Goal: Task Accomplishment & Management: Manage account settings

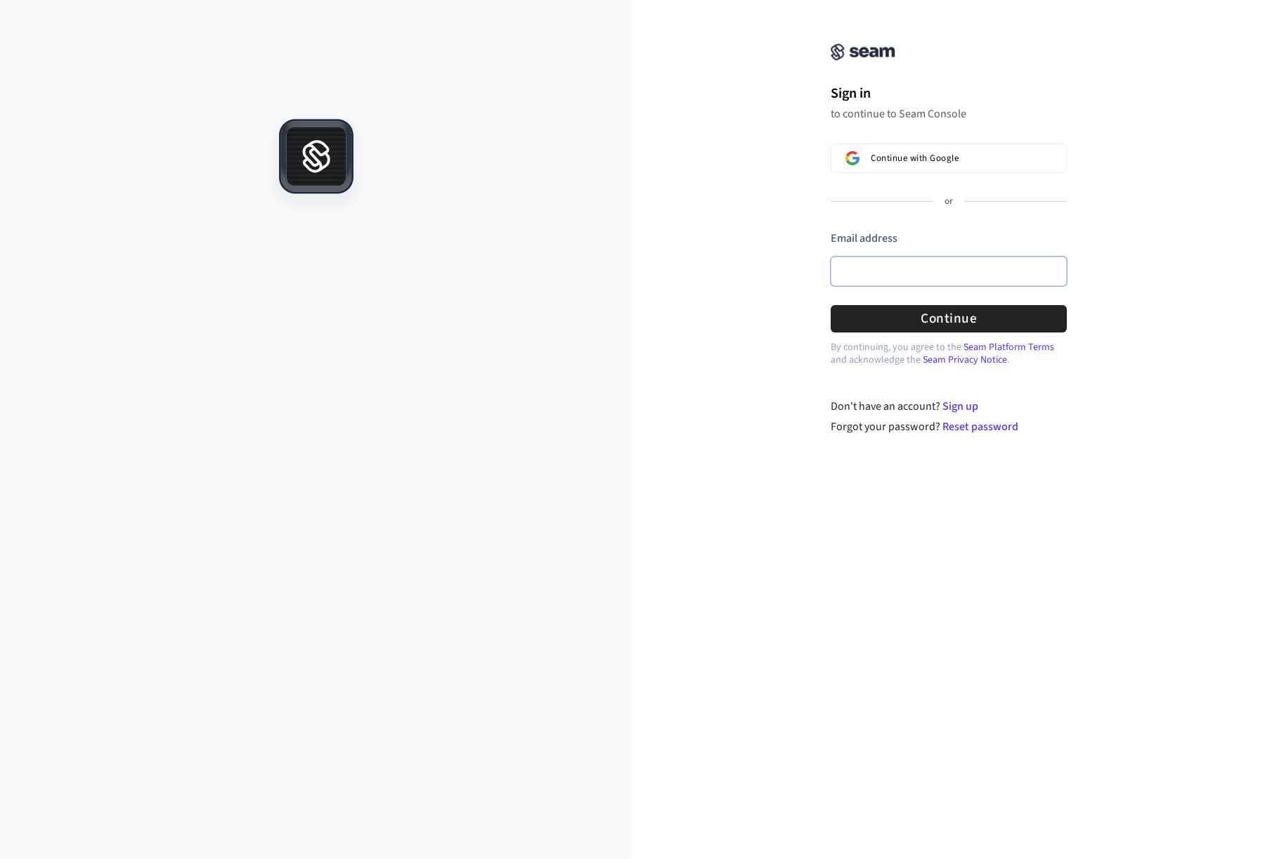
click at [1050, 274] on input "Email address" at bounding box center [949, 272] width 236 height 30
click at [969, 148] on button "Continue with Google" at bounding box center [949, 158] width 236 height 30
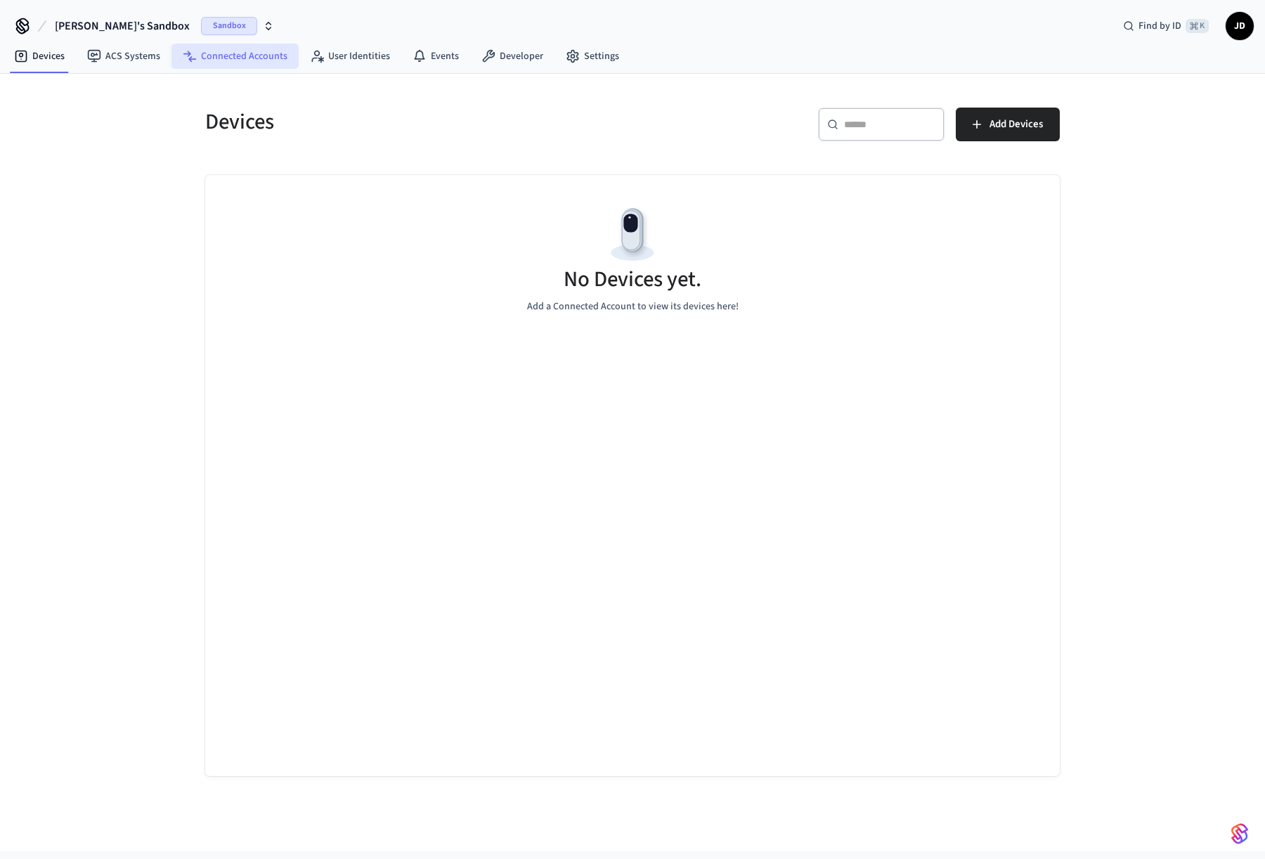
click at [219, 49] on link "Connected Accounts" at bounding box center [235, 56] width 127 height 25
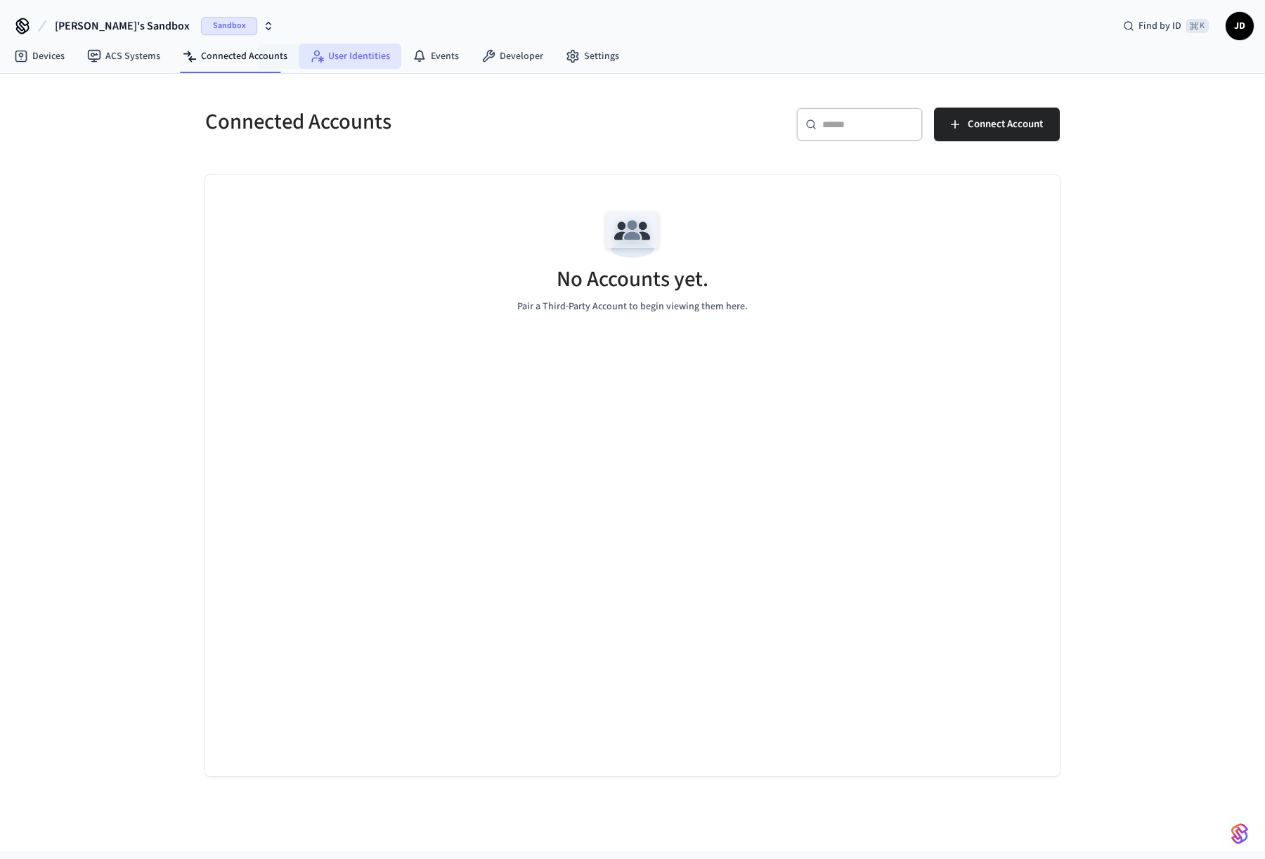
click at [336, 55] on link "User Identities" at bounding box center [350, 56] width 103 height 25
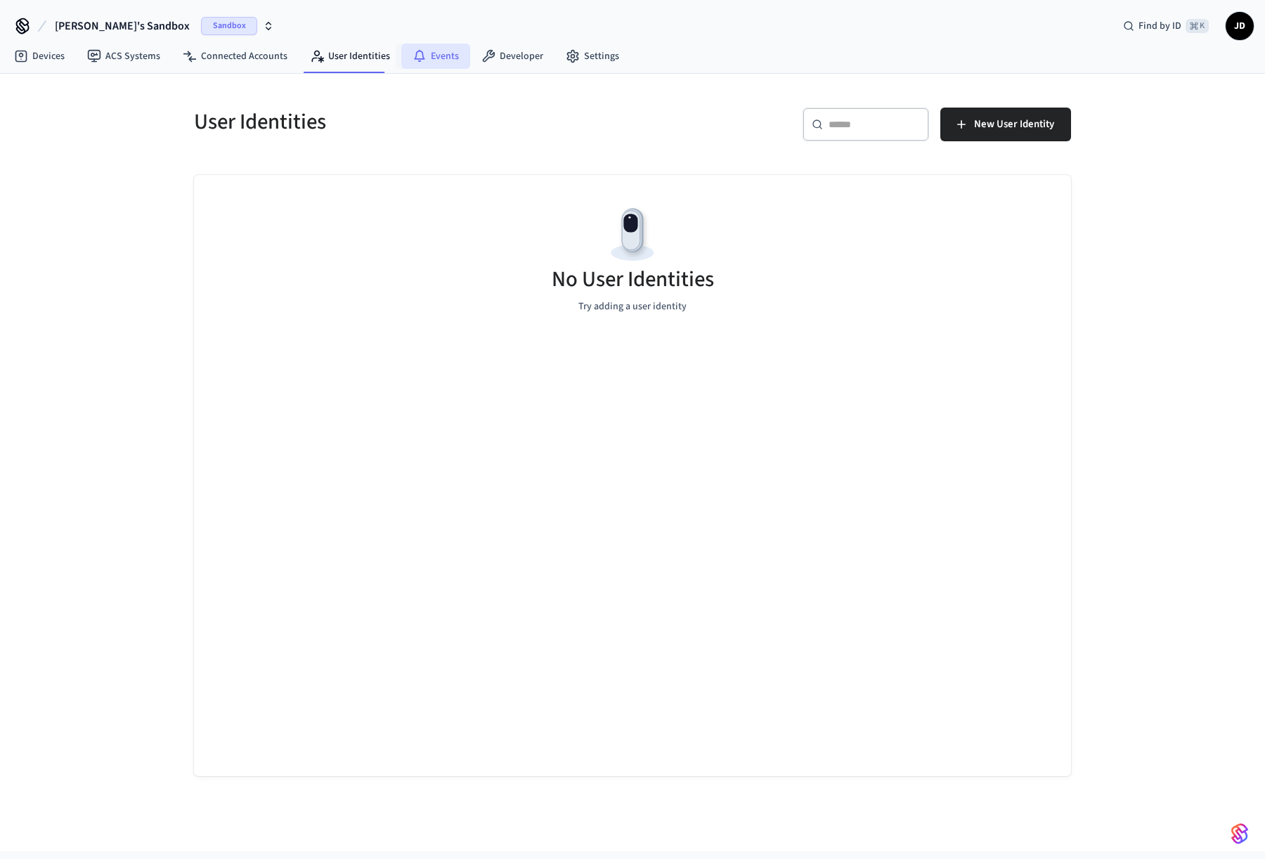
click at [451, 56] on link "Events" at bounding box center [435, 56] width 69 height 25
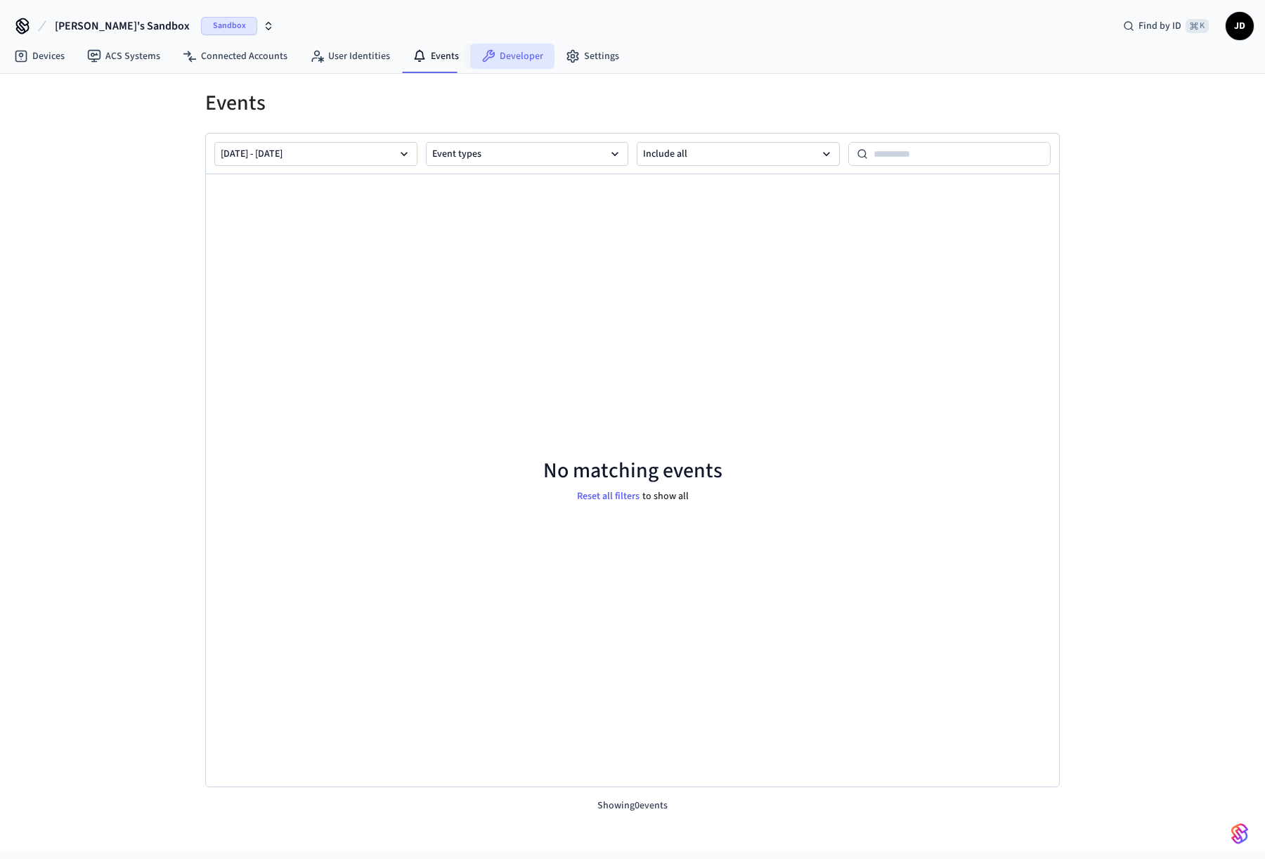
click at [499, 52] on link "Developer" at bounding box center [512, 56] width 84 height 25
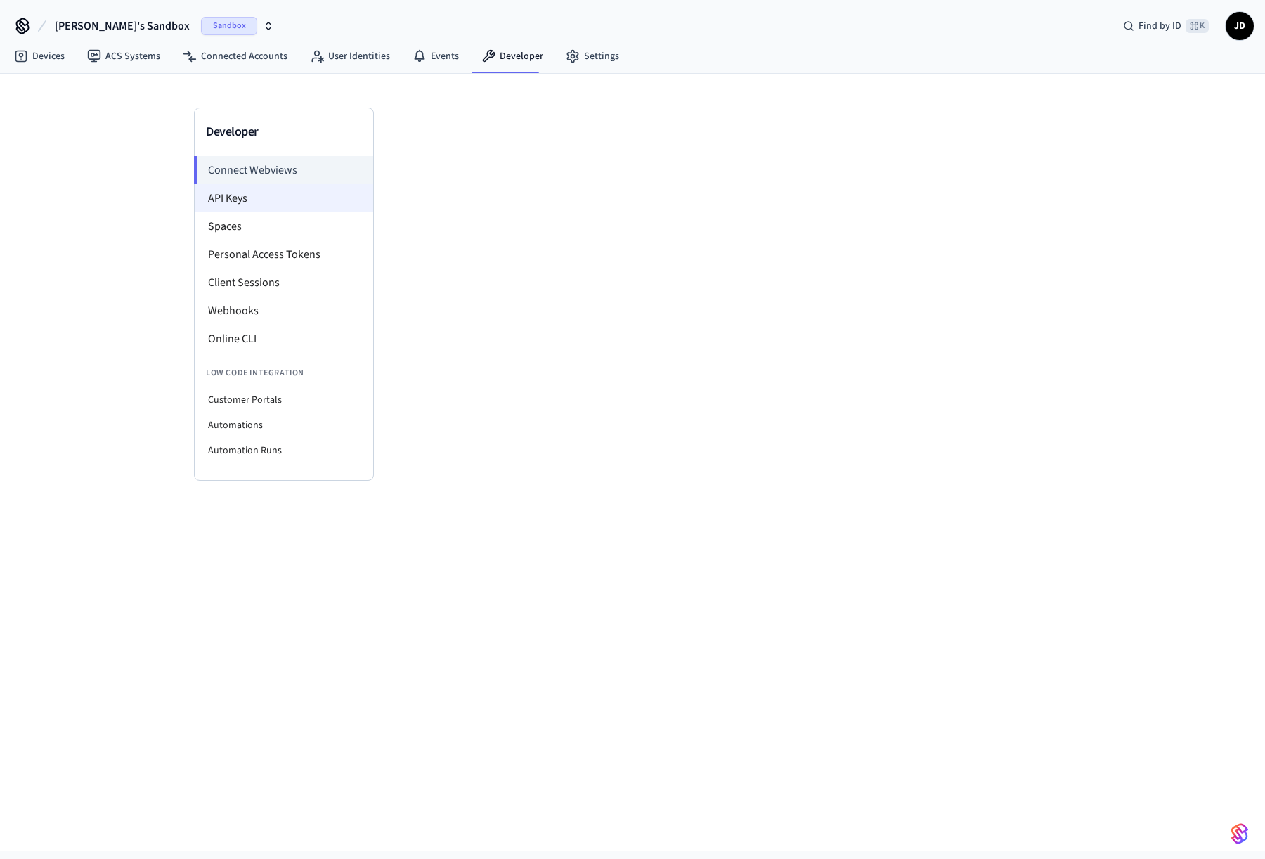
click at [248, 195] on li "API Keys" at bounding box center [284, 198] width 179 height 28
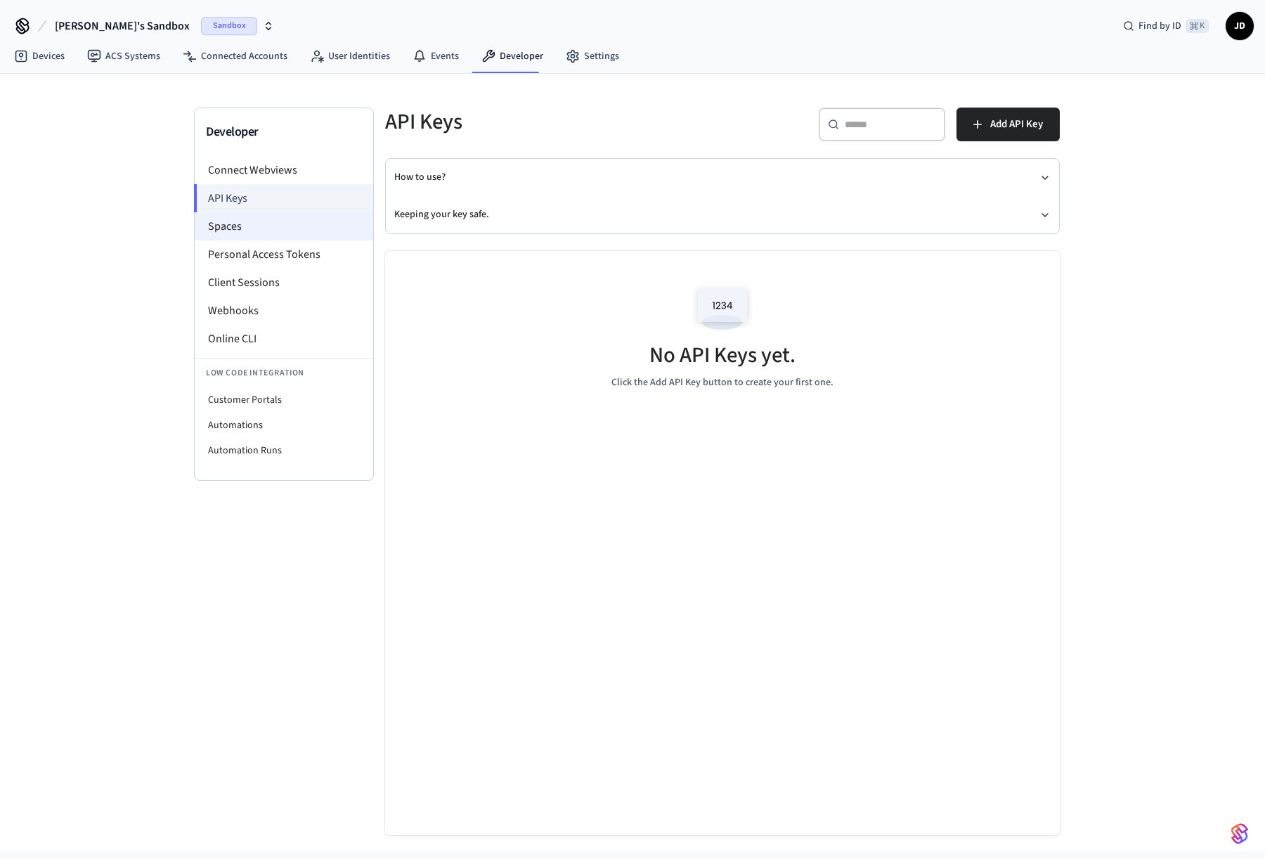
click at [242, 239] on li "Spaces" at bounding box center [284, 226] width 179 height 28
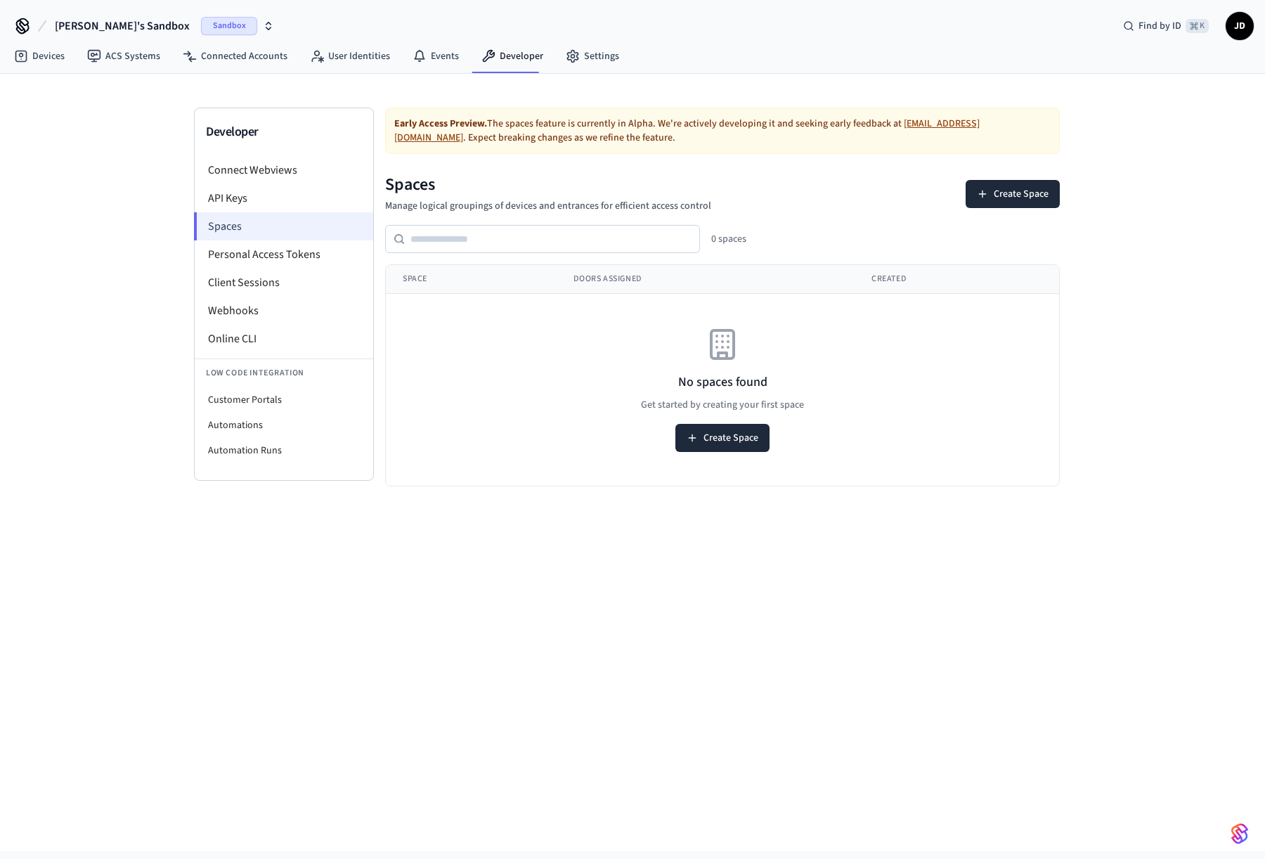
click at [251, 239] on li "Spaces" at bounding box center [283, 226] width 179 height 28
click at [327, 253] on li "Personal Access Tokens" at bounding box center [284, 254] width 179 height 28
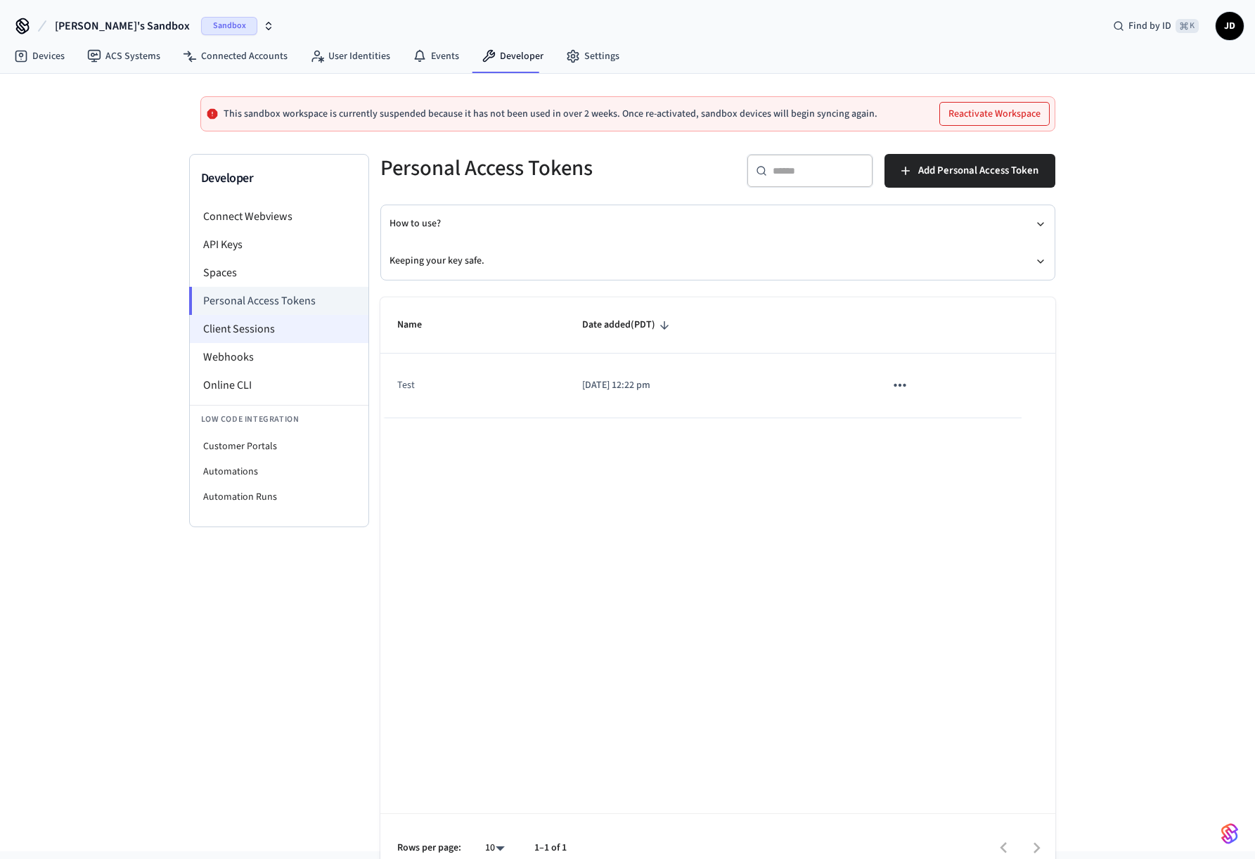
click at [316, 328] on li "Client Sessions" at bounding box center [279, 329] width 179 height 28
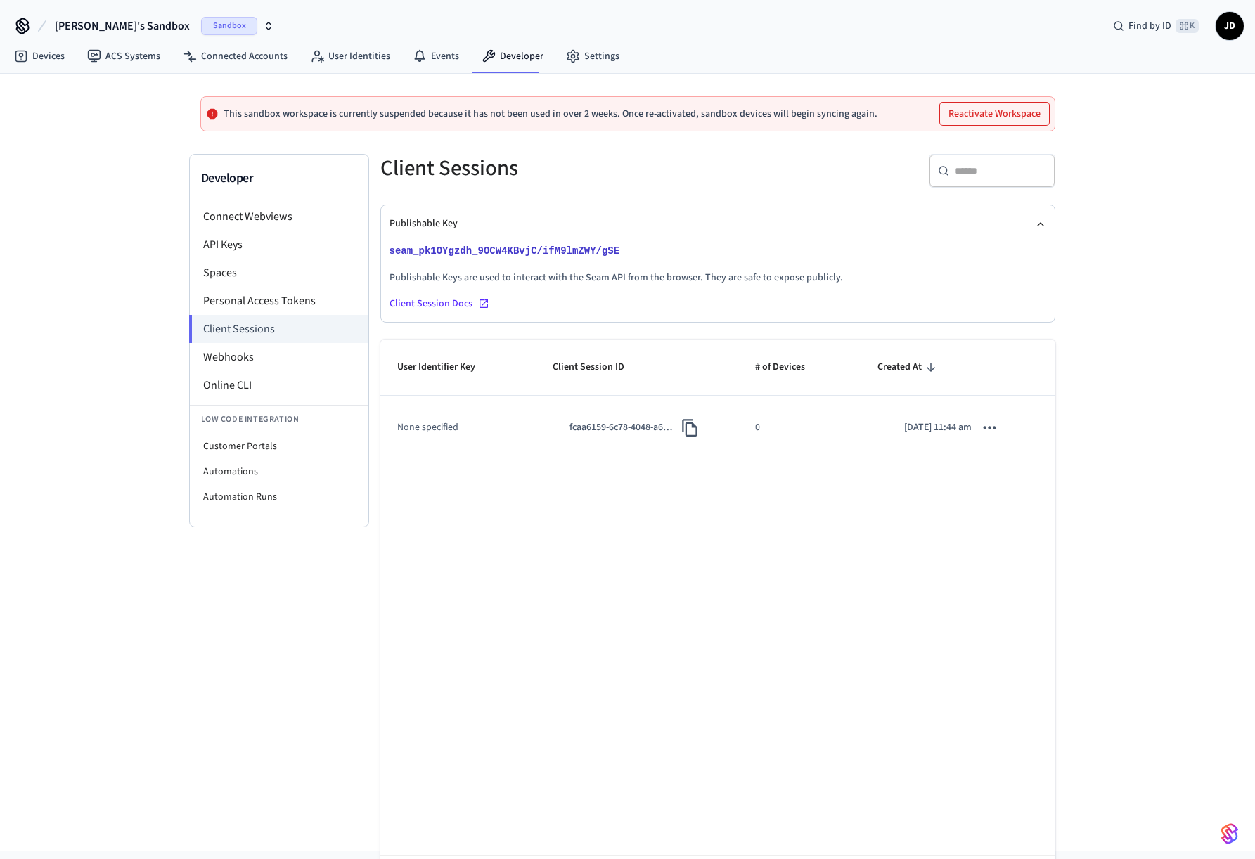
click at [86, 24] on span "[PERSON_NAME]'s Sandbox" at bounding box center [122, 26] width 135 height 17
click at [64, 82] on div "Igloohome Production" at bounding box center [114, 91] width 193 height 18
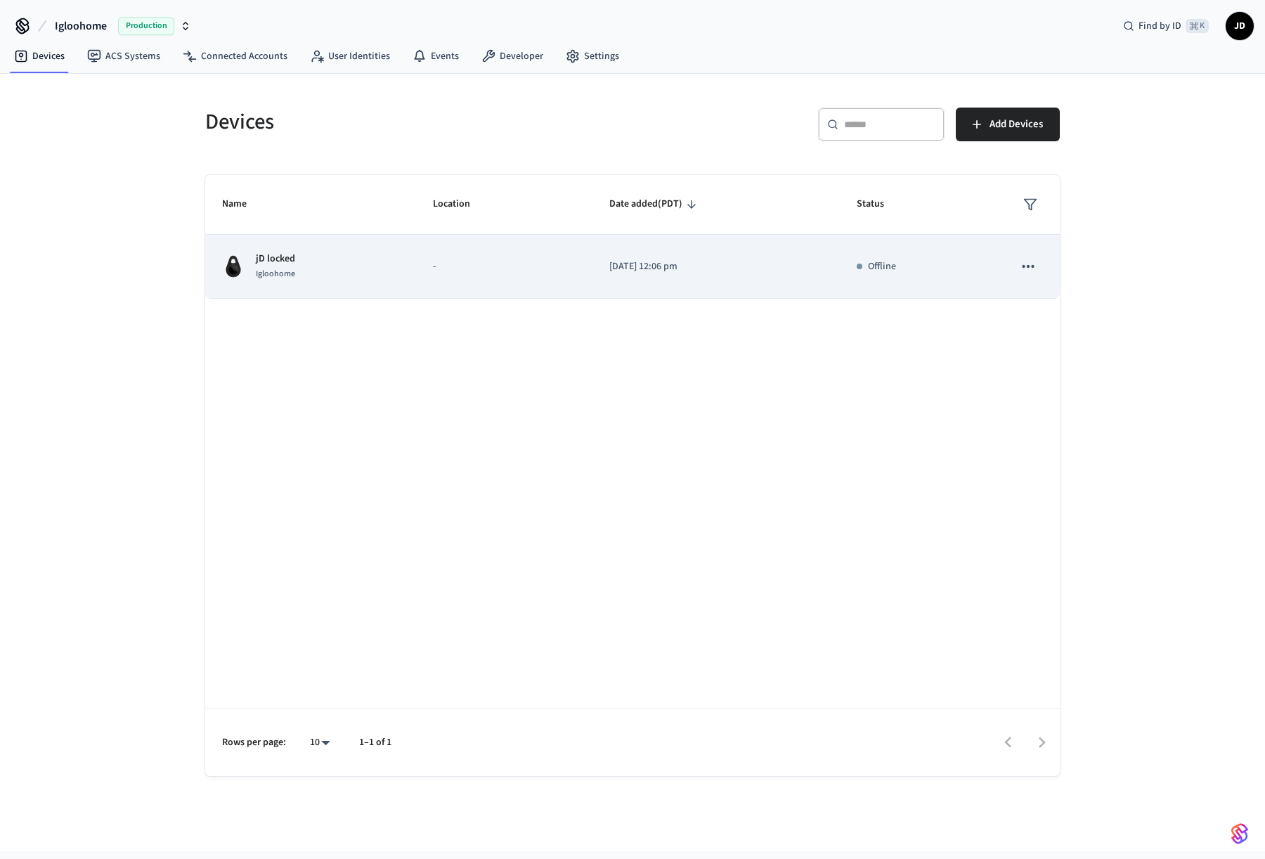
click at [678, 267] on p "[DATE] 12:06 pm" at bounding box center [716, 266] width 214 height 15
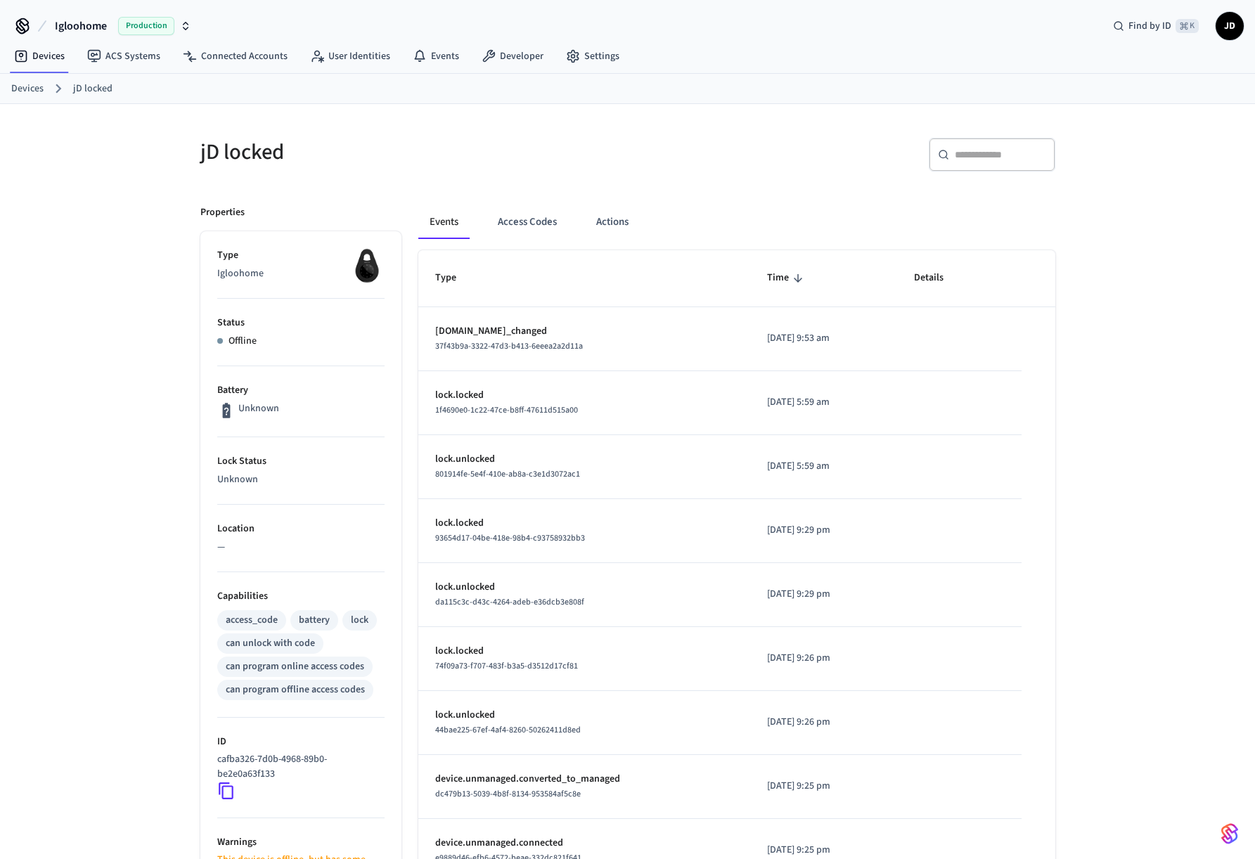
scroll to position [257, 0]
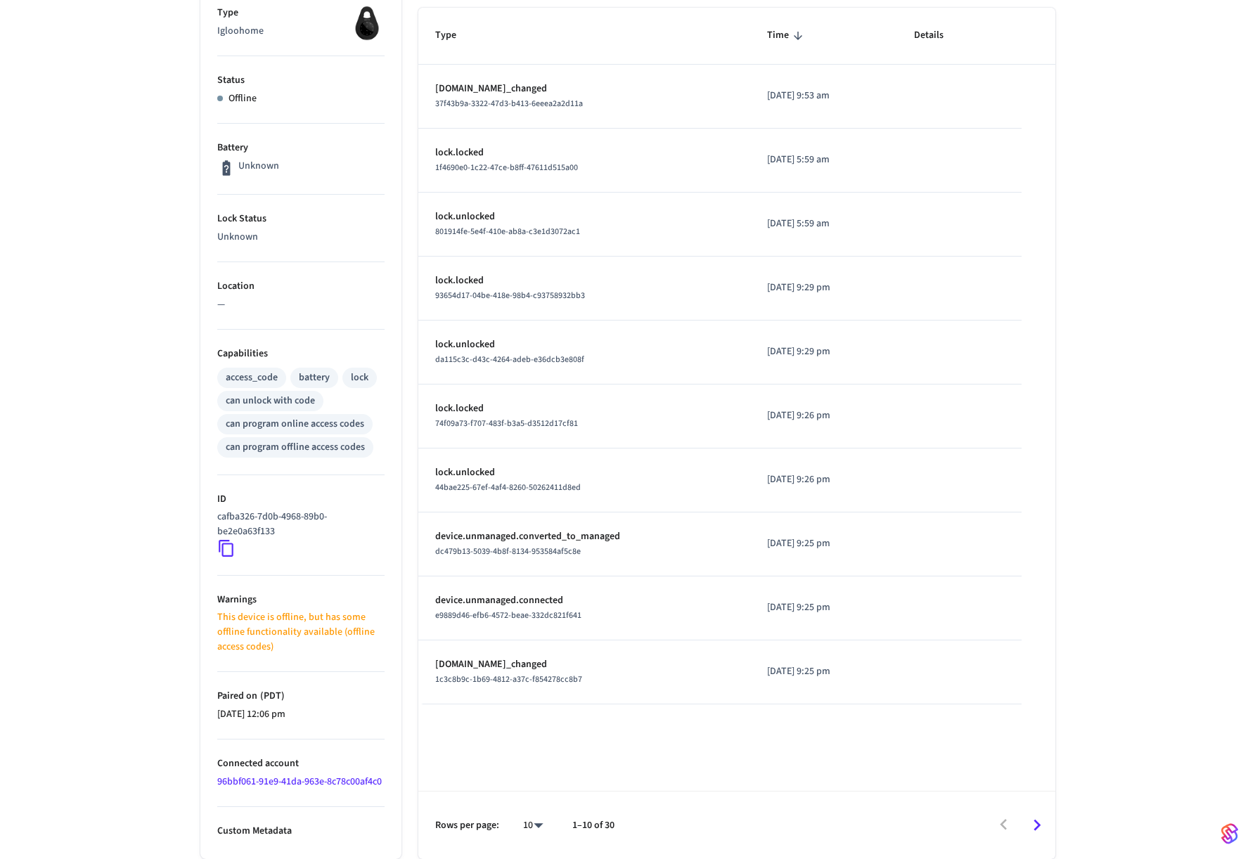
drag, startPoint x: 108, startPoint y: 32, endPoint x: 115, endPoint y: 27, distance: 8.0
click at [109, 32] on div "jD locked ​ ​ Properties Type Igloohome Status Offline Battery Unknown Lock Sta…" at bounding box center [627, 360] width 1255 height 997
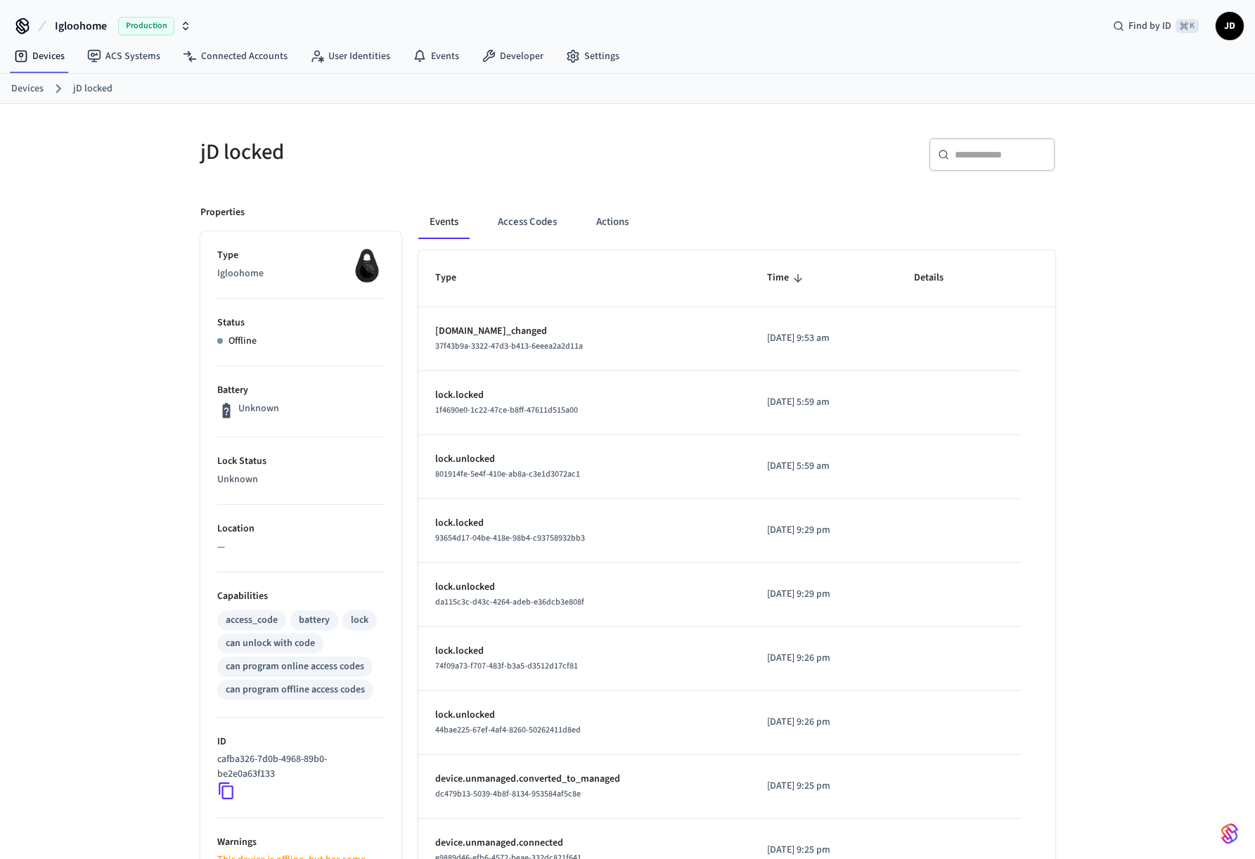
click at [174, 203] on div "jD locked ​ ​ Properties Type Igloohome Status Offline Battery Unknown Lock Sta…" at bounding box center [627, 602] width 1255 height 997
click at [236, 344] on p "Offline" at bounding box center [242, 341] width 28 height 15
click at [151, 349] on div "jD locked ​ ​ Properties Type Igloohome Status Offline Battery Unknown Lock Sta…" at bounding box center [627, 602] width 1255 height 997
click at [522, 221] on button "Access Codes" at bounding box center [527, 222] width 82 height 34
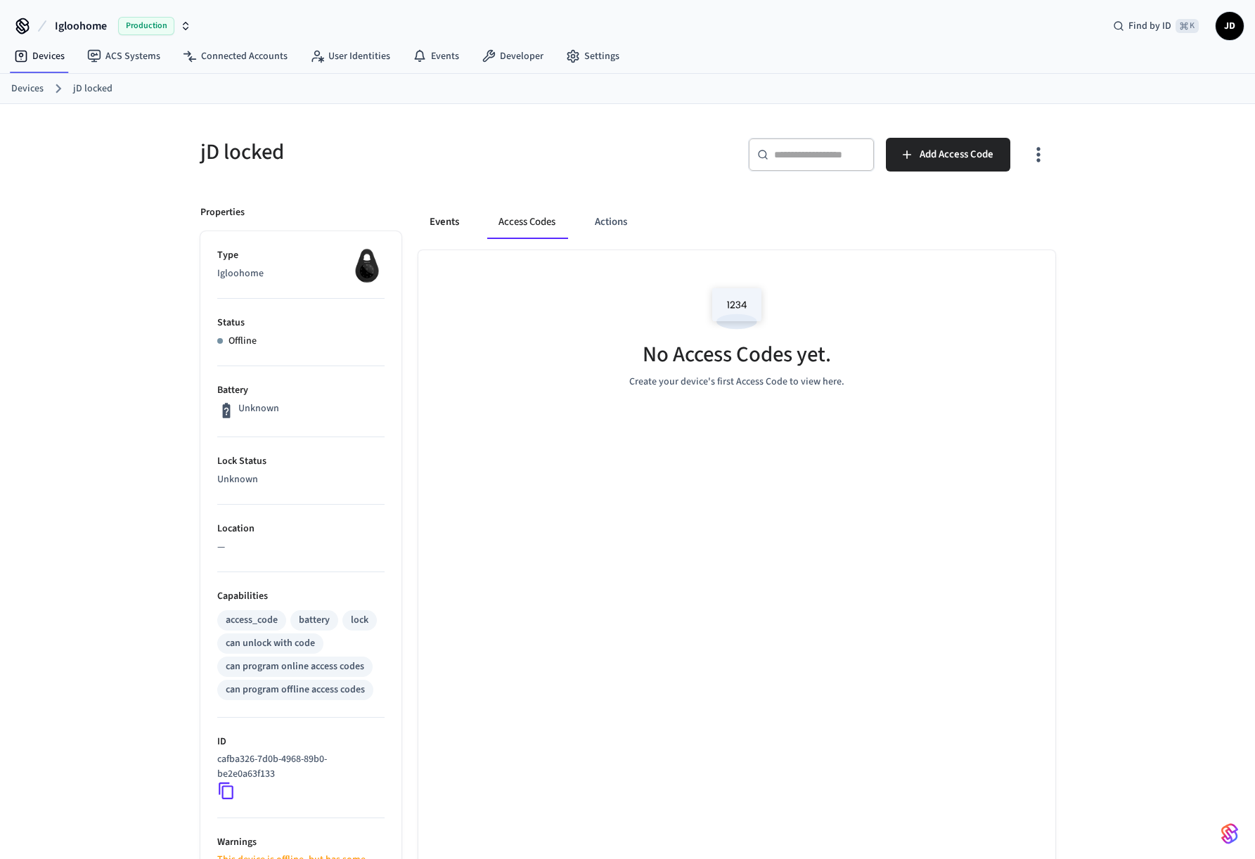
click at [456, 224] on button "Events" at bounding box center [444, 222] width 52 height 34
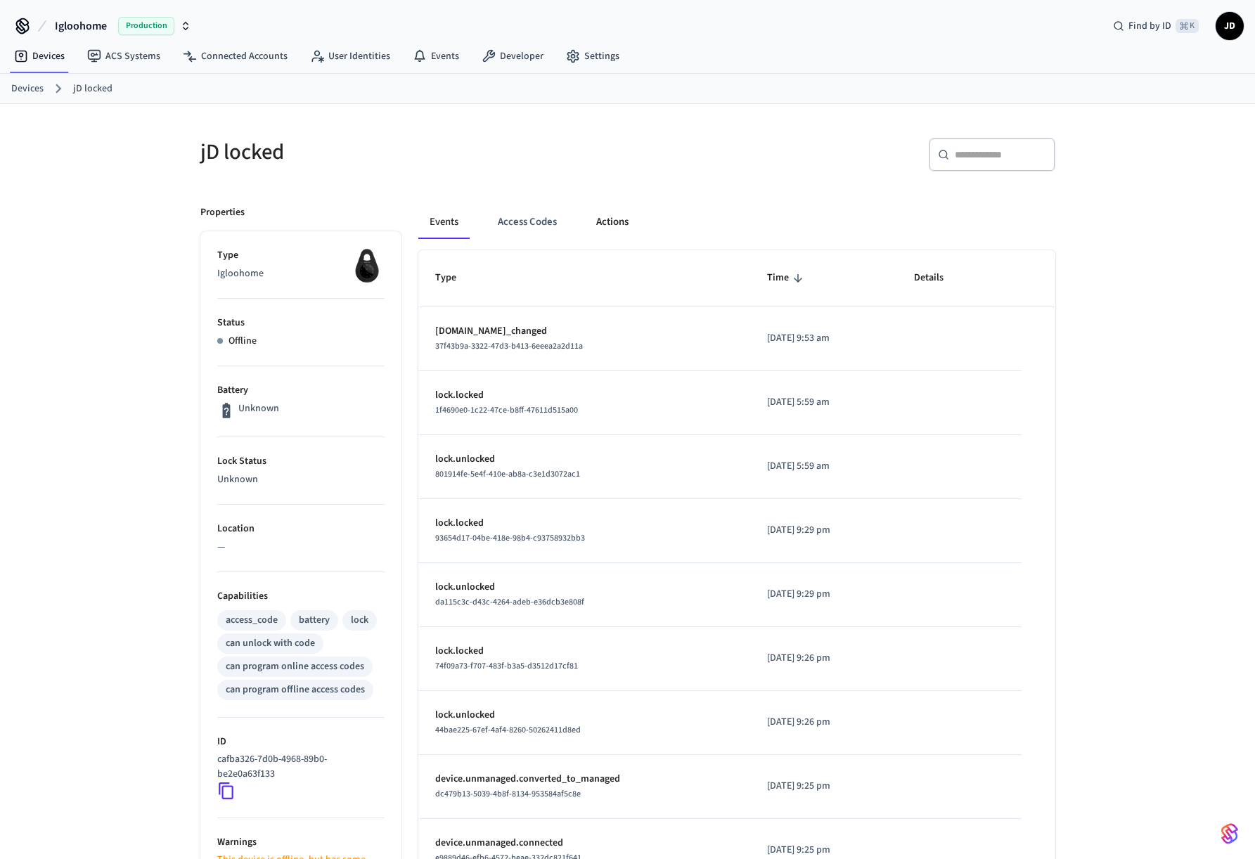
click at [619, 221] on button "Actions" at bounding box center [612, 222] width 55 height 34
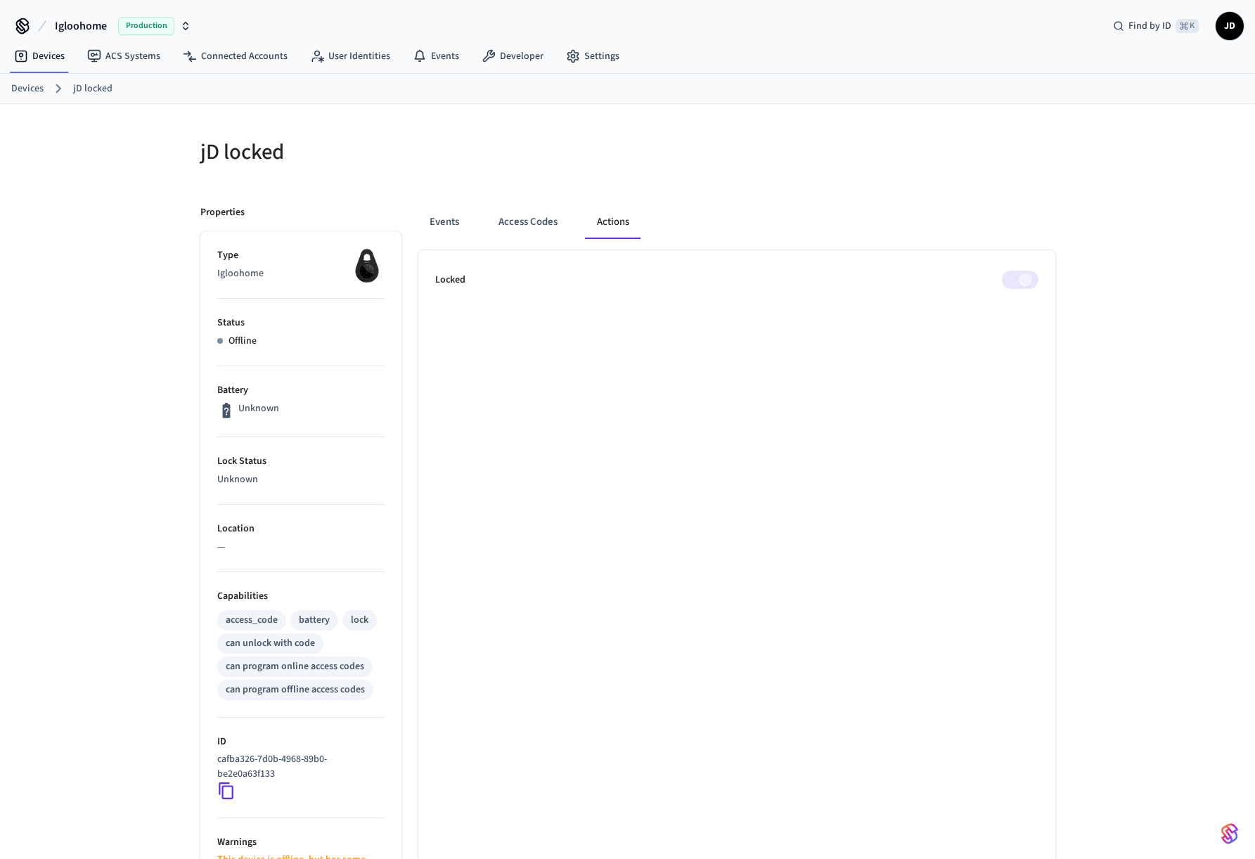
click at [1019, 281] on span at bounding box center [1020, 280] width 37 height 18
click at [448, 220] on button "Events" at bounding box center [444, 222] width 52 height 34
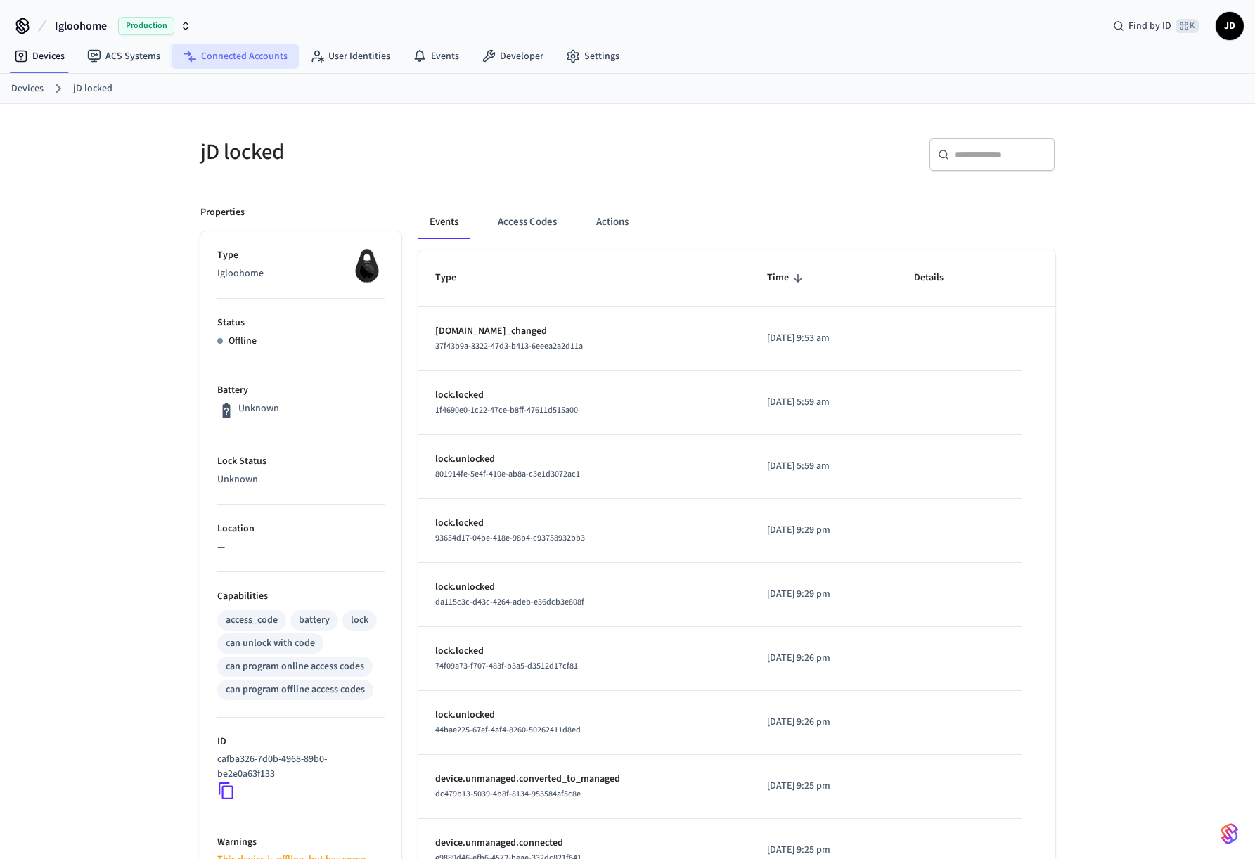
click at [238, 57] on link "Connected Accounts" at bounding box center [235, 56] width 127 height 25
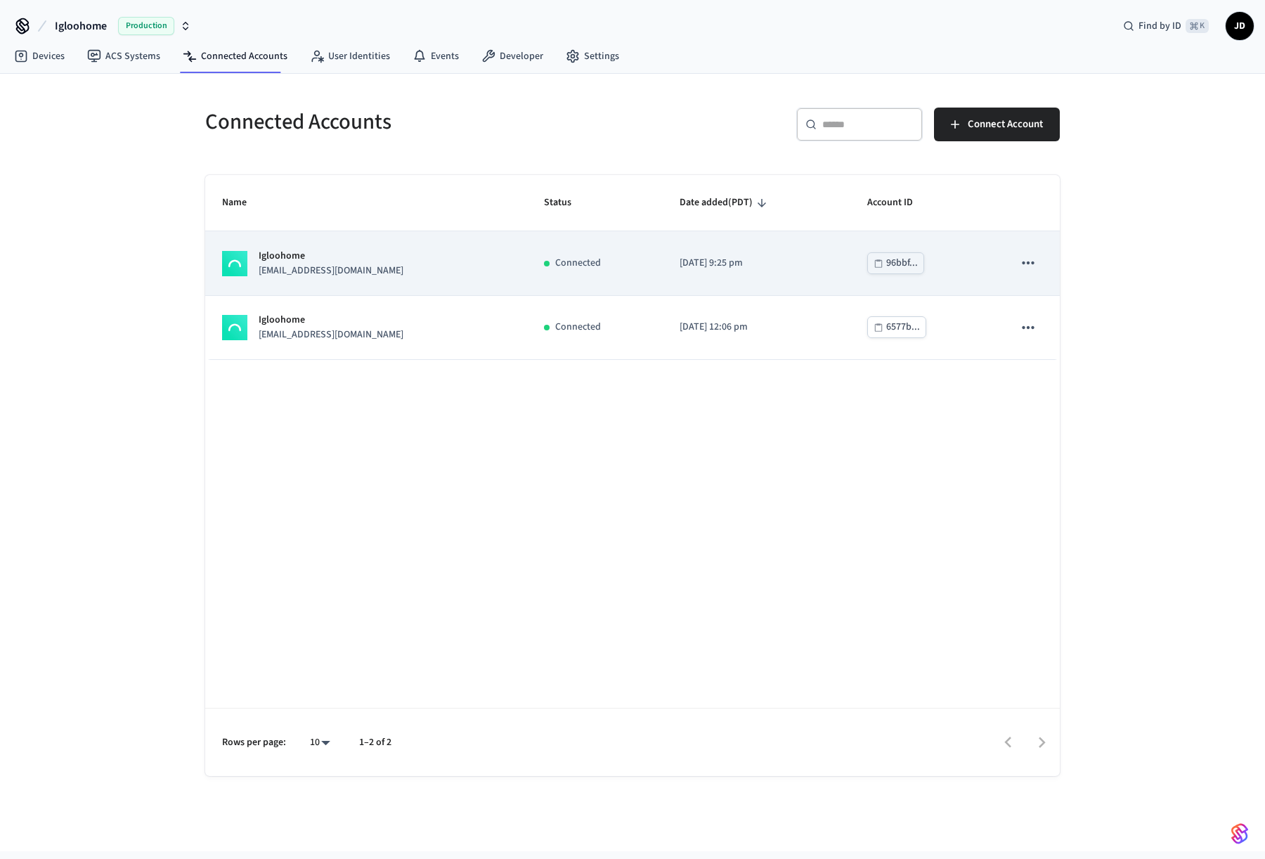
click at [1023, 257] on icon "sticky table" at bounding box center [1028, 263] width 18 height 18
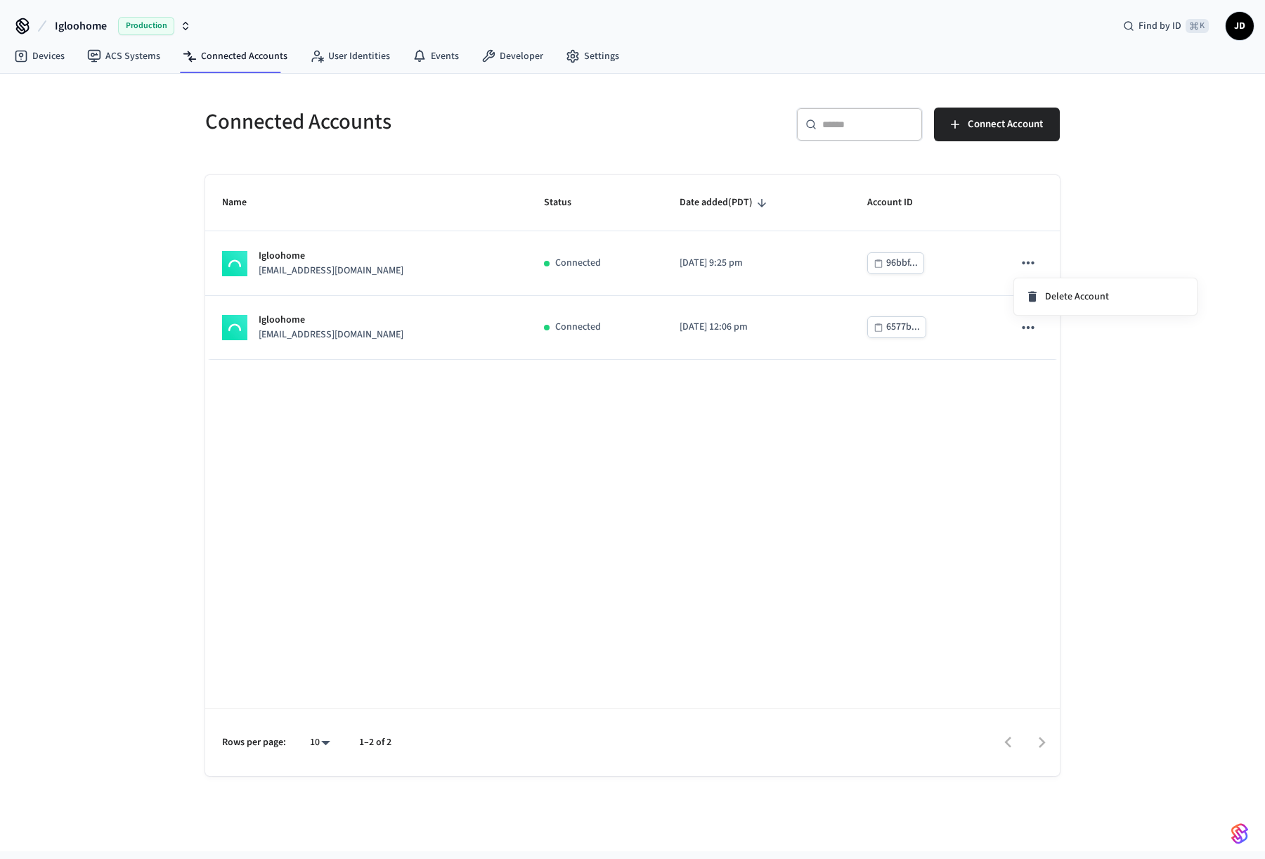
click at [1154, 240] on div at bounding box center [632, 429] width 1265 height 859
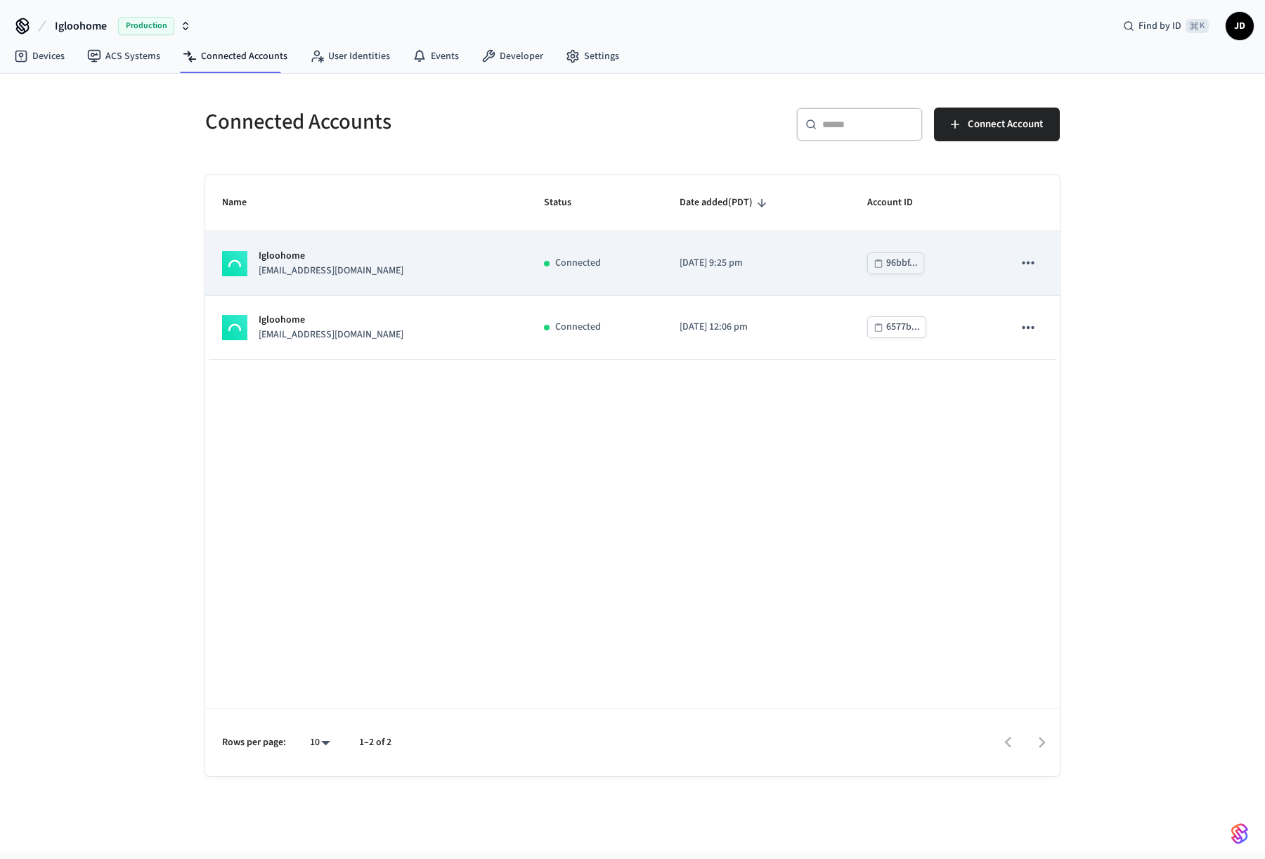
click at [595, 257] on div "Connected" at bounding box center [595, 263] width 102 height 15
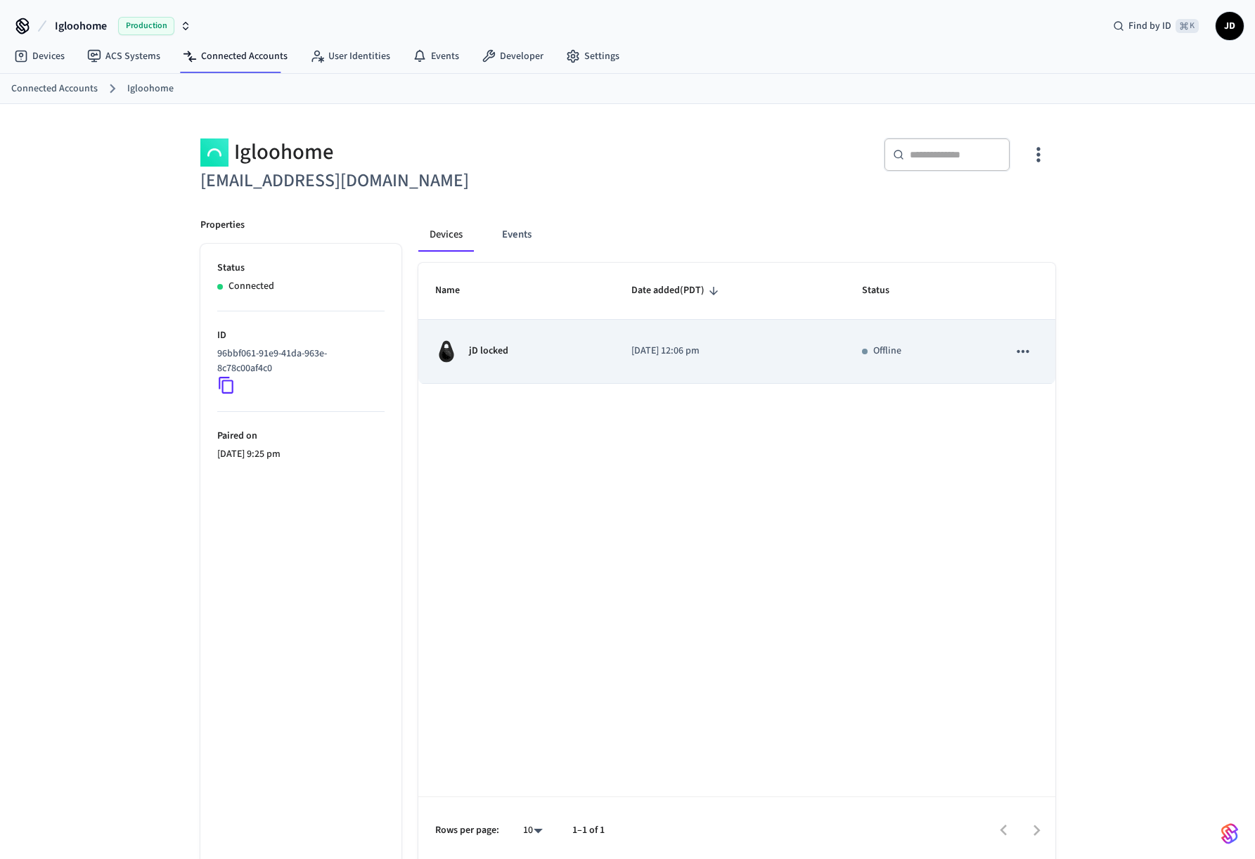
click at [859, 337] on td "Offline" at bounding box center [918, 352] width 146 height 64
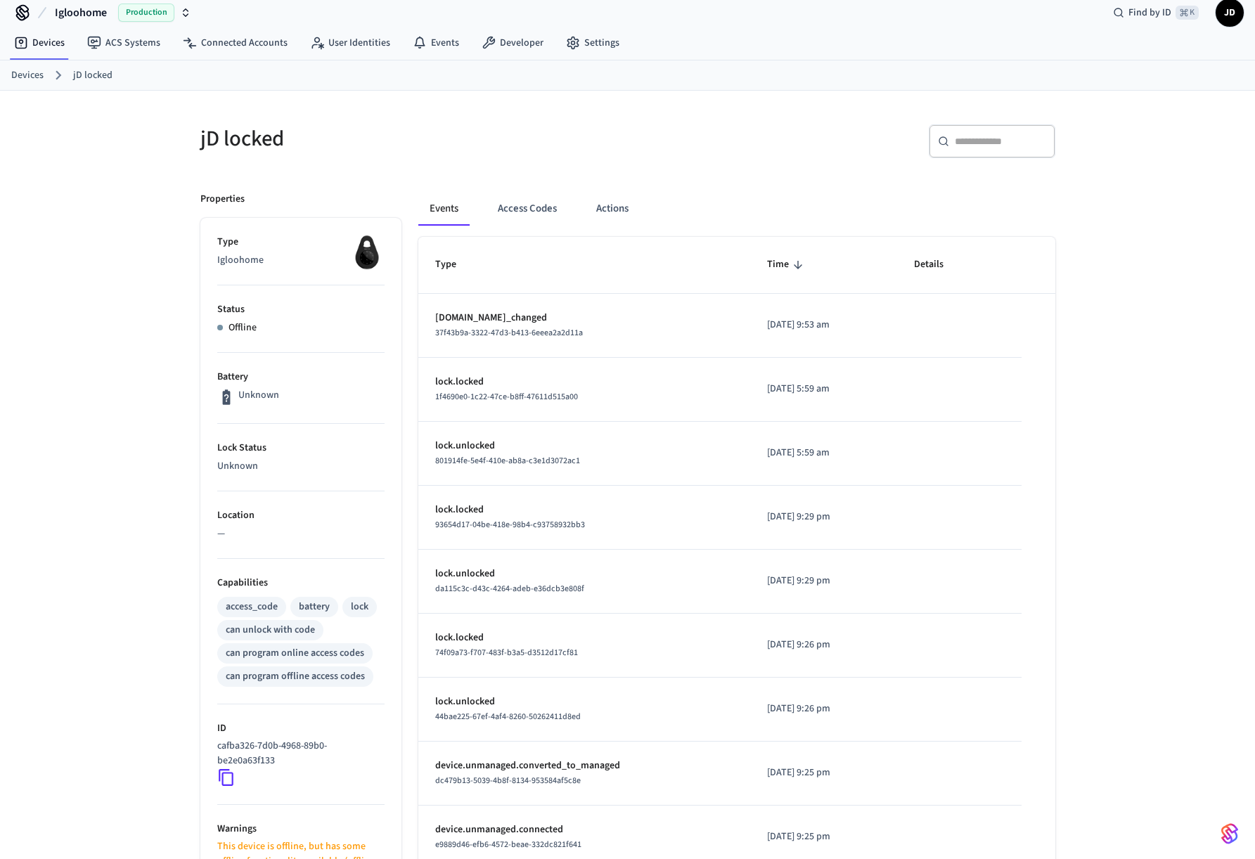
scroll to position [257, 0]
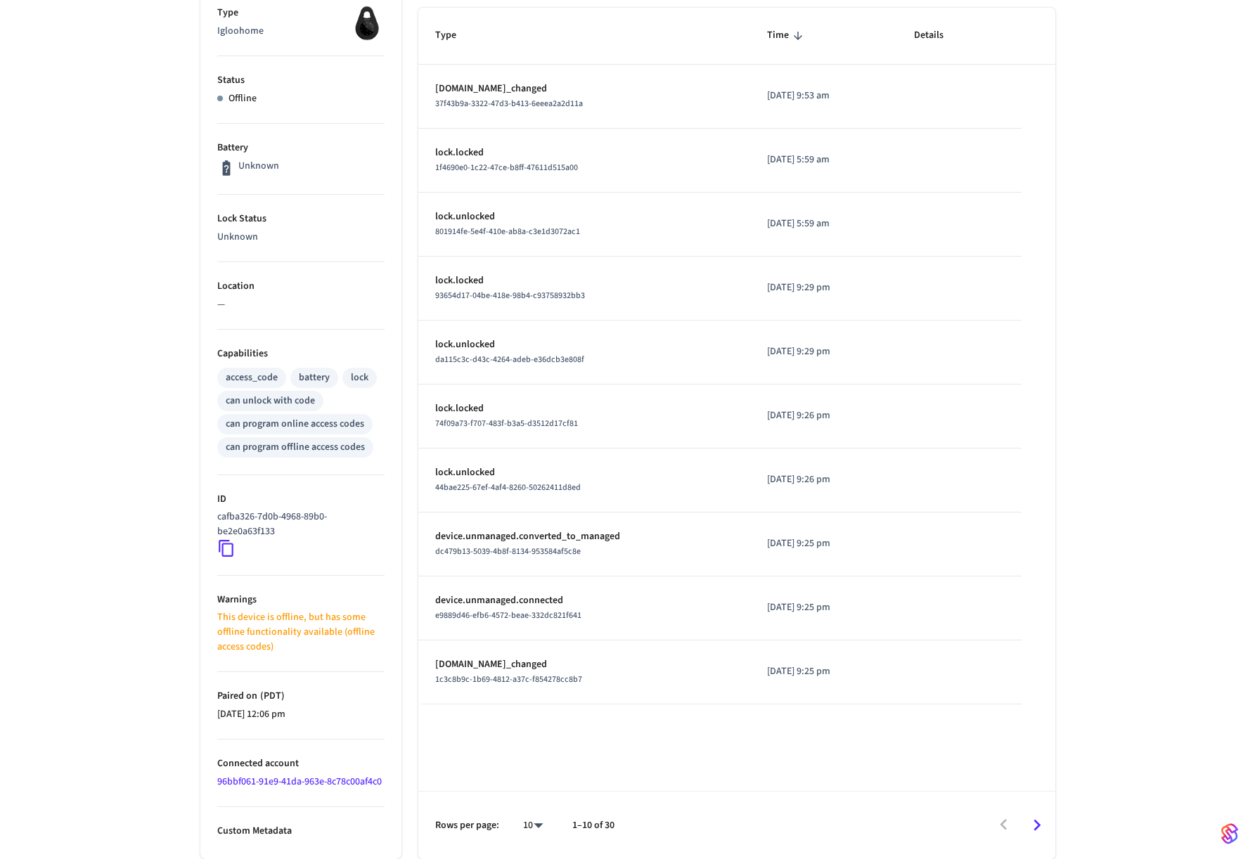
click at [263, 775] on link "96bbf061-91e9-41da-963e-8c78c00af4c0" at bounding box center [299, 782] width 164 height 14
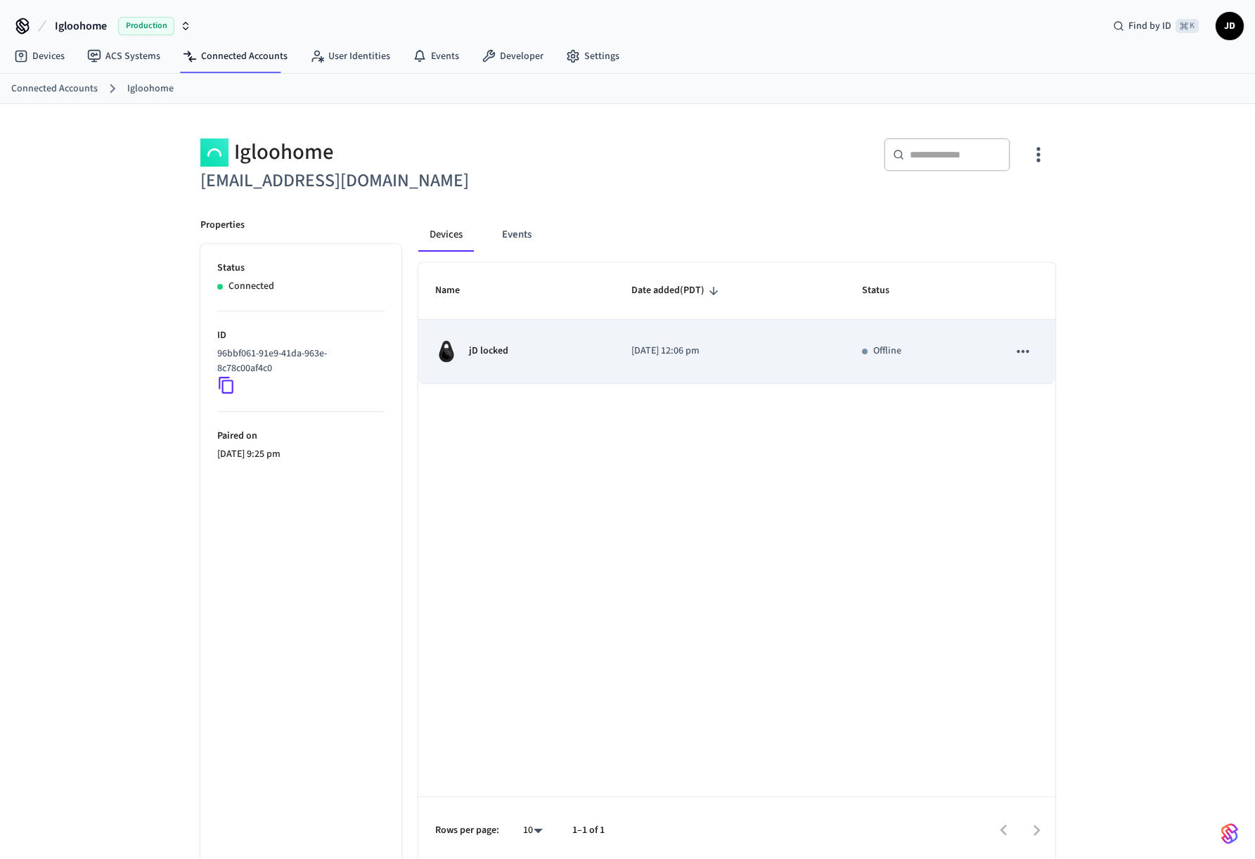
click at [545, 324] on td "jD locked" at bounding box center [516, 352] width 197 height 64
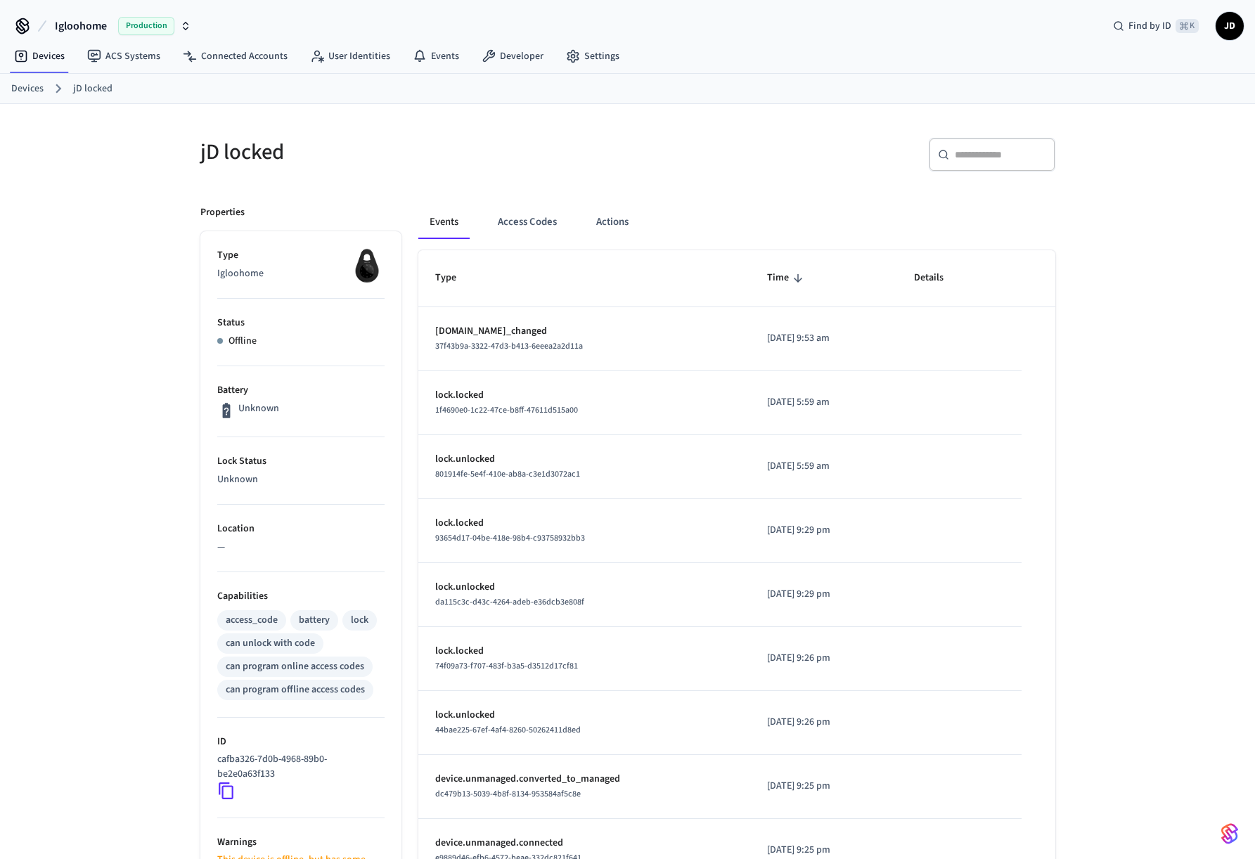
click at [370, 265] on img at bounding box center [366, 265] width 35 height 35
click at [632, 223] on button "Actions" at bounding box center [612, 222] width 55 height 34
click at [605, 47] on link "Settings" at bounding box center [593, 56] width 76 height 25
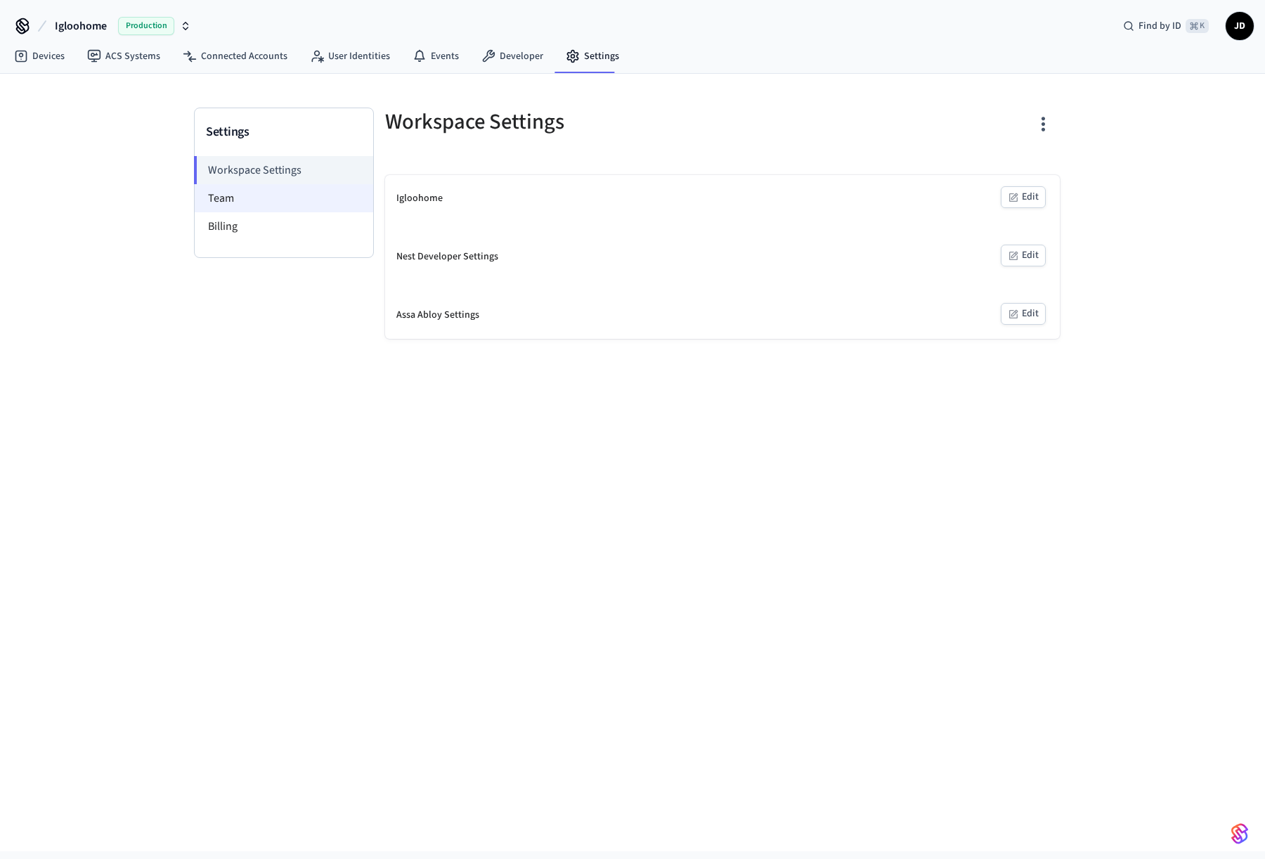
click at [282, 196] on li "Team" at bounding box center [284, 198] width 179 height 28
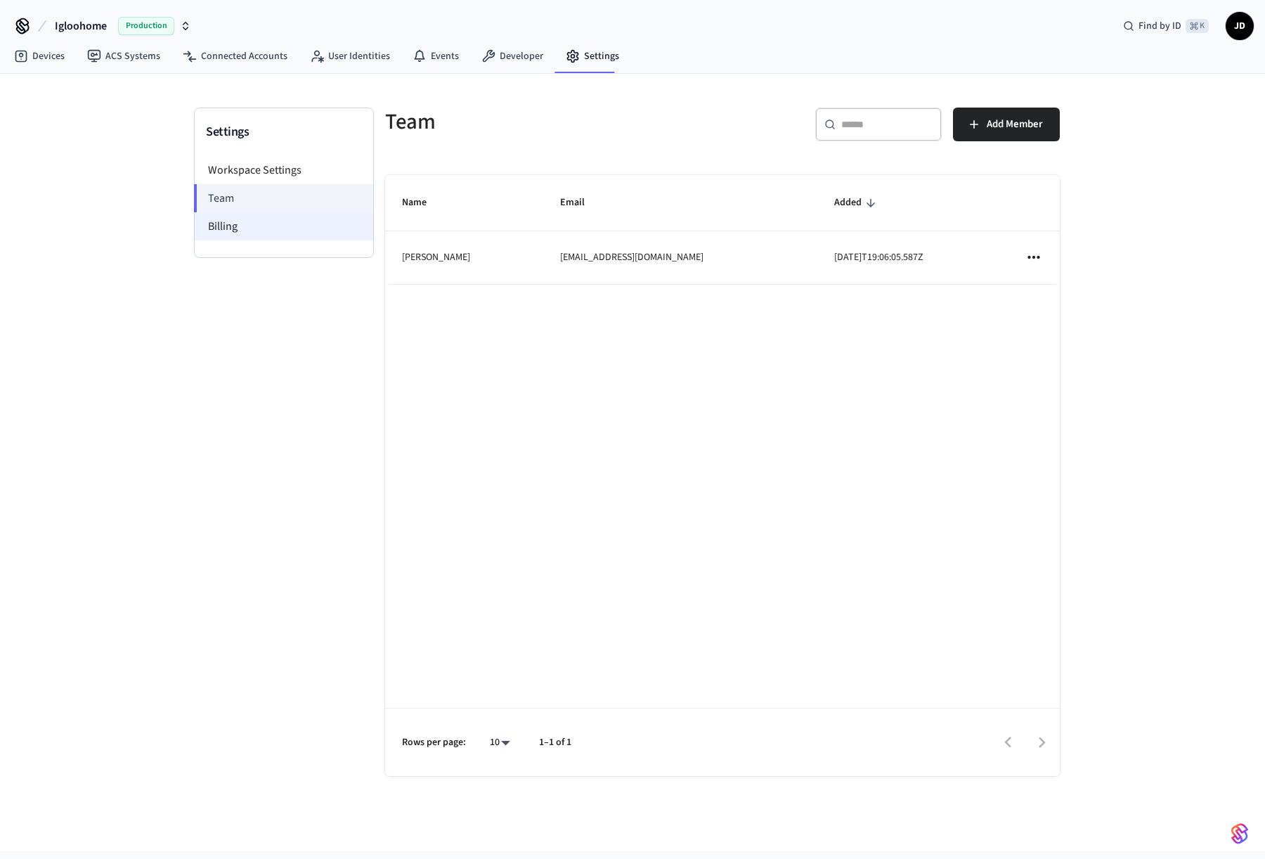
click at [255, 215] on li "Billing" at bounding box center [284, 226] width 179 height 28
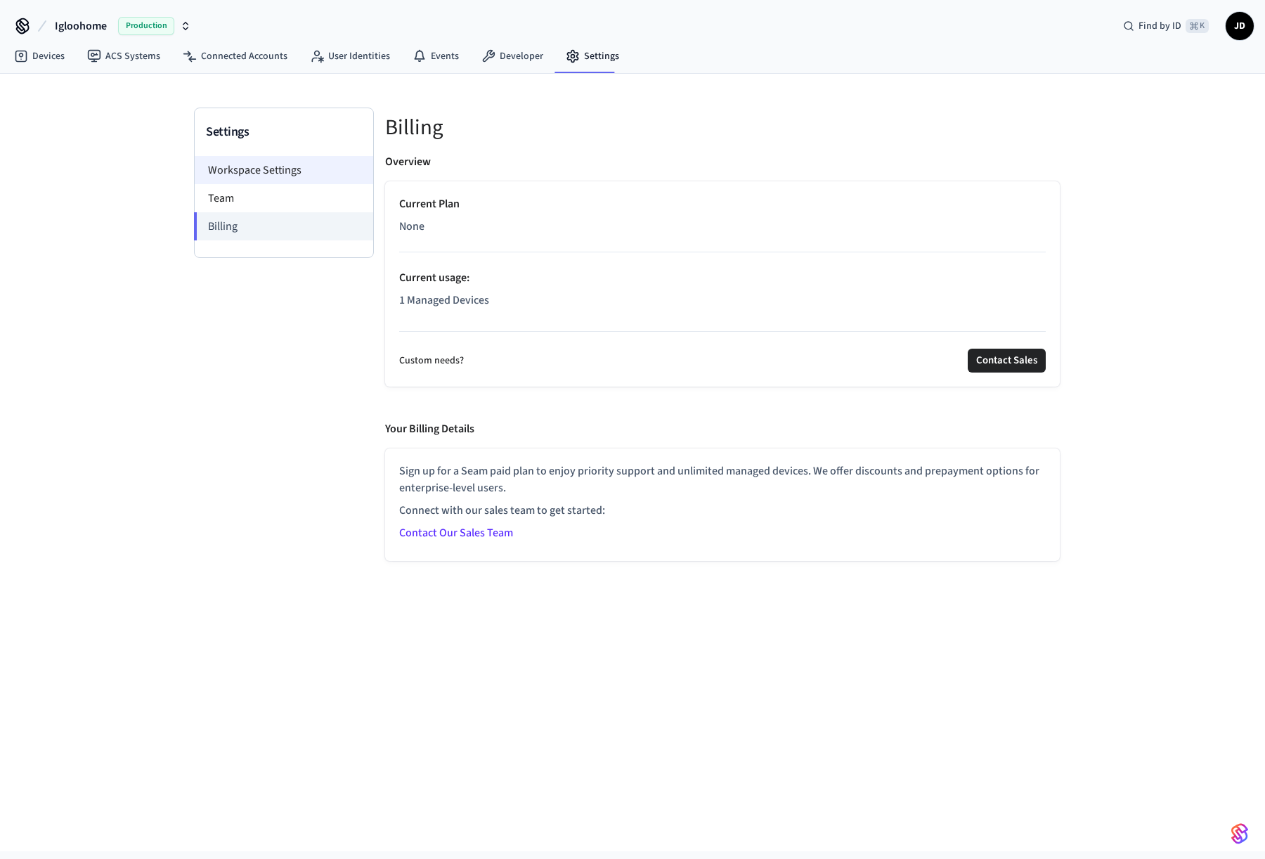
click at [272, 161] on li "Workspace Settings" at bounding box center [284, 170] width 179 height 28
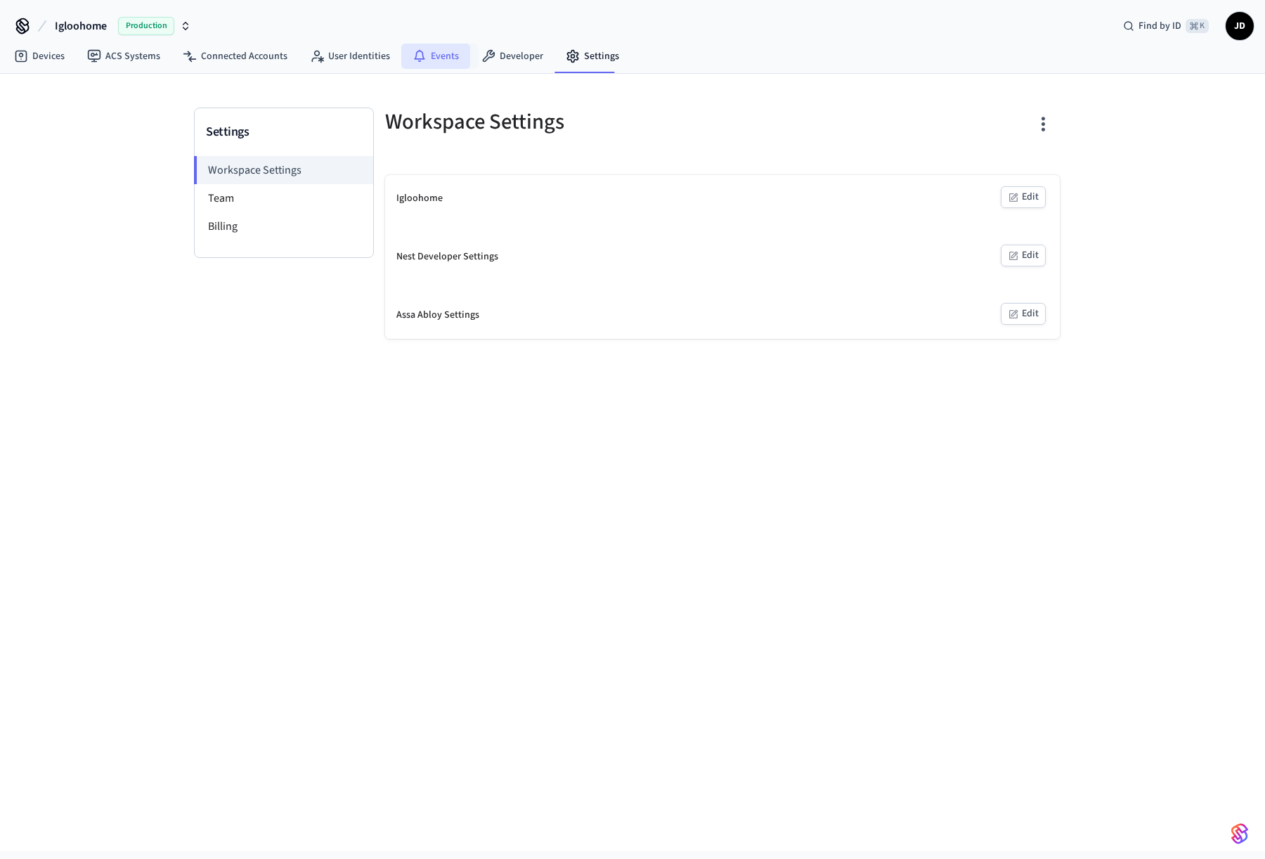
click at [453, 51] on link "Events" at bounding box center [435, 56] width 69 height 25
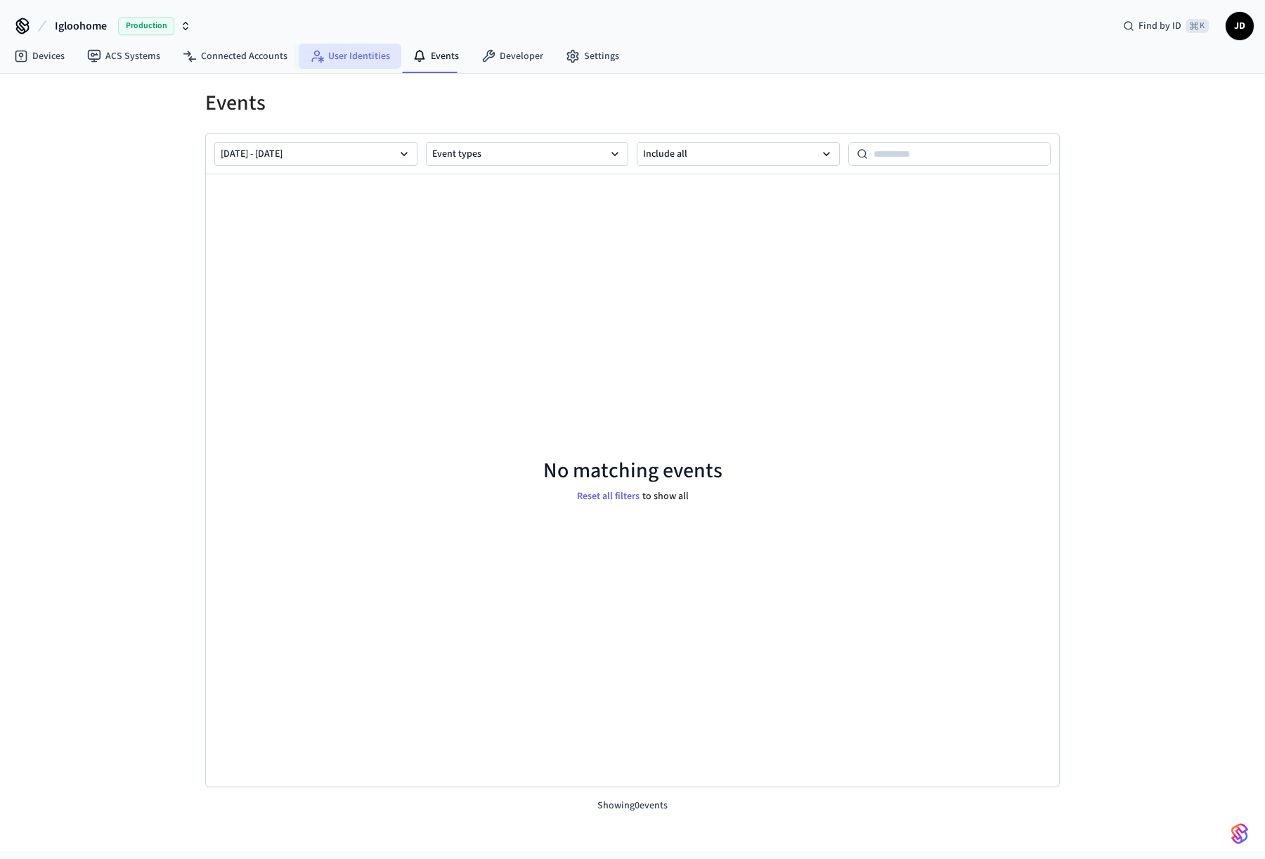
click at [361, 60] on link "User Identities" at bounding box center [350, 56] width 103 height 25
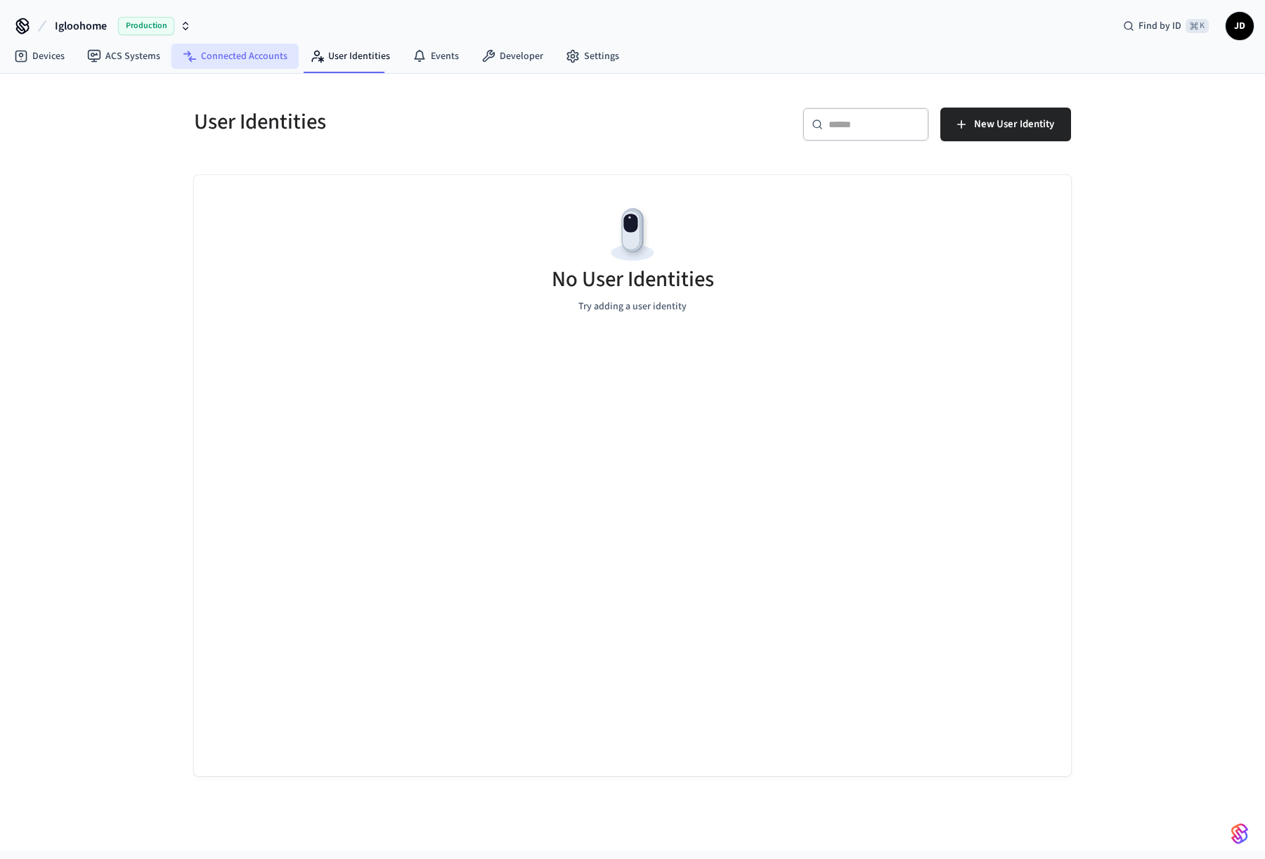
click at [244, 49] on link "Connected Accounts" at bounding box center [235, 56] width 127 height 25
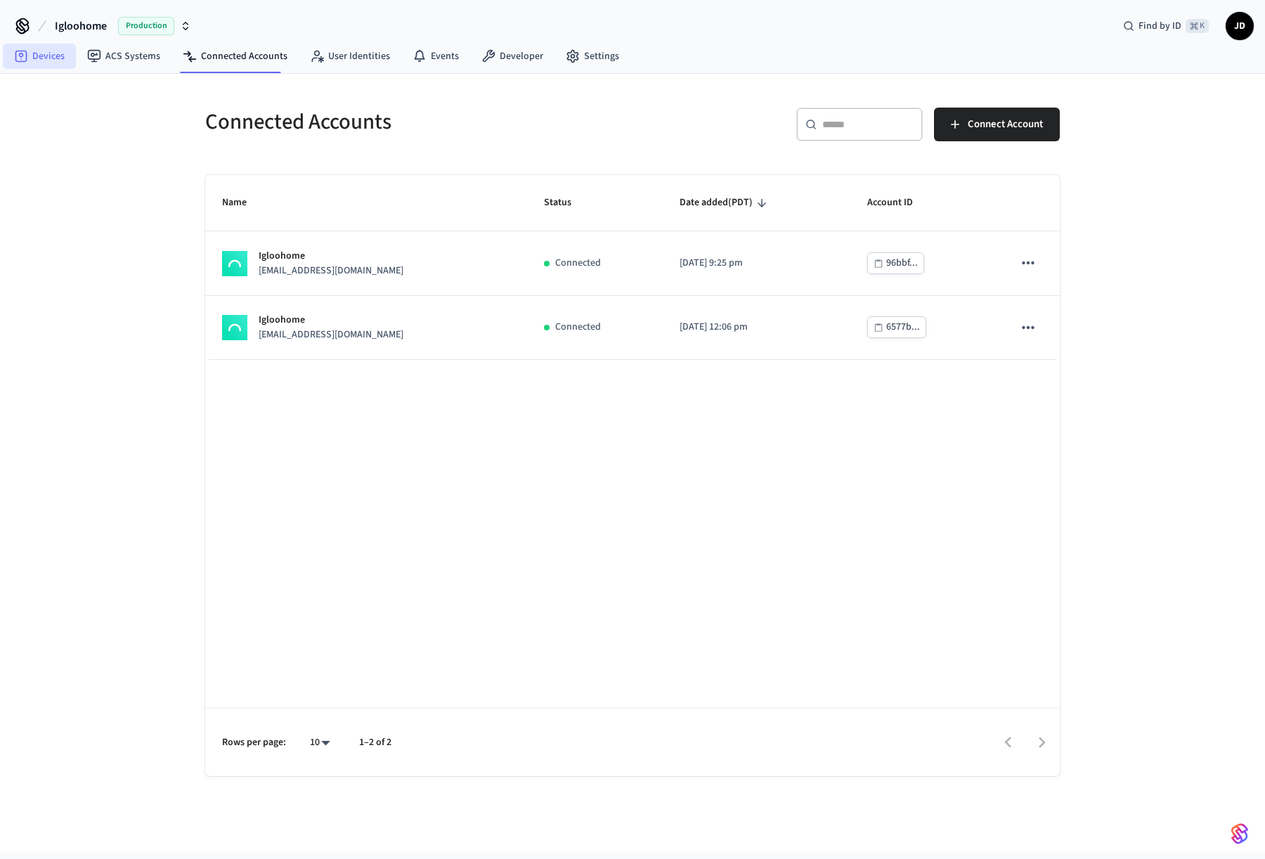
click at [58, 55] on link "Devices" at bounding box center [39, 56] width 73 height 25
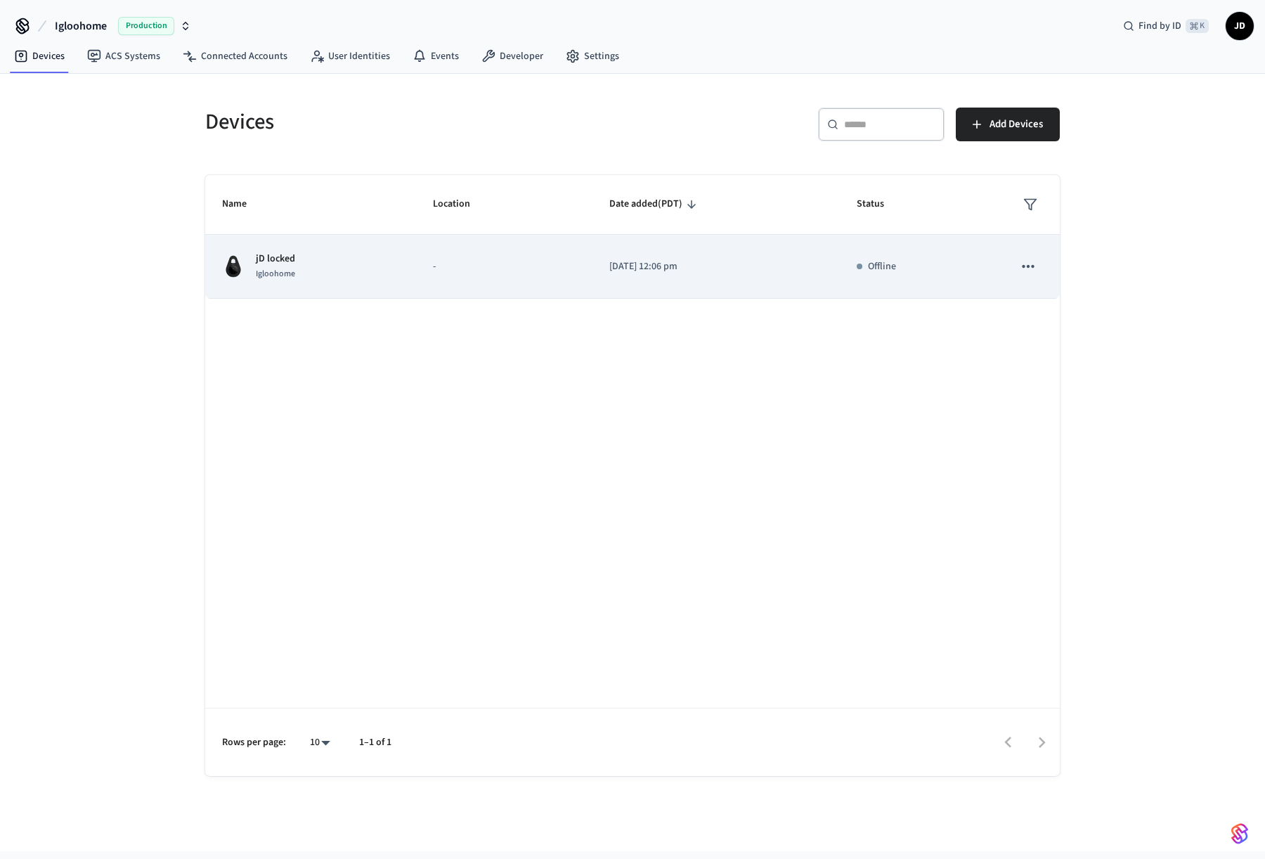
click at [680, 262] on p "[DATE] 12:06 pm" at bounding box center [716, 266] width 214 height 15
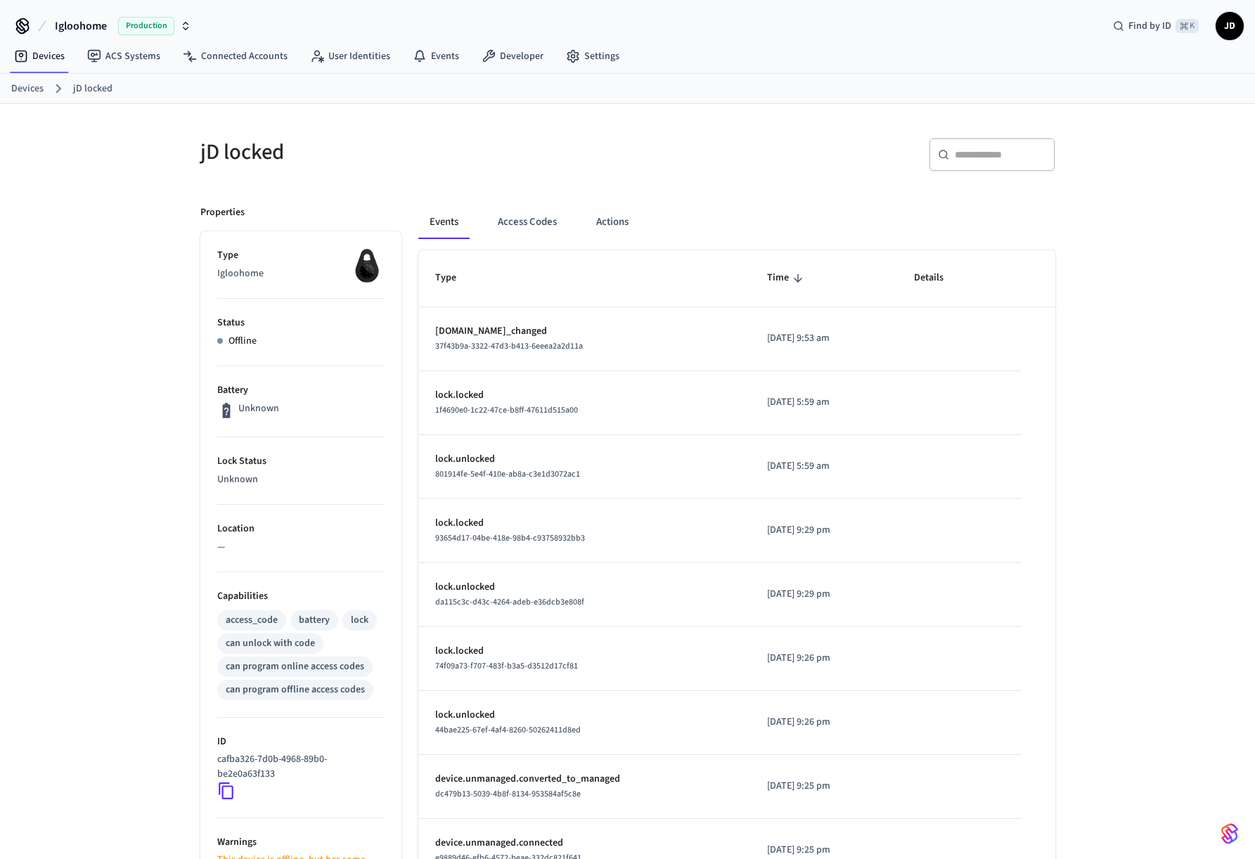
click at [371, 269] on img at bounding box center [366, 265] width 35 height 35
click at [257, 269] on p "Igloohome" at bounding box center [300, 273] width 167 height 15
click at [266, 399] on li "Battery Unknown" at bounding box center [300, 401] width 167 height 71
click at [275, 420] on li "Battery Unknown" at bounding box center [300, 401] width 167 height 71
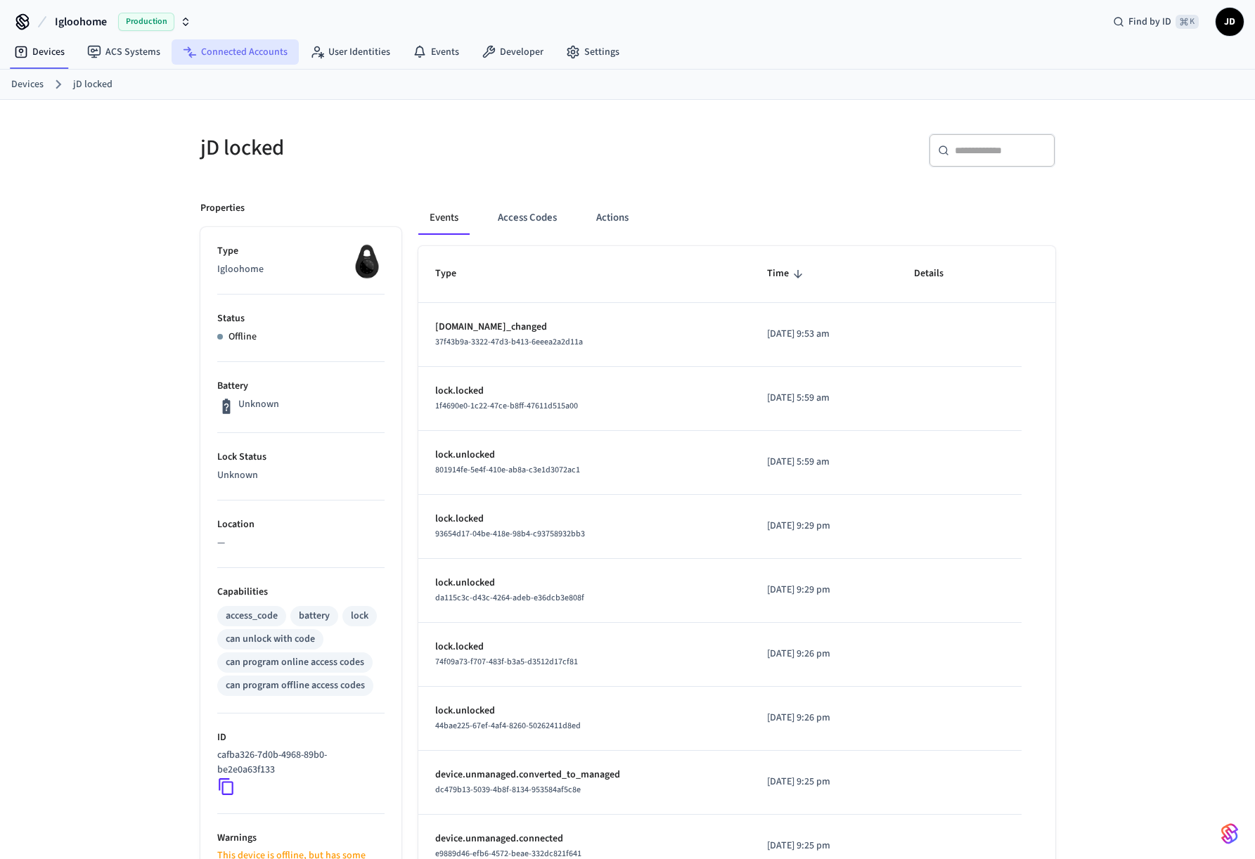
click at [250, 49] on link "Connected Accounts" at bounding box center [235, 51] width 127 height 25
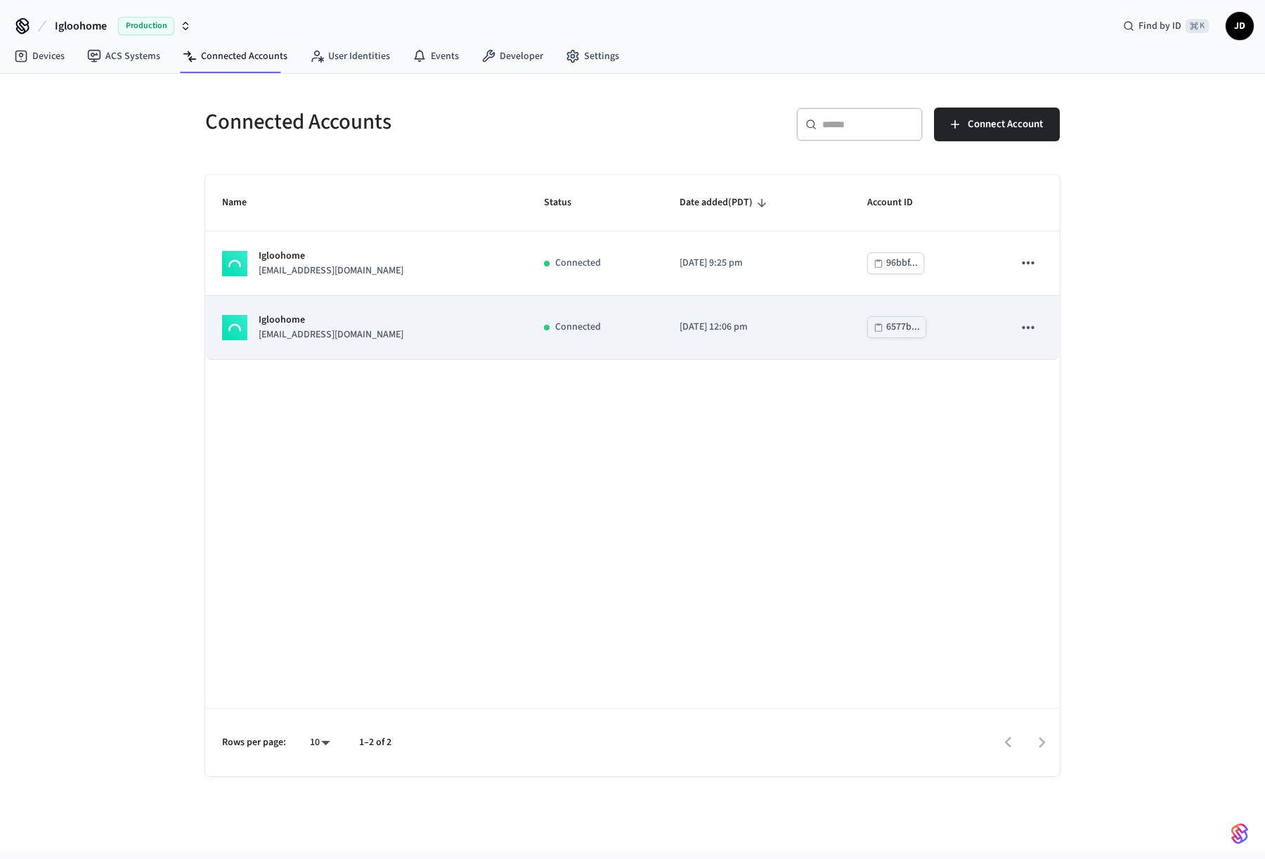
click at [1031, 328] on icon "sticky table" at bounding box center [1028, 327] width 18 height 18
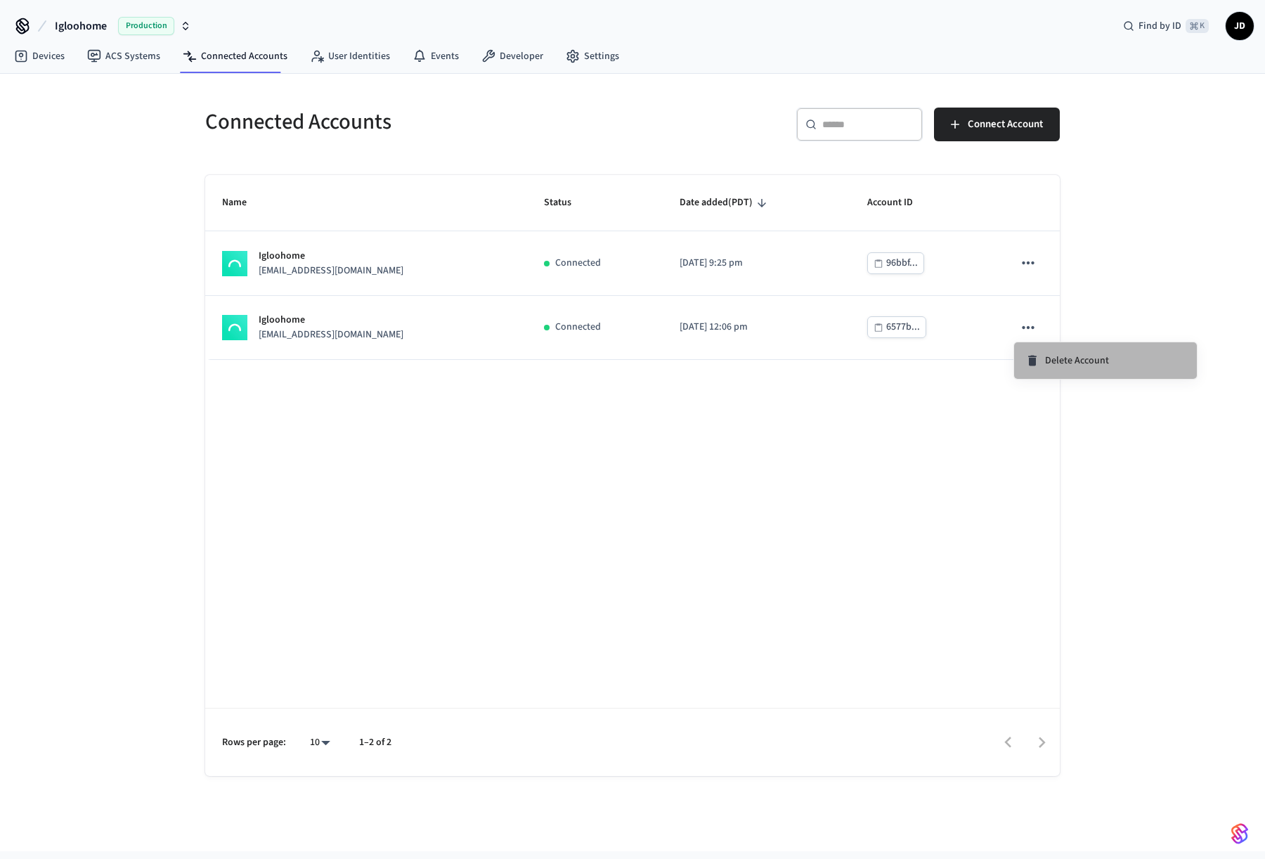
click at [1064, 356] on span "Delete Account" at bounding box center [1077, 361] width 64 height 14
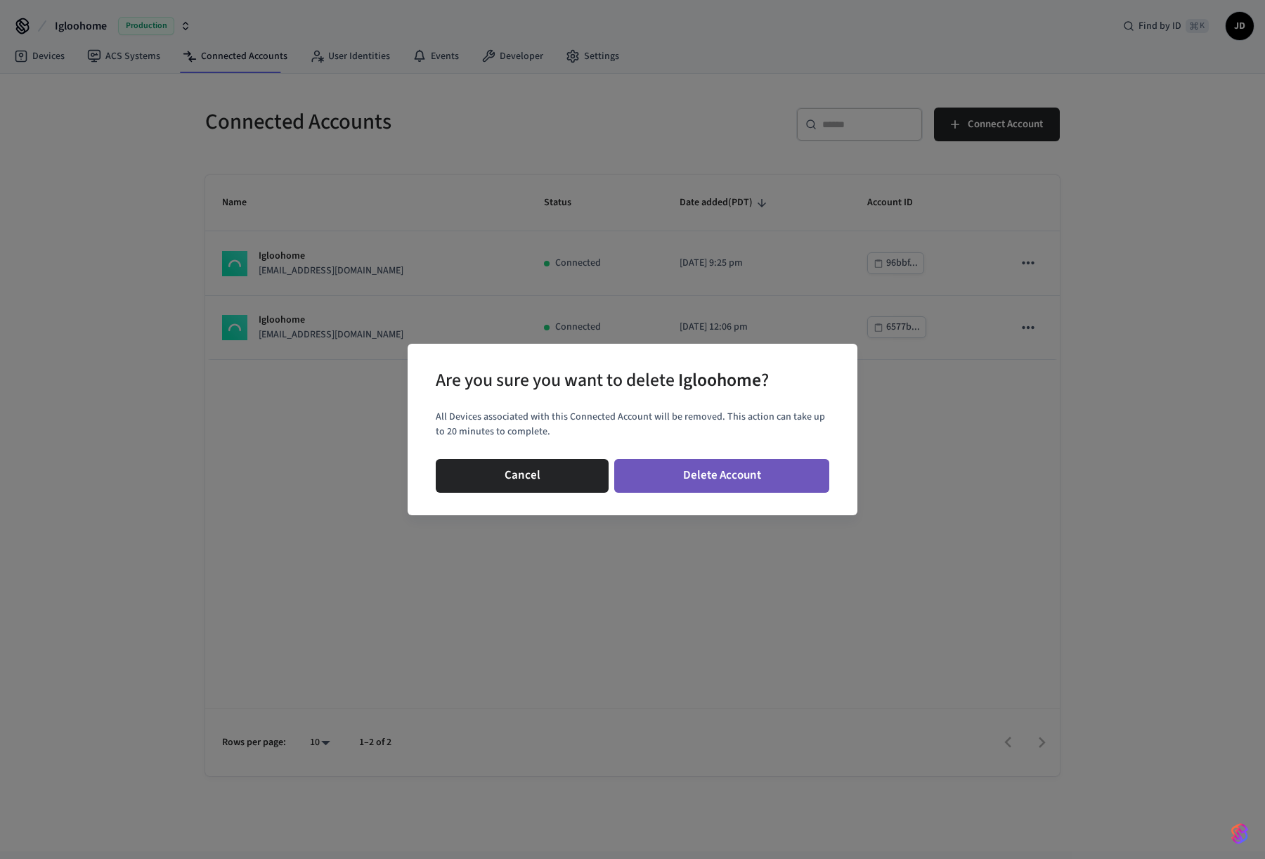
click at [746, 471] on button "Delete Account" at bounding box center [721, 476] width 215 height 34
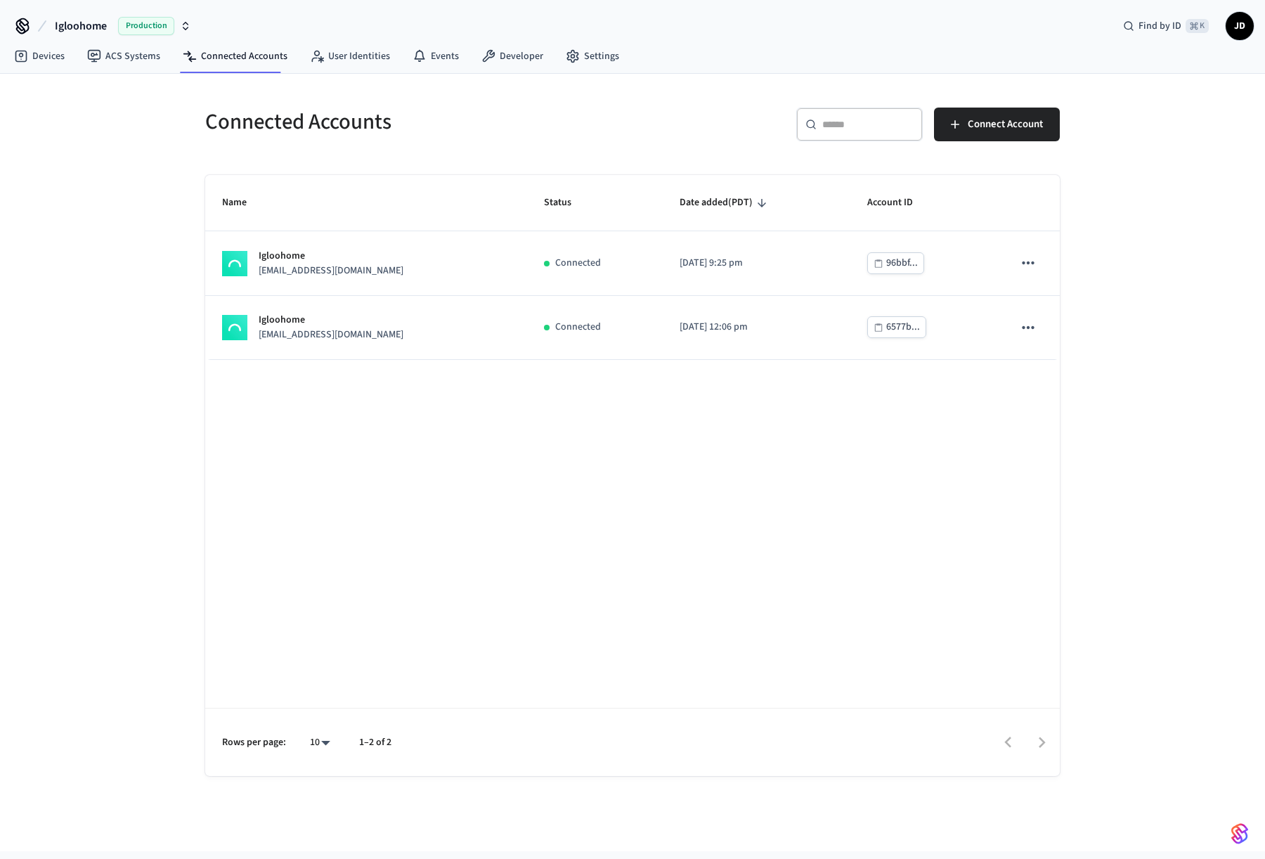
click at [59, 25] on span "Igloohome" at bounding box center [81, 26] width 52 height 17
click at [162, 24] on span "Production" at bounding box center [146, 26] width 56 height 18
click at [96, 29] on span "Igloohome" at bounding box center [81, 26] width 52 height 17
click at [100, 87] on div "Igloohome Production" at bounding box center [114, 91] width 193 height 18
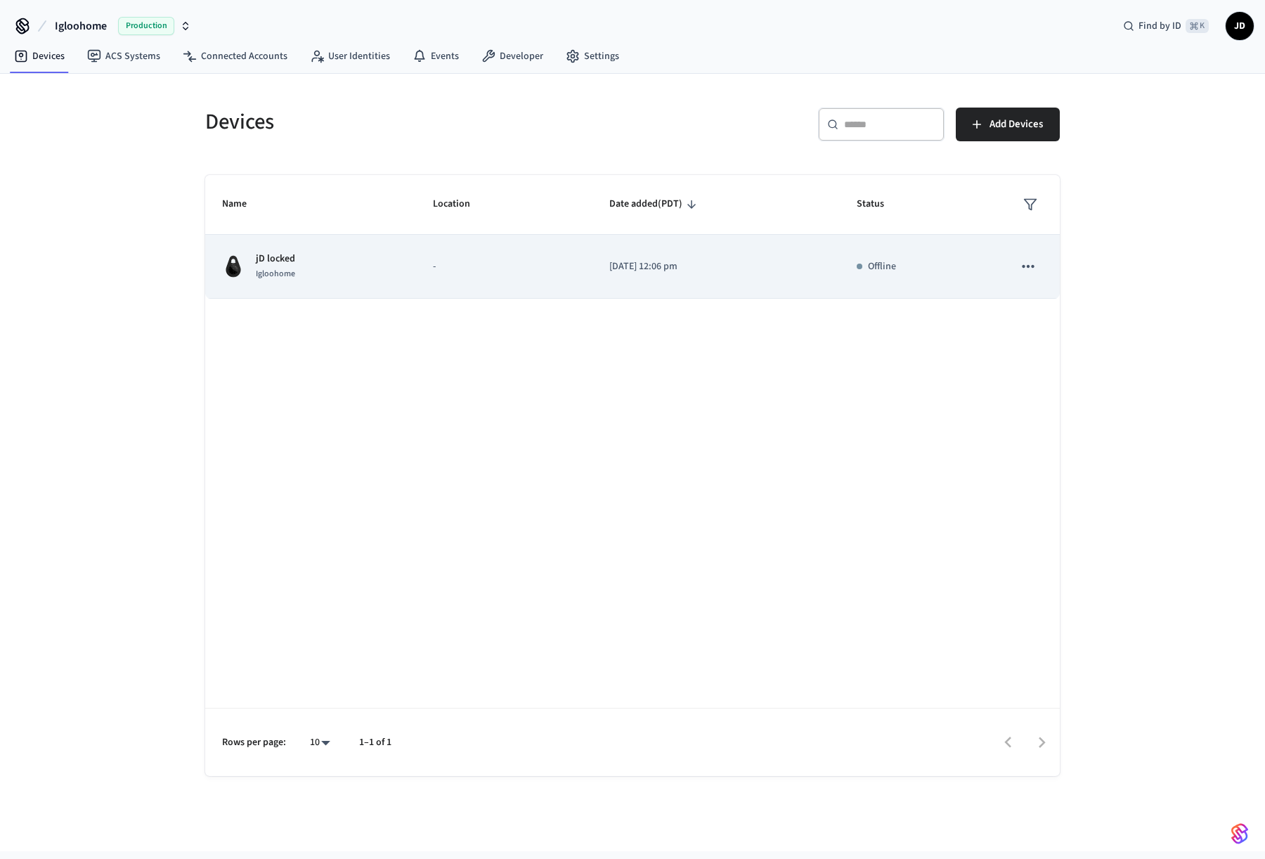
click at [302, 252] on div "jD locked Igloohome" at bounding box center [310, 267] width 177 height 30
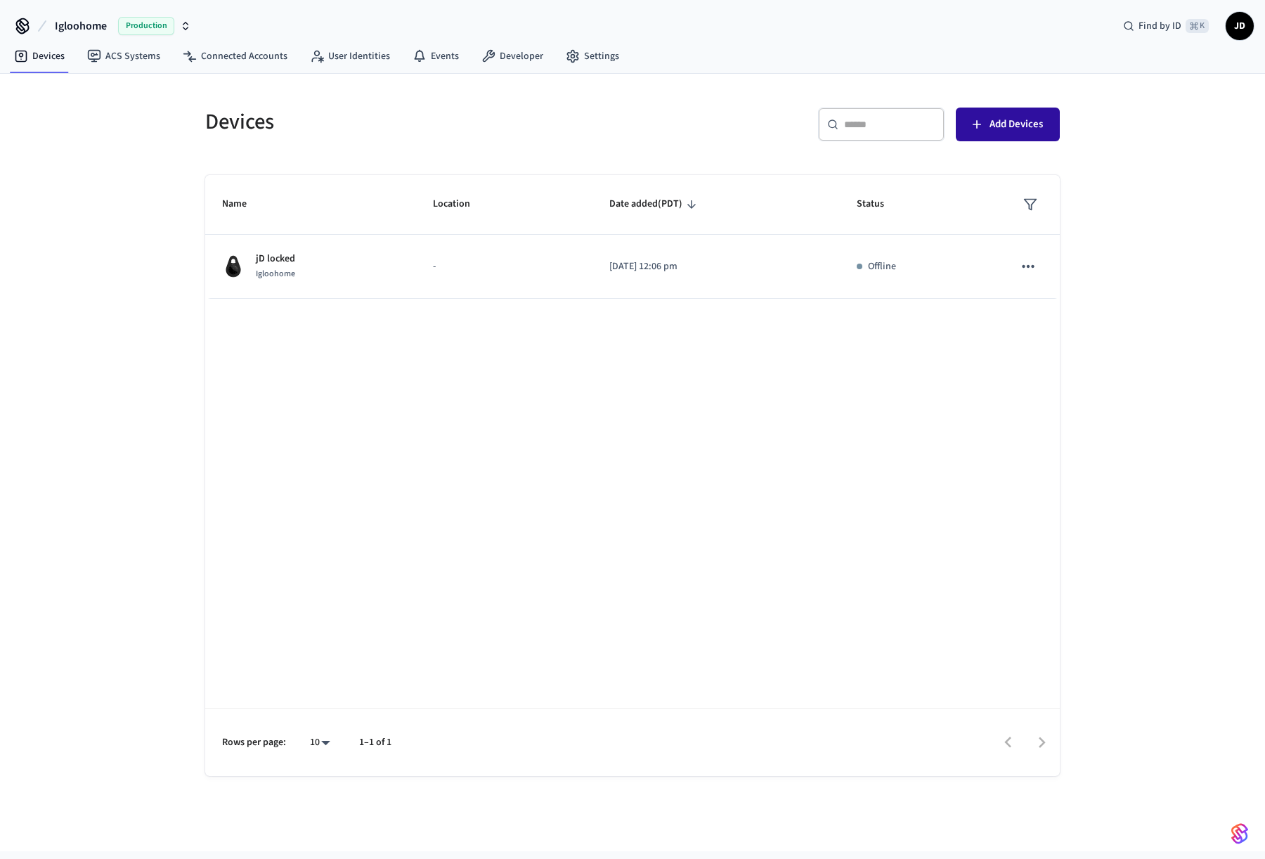
click at [1023, 117] on span "Add Devices" at bounding box center [1016, 124] width 53 height 18
click at [500, 346] on div "Name Location Date added (PDT) Status jD locked Igloohome - [DATE] 12:06 pm Off…" at bounding box center [632, 475] width 855 height 601
click at [1005, 134] on button "Add Devices" at bounding box center [1008, 125] width 104 height 34
click at [506, 111] on h5 "Devices" at bounding box center [414, 122] width 419 height 29
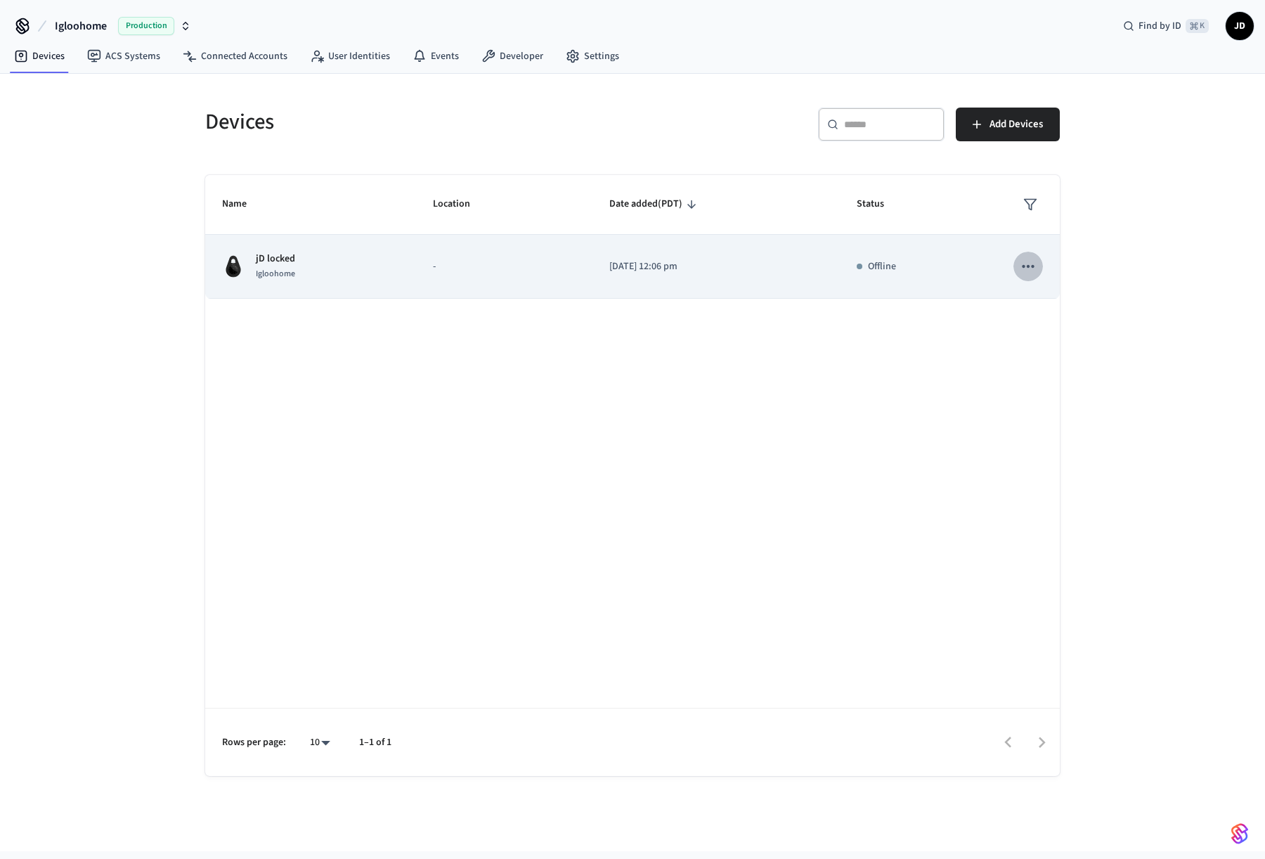
click at [1032, 258] on icon "sticky table" at bounding box center [1028, 266] width 18 height 18
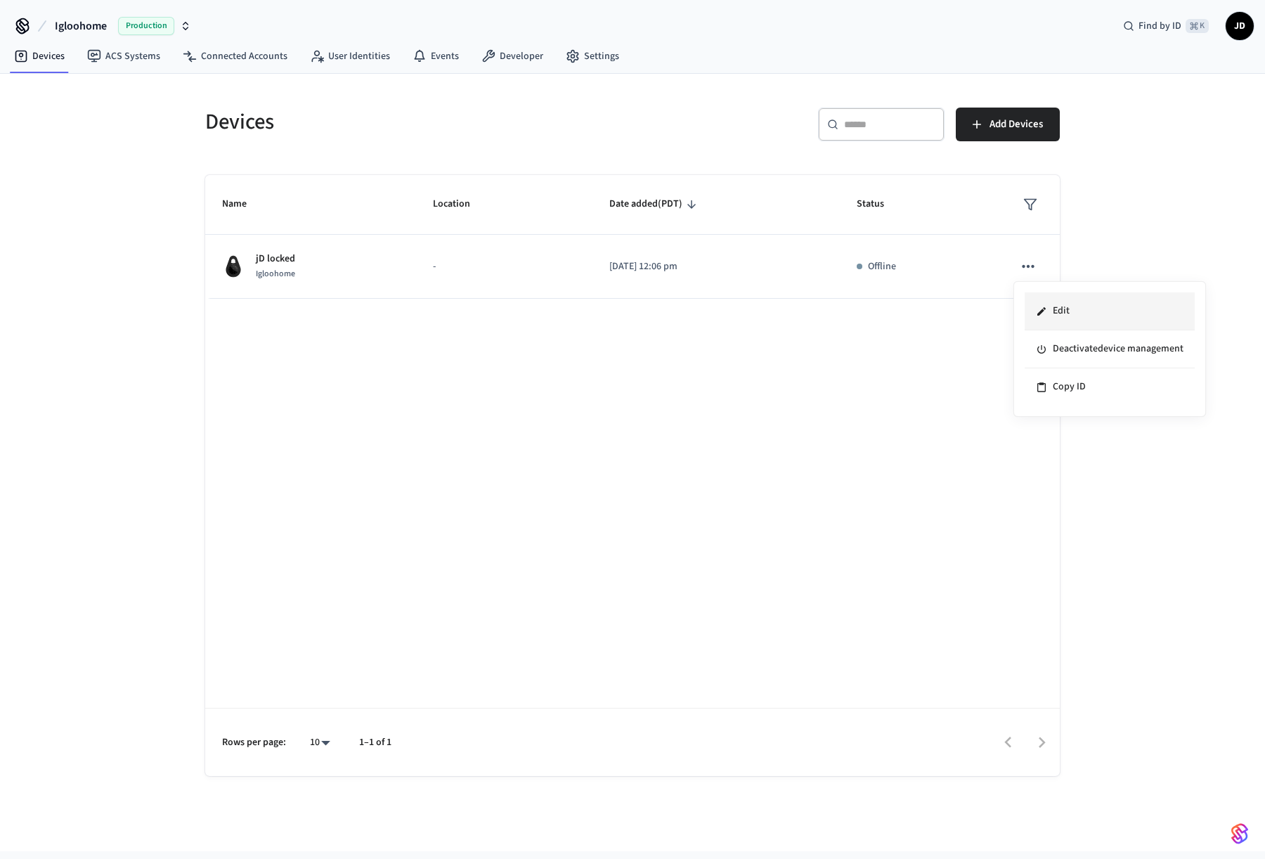
click at [1075, 309] on li "Edit" at bounding box center [1110, 311] width 170 height 38
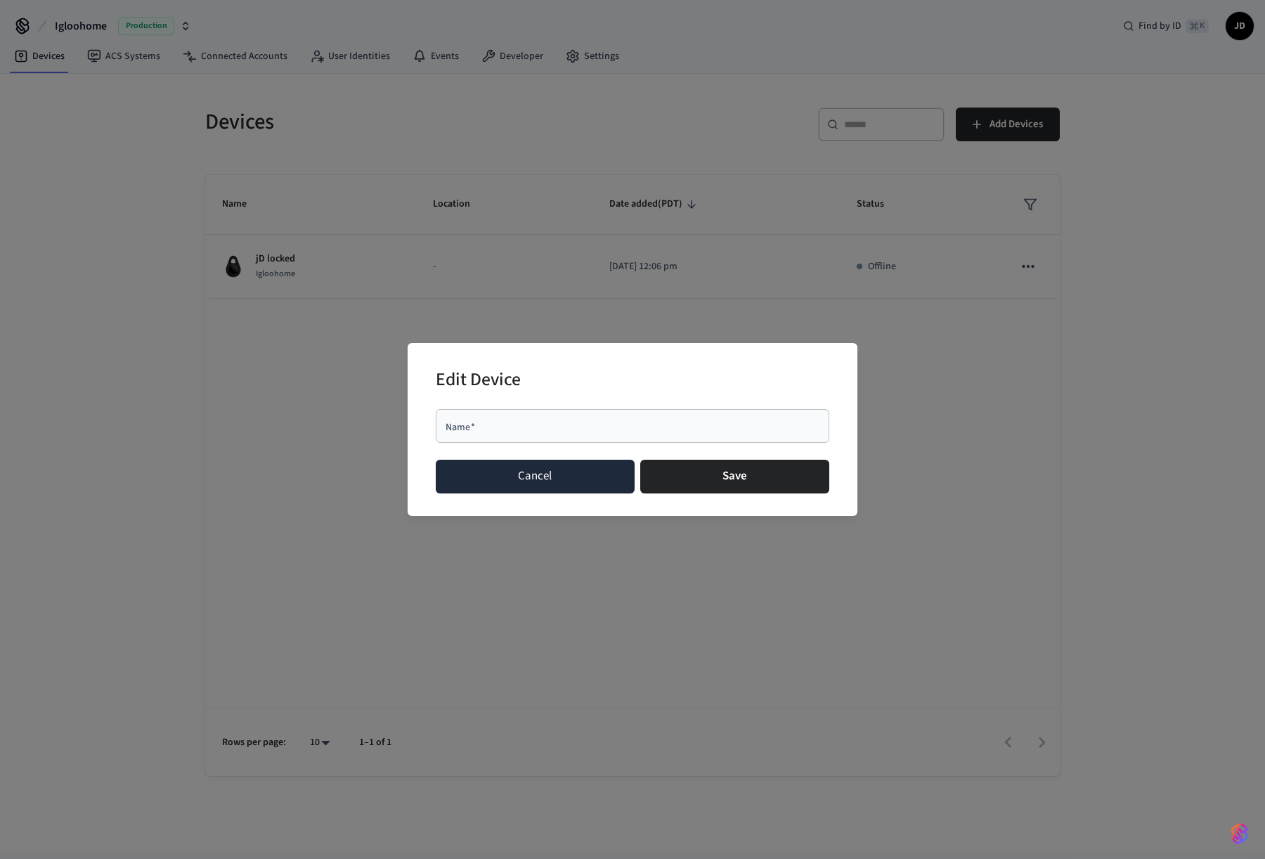
click at [595, 476] on button "Cancel" at bounding box center [535, 477] width 199 height 34
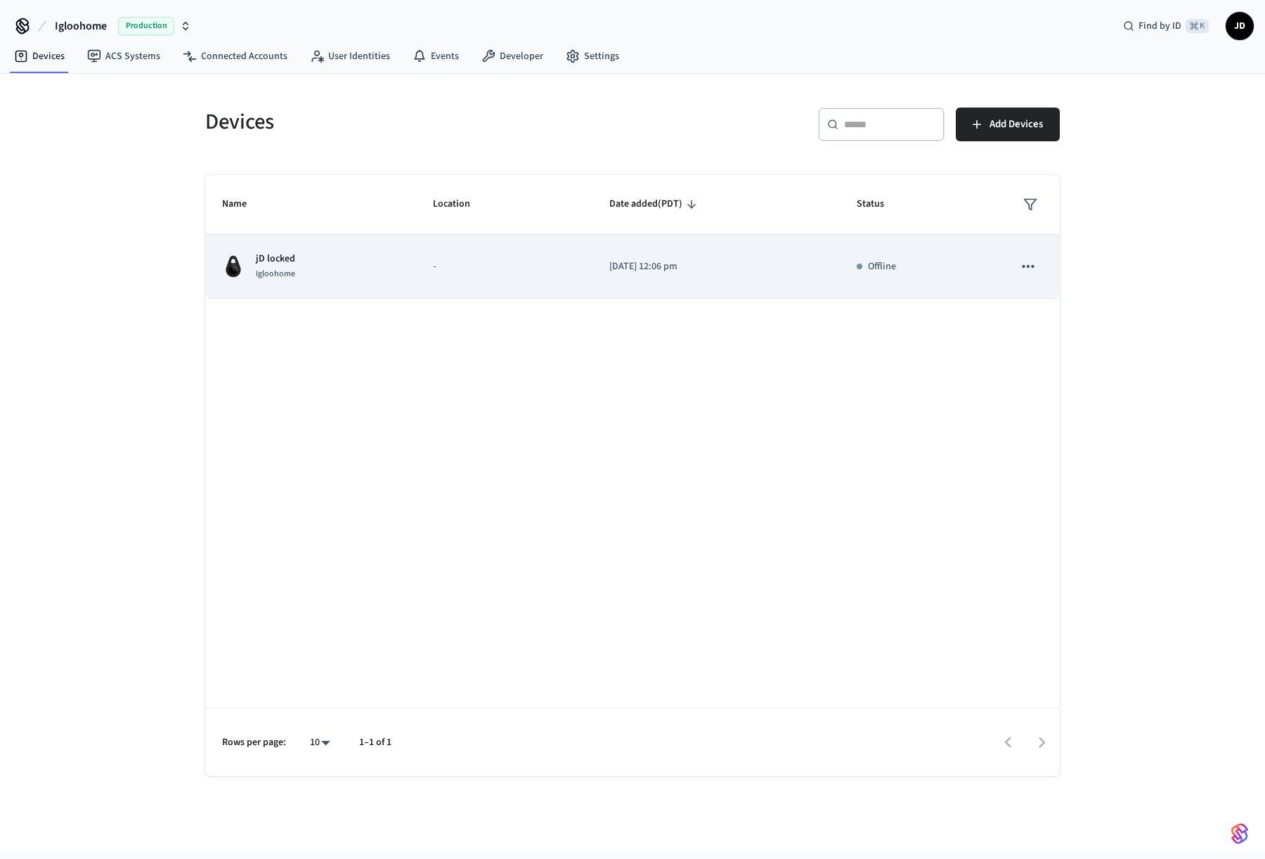
click at [1034, 262] on icon "sticky table" at bounding box center [1028, 266] width 18 height 18
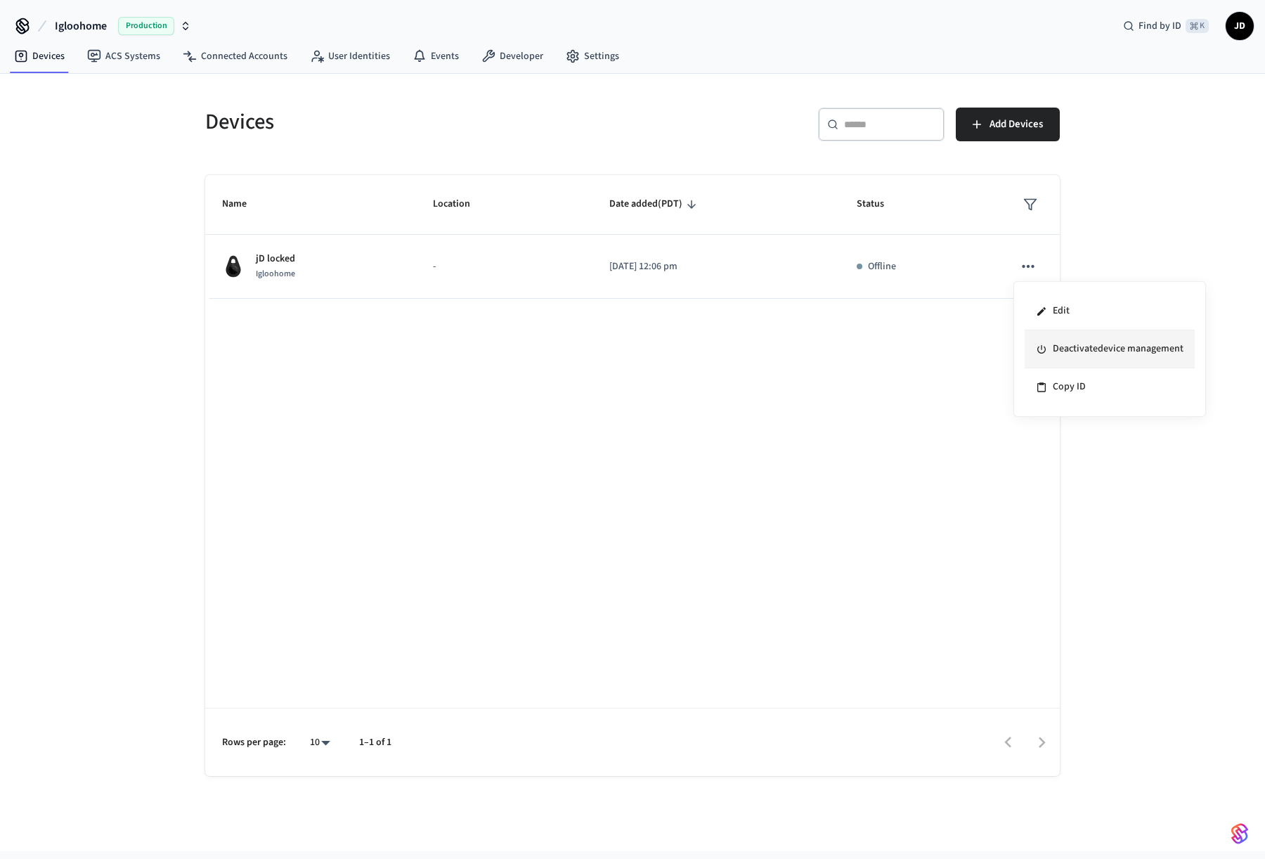
click at [1153, 343] on li "Deactivate device management" at bounding box center [1110, 349] width 170 height 38
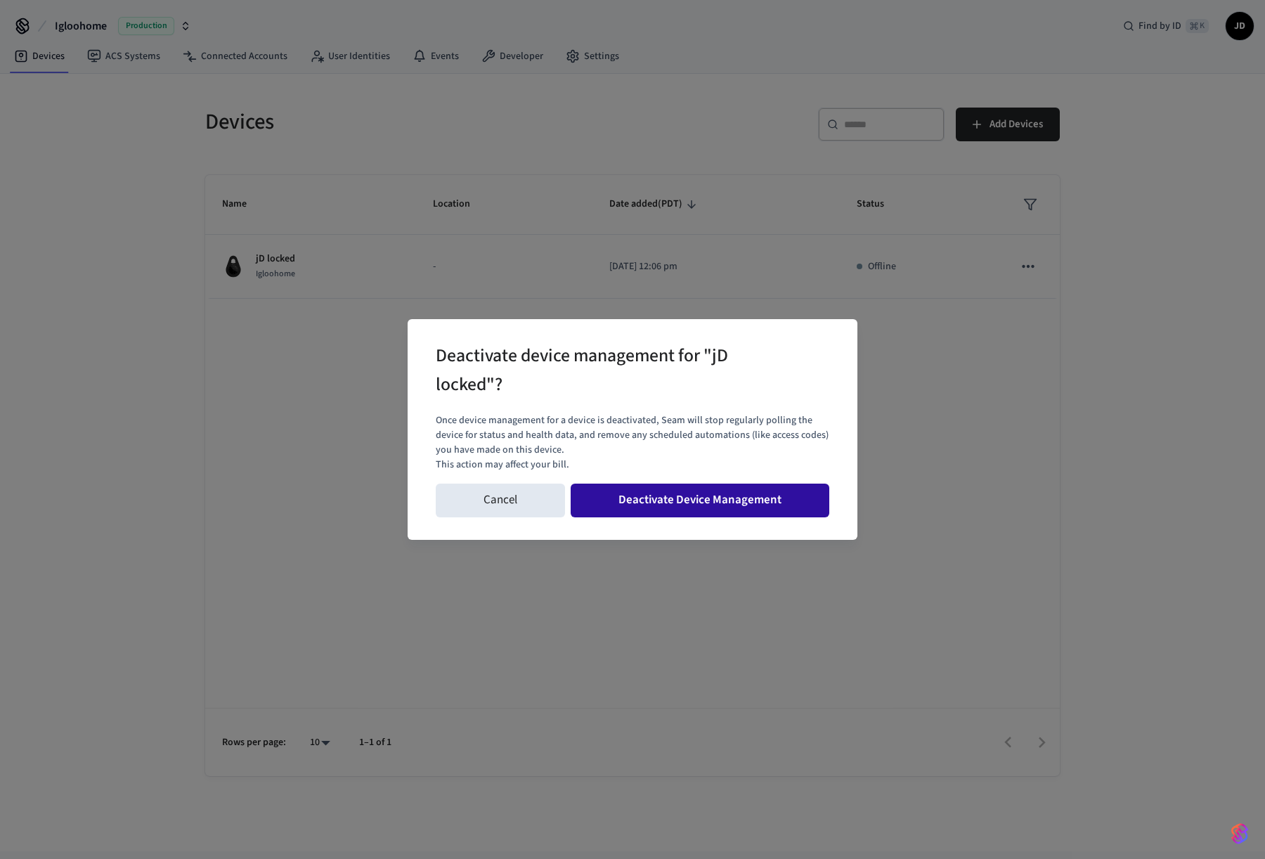
click at [749, 498] on button "Deactivate Device Management" at bounding box center [700, 501] width 259 height 34
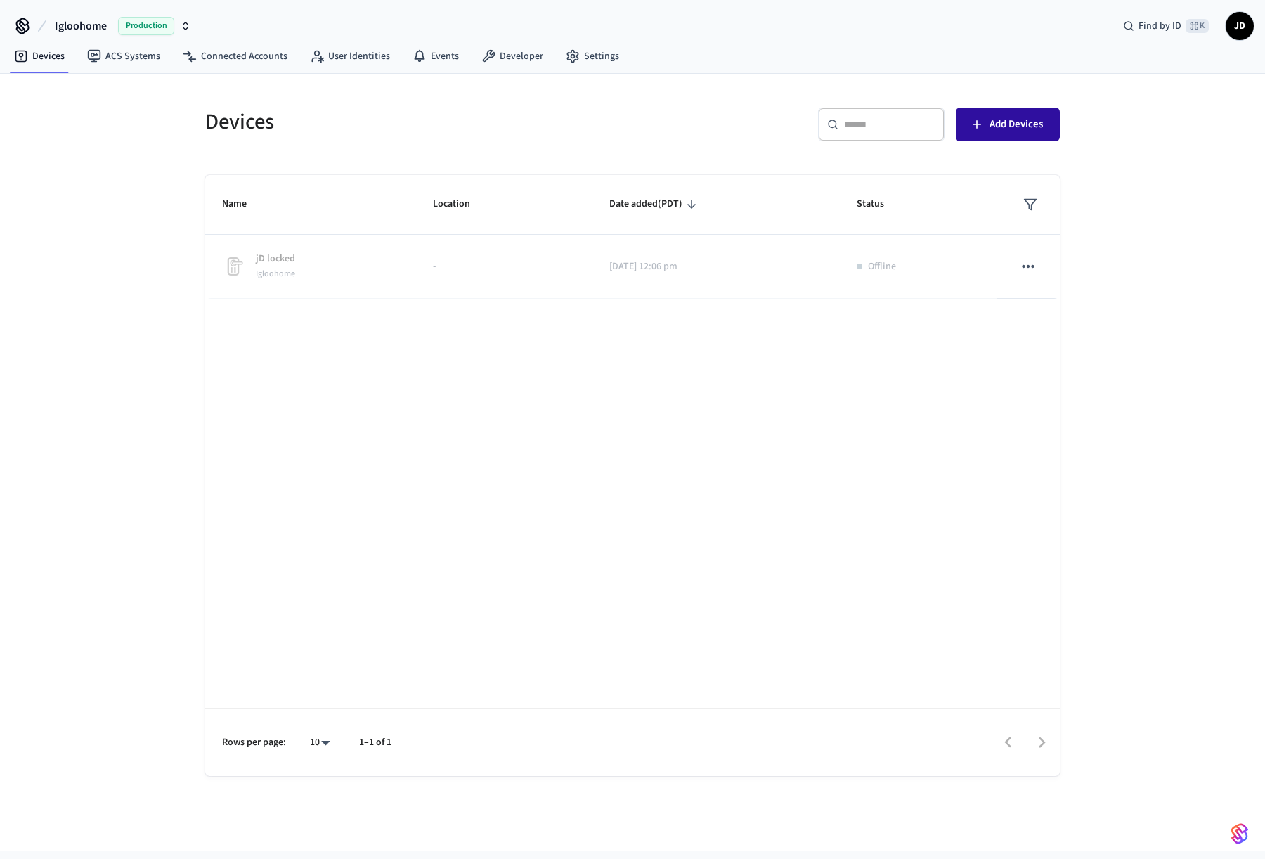
click at [1028, 122] on span "Add Devices" at bounding box center [1016, 124] width 53 height 18
click at [84, 25] on span "Igloohome" at bounding box center [81, 26] width 52 height 17
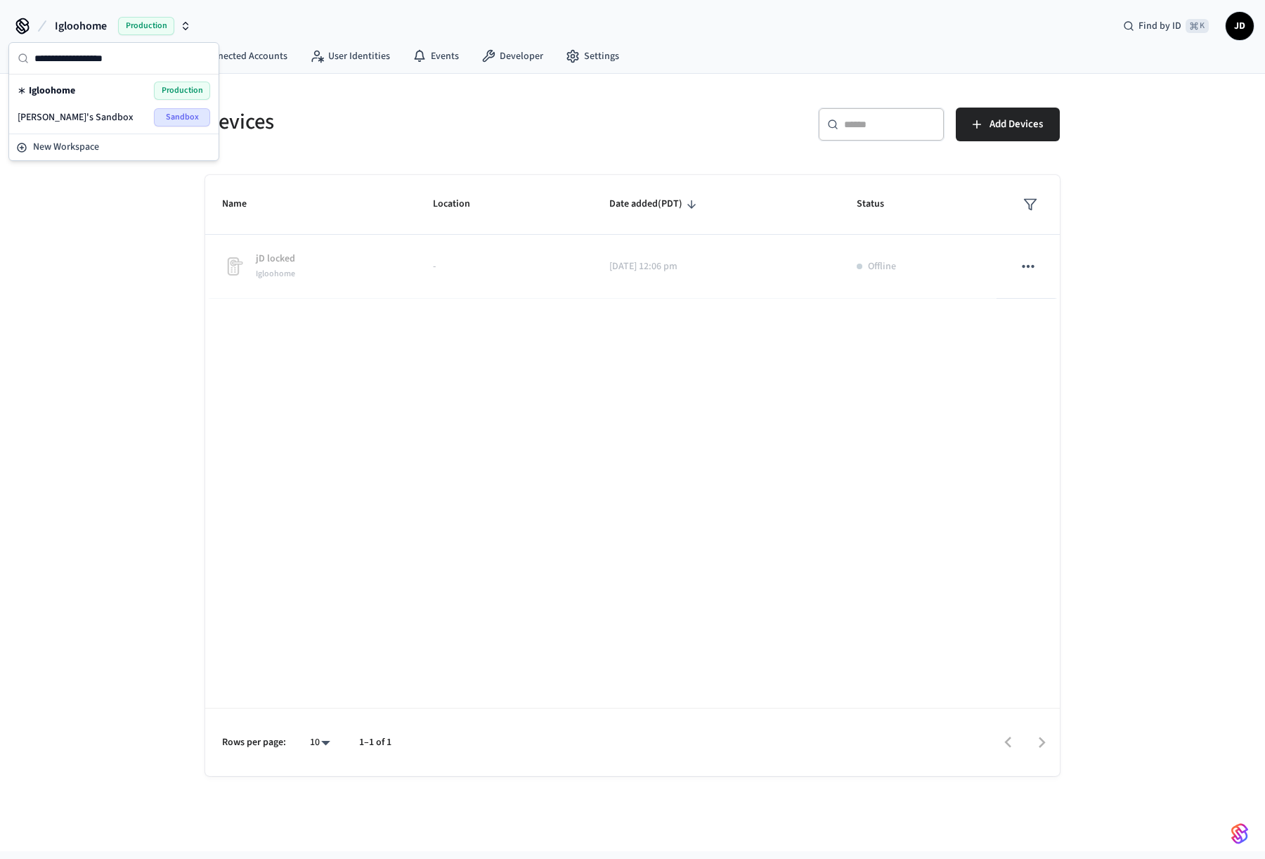
click at [107, 250] on div "Devices ​ ​ Add Devices Name Location Date added (PDT) Status jD locked Iglooho…" at bounding box center [632, 462] width 1265 height 777
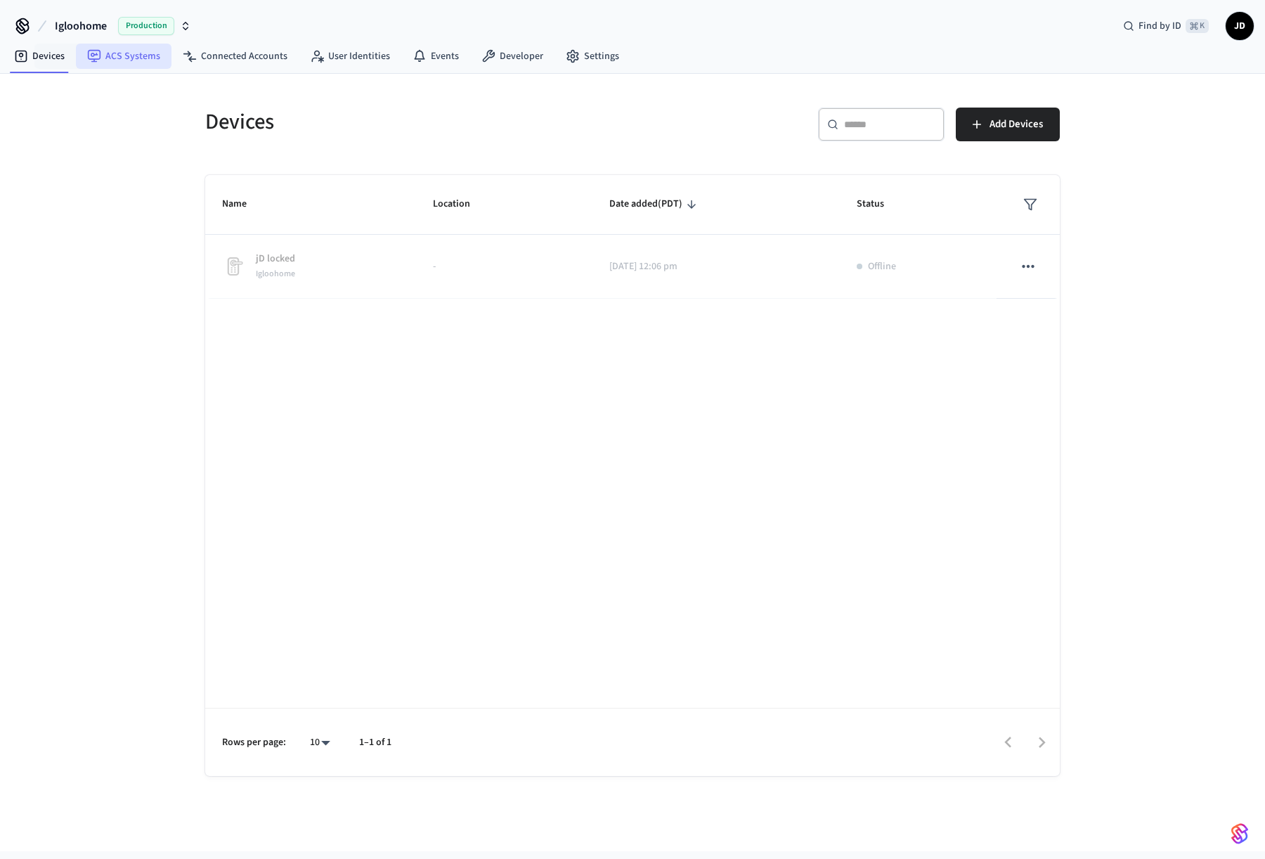
click at [111, 56] on link "ACS Systems" at bounding box center [124, 56] width 96 height 25
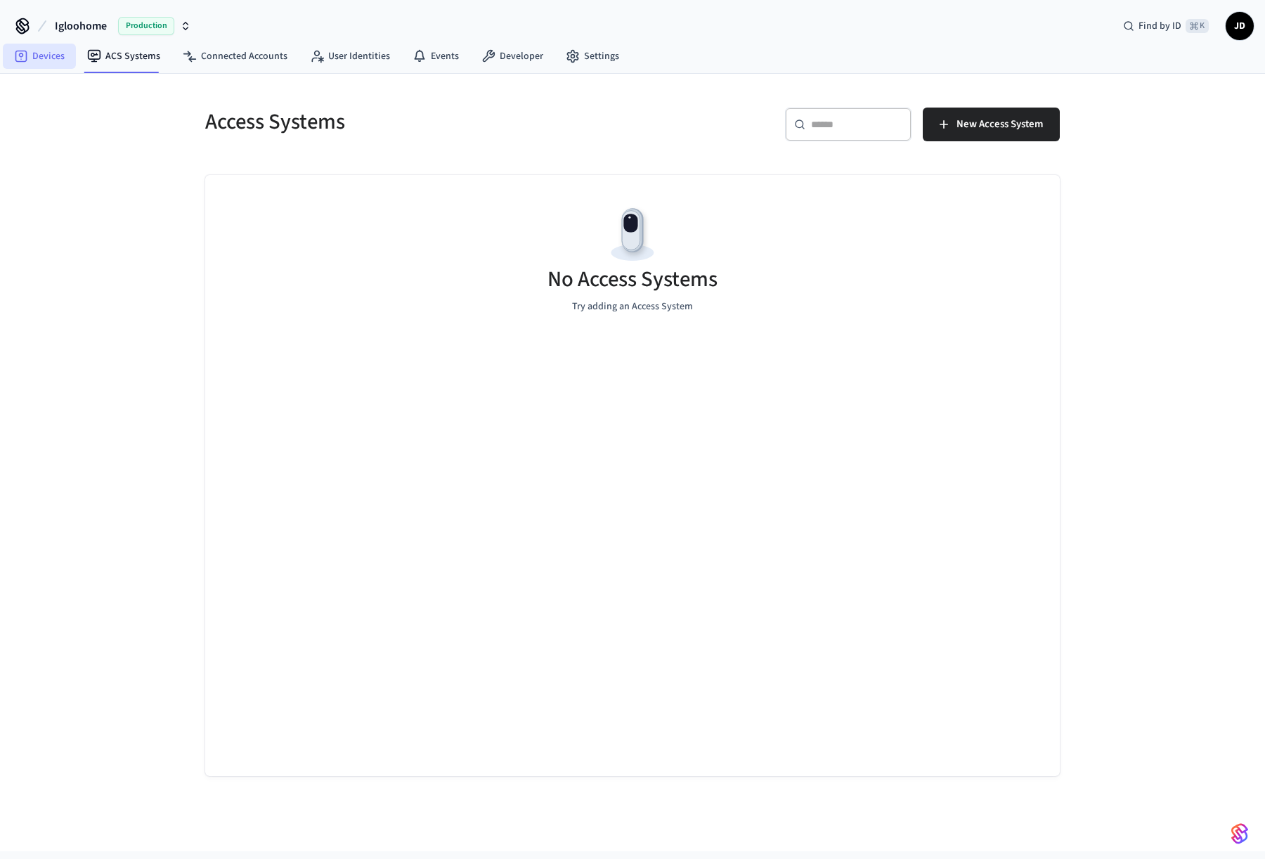
click at [29, 56] on link "Devices" at bounding box center [39, 56] width 73 height 25
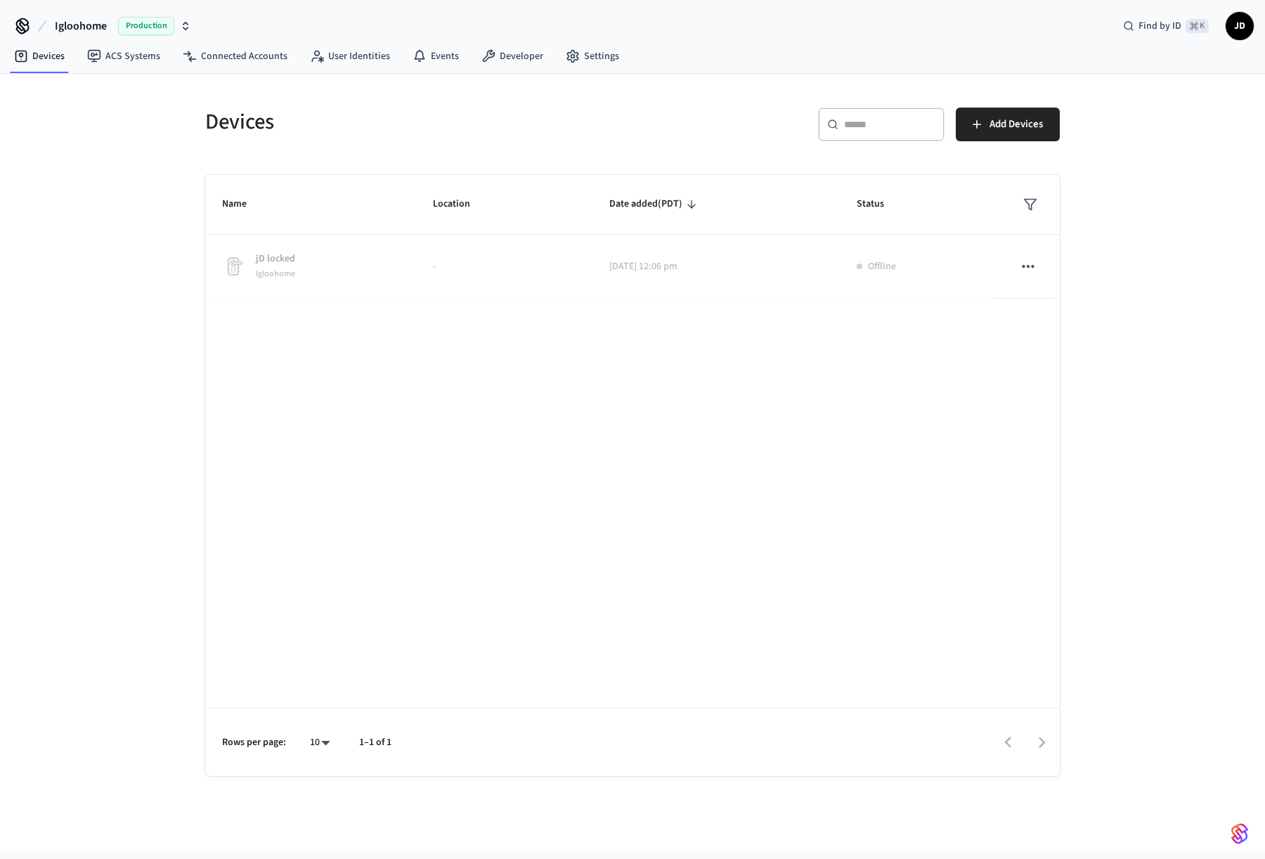
click at [429, 346] on div "Name Location Date added (PDT) Status jD locked Igloohome - [DATE] 12:06 pm Off…" at bounding box center [632, 475] width 855 height 601
click at [245, 53] on link "Connected Accounts" at bounding box center [235, 56] width 127 height 25
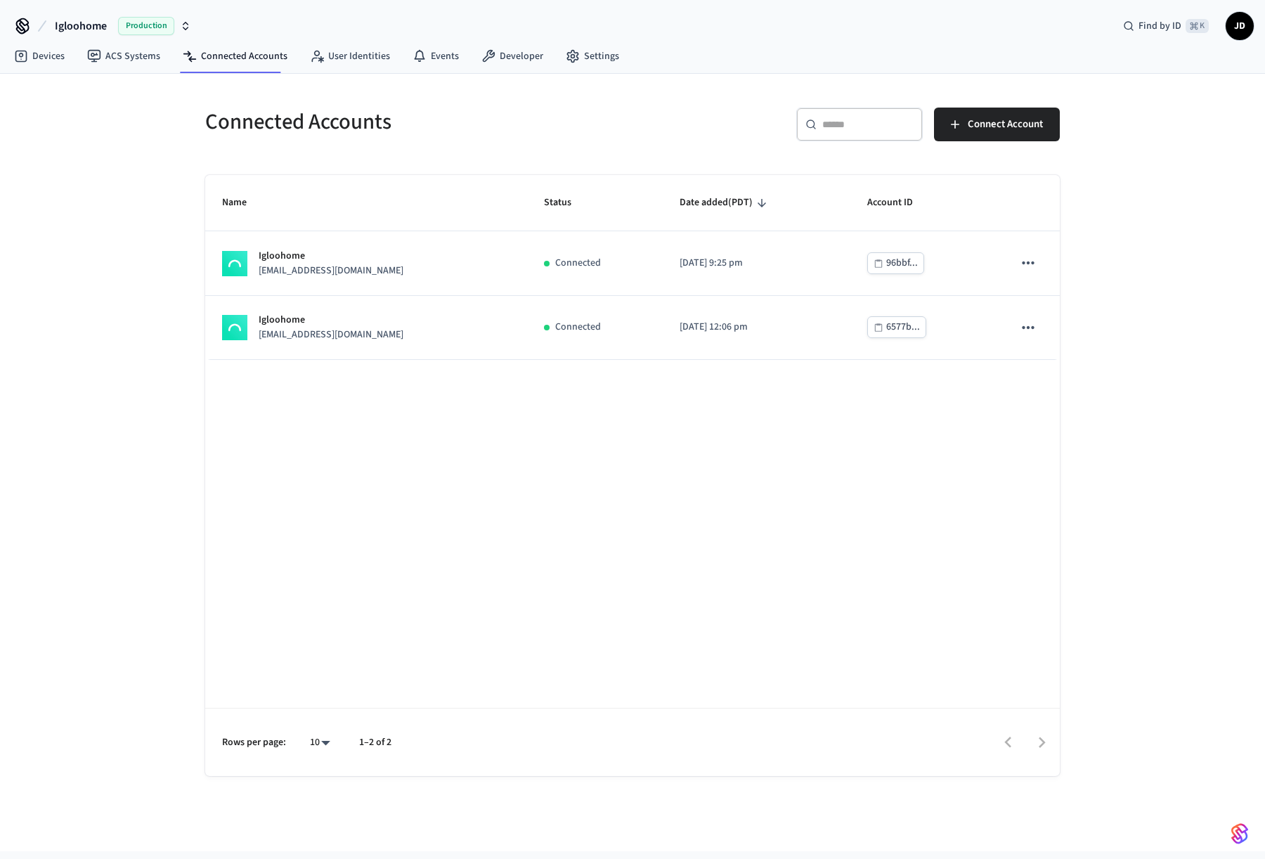
click at [597, 436] on div "Name Status Date added (PDT) Account ID Igloohome [EMAIL_ADDRESS][DOMAIN_NAME] …" at bounding box center [632, 475] width 855 height 601
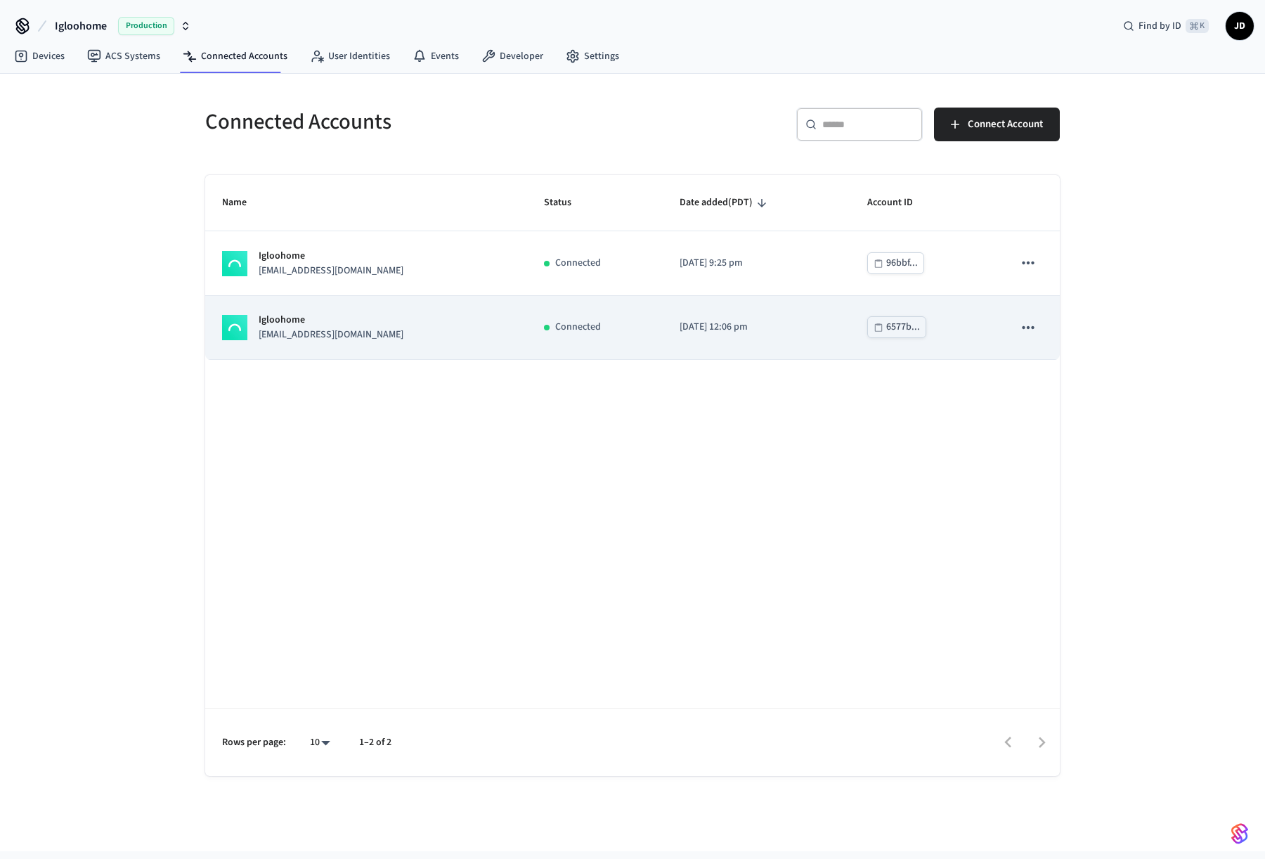
click at [1028, 330] on icon "sticky table" at bounding box center [1028, 327] width 18 height 18
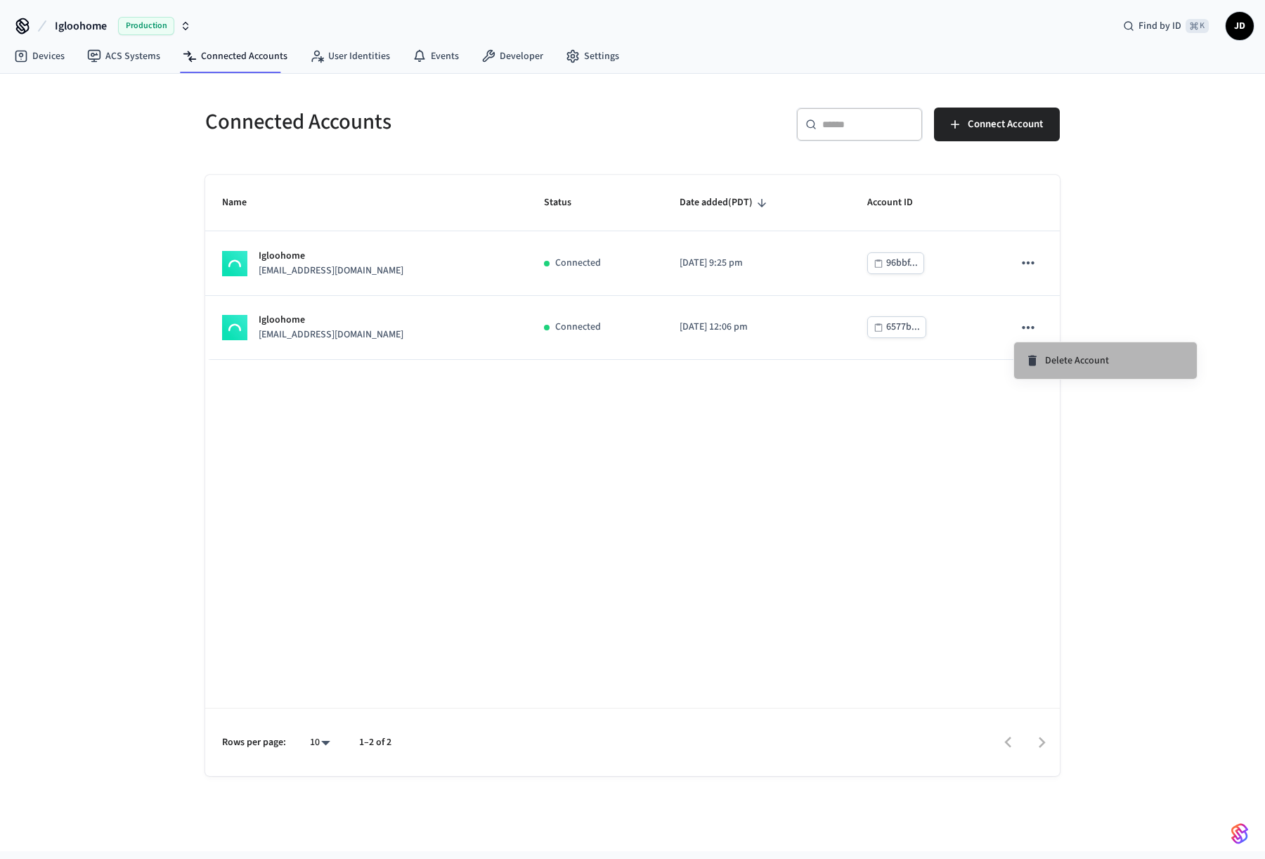
click at [1079, 350] on li "Delete Account" at bounding box center [1105, 360] width 183 height 37
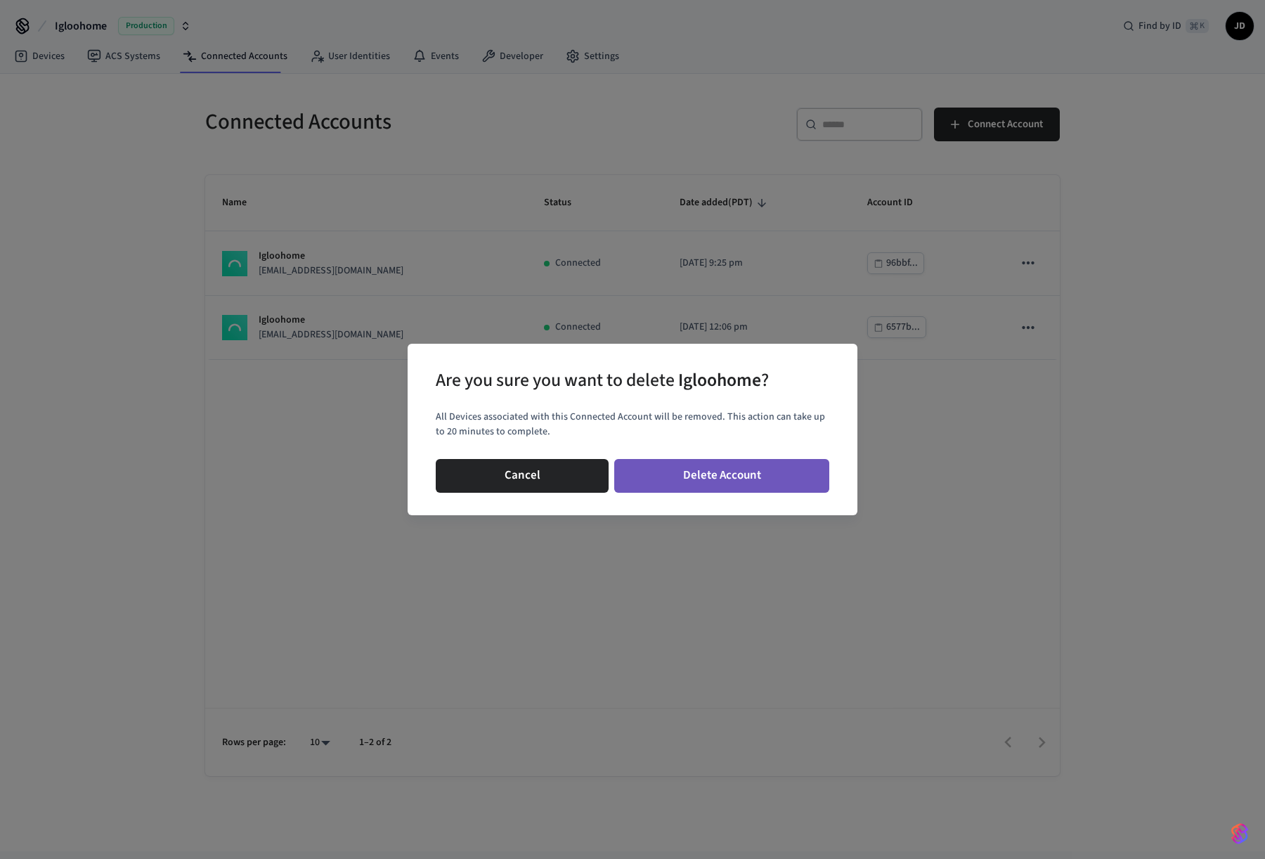
click at [716, 468] on button "Delete Account" at bounding box center [721, 476] width 215 height 34
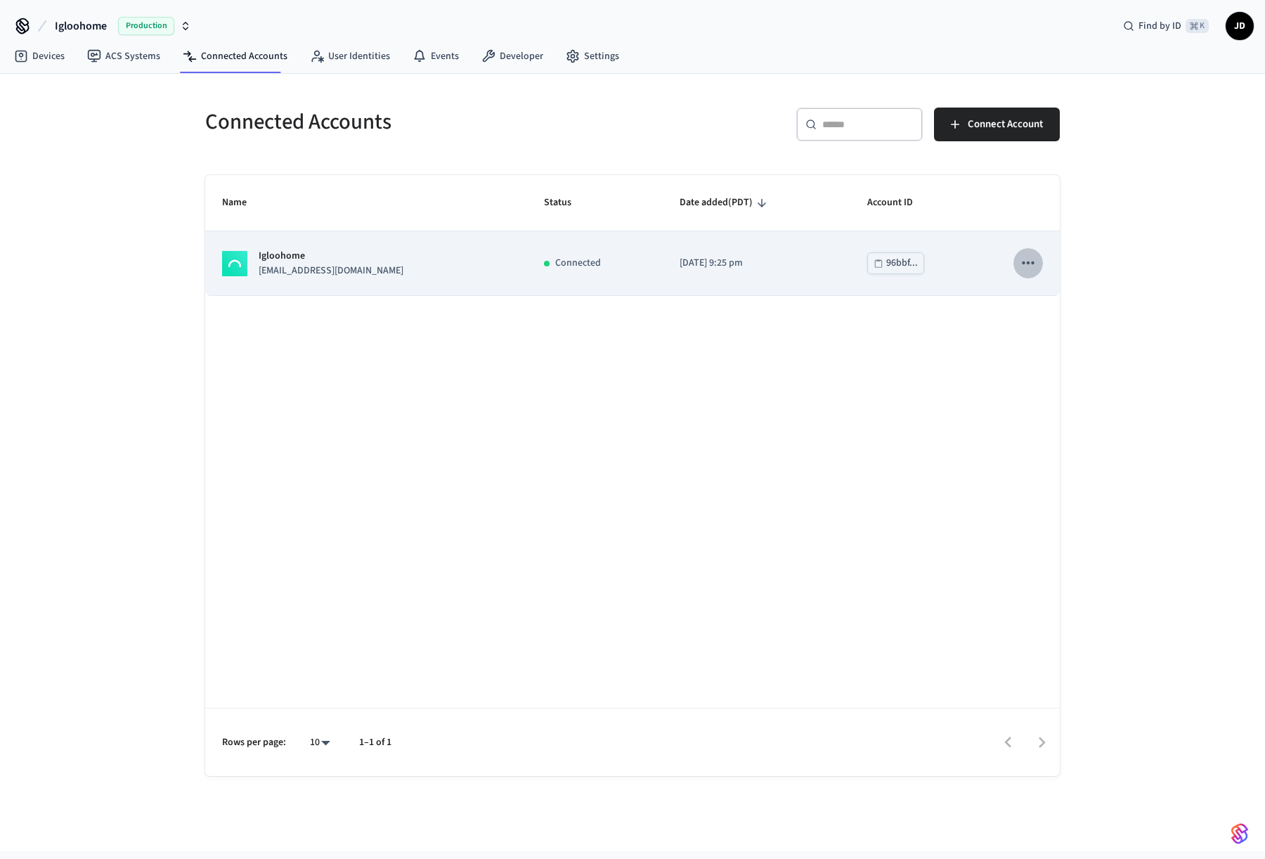
click at [1031, 255] on icon "sticky table" at bounding box center [1028, 263] width 18 height 18
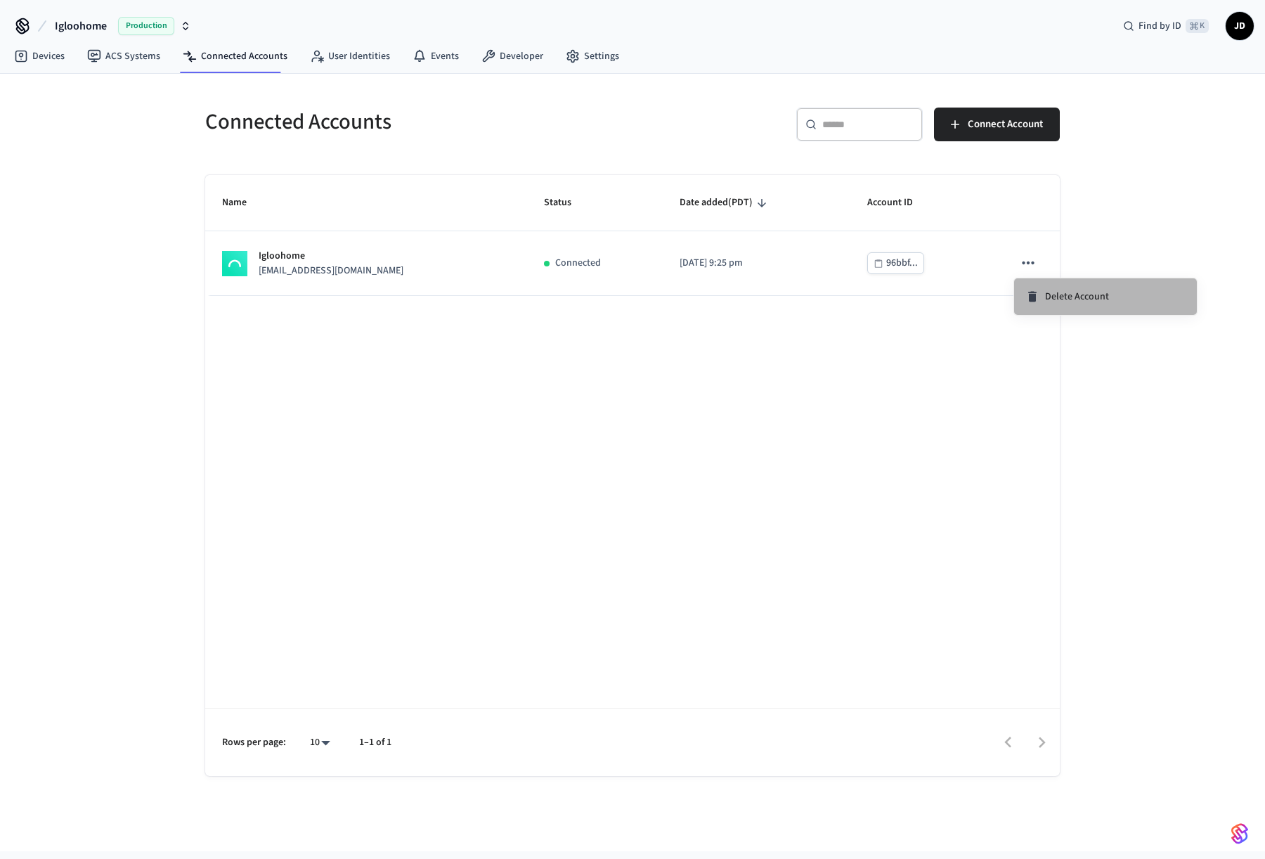
click at [1071, 293] on span "Delete Account" at bounding box center [1077, 297] width 64 height 14
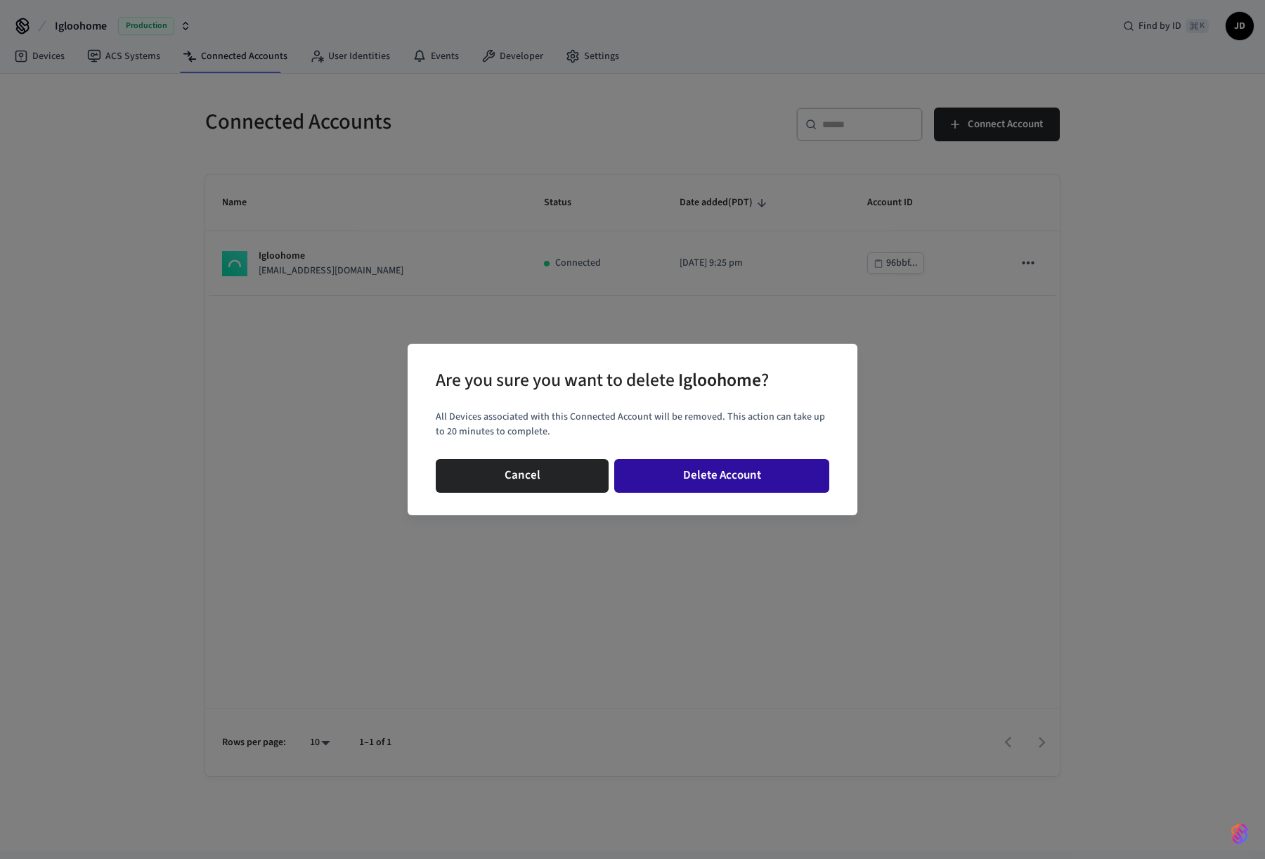
click at [782, 480] on button "Delete Account" at bounding box center [721, 476] width 215 height 34
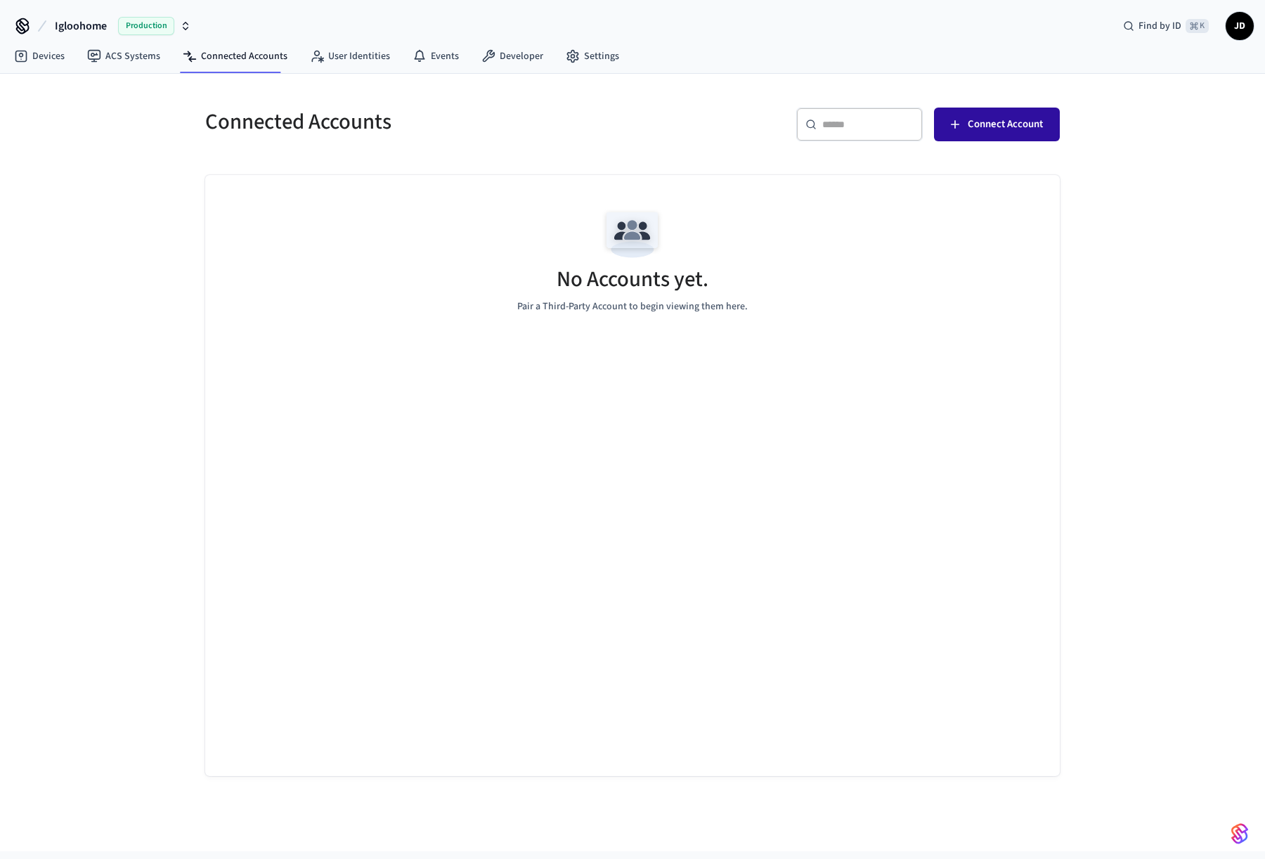
click at [1020, 125] on span "Connect Account" at bounding box center [1005, 124] width 75 height 18
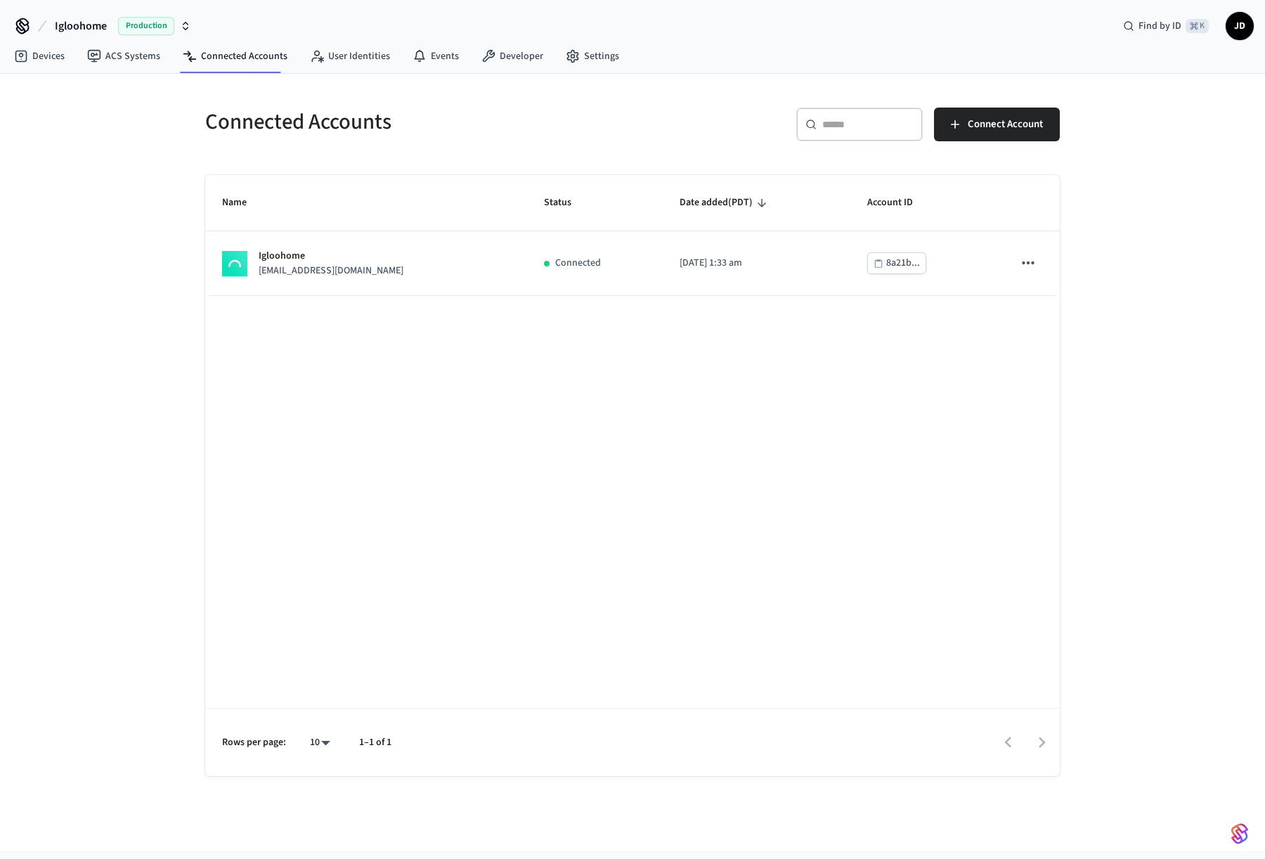
click at [548, 342] on div "Name Status Date added (PDT) Account ID Igloohome [EMAIL_ADDRESS][DOMAIN_NAME] …" at bounding box center [632, 475] width 855 height 601
click at [47, 55] on link "Devices" at bounding box center [39, 56] width 73 height 25
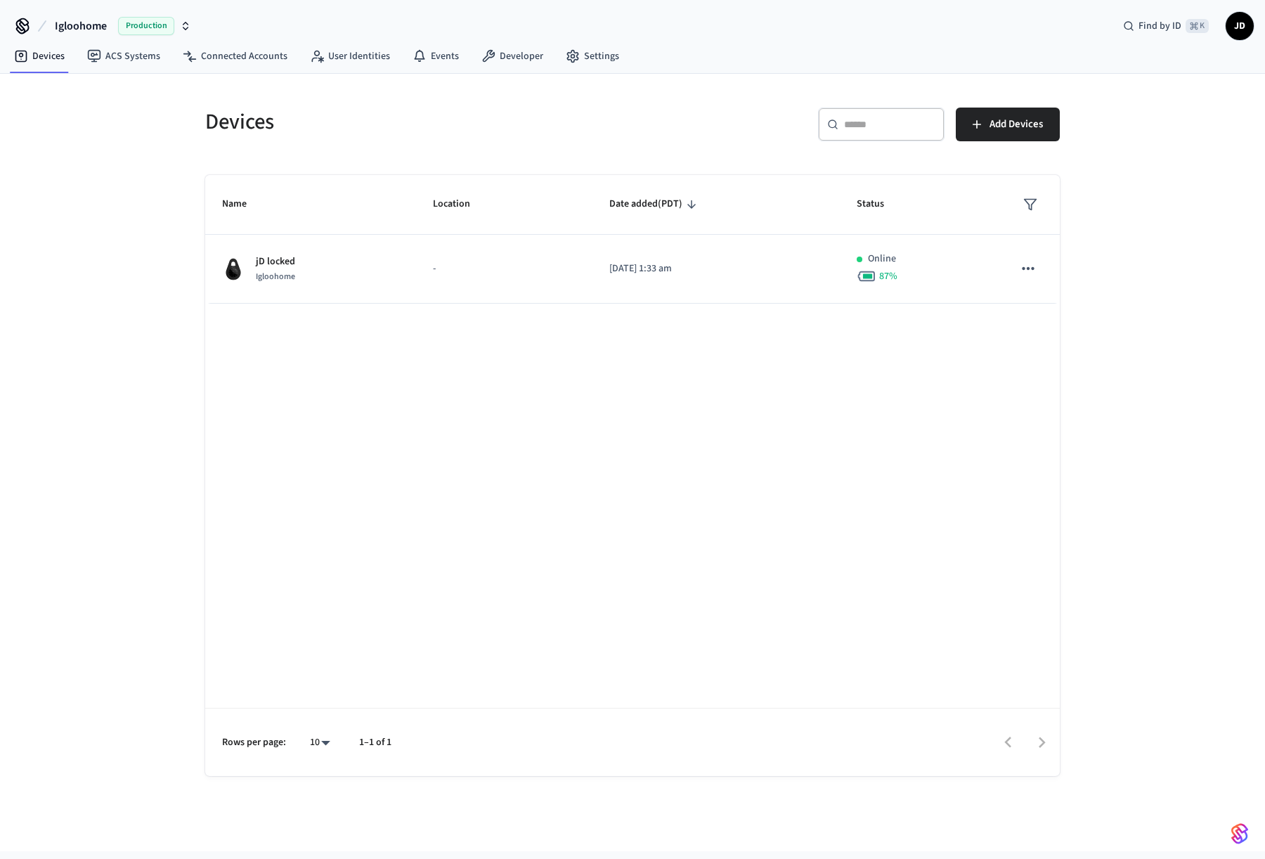
click at [650, 426] on div "Name Location Date added (PDT) Status jD locked Igloohome - [DATE] 1:33 am Onli…" at bounding box center [632, 475] width 855 height 601
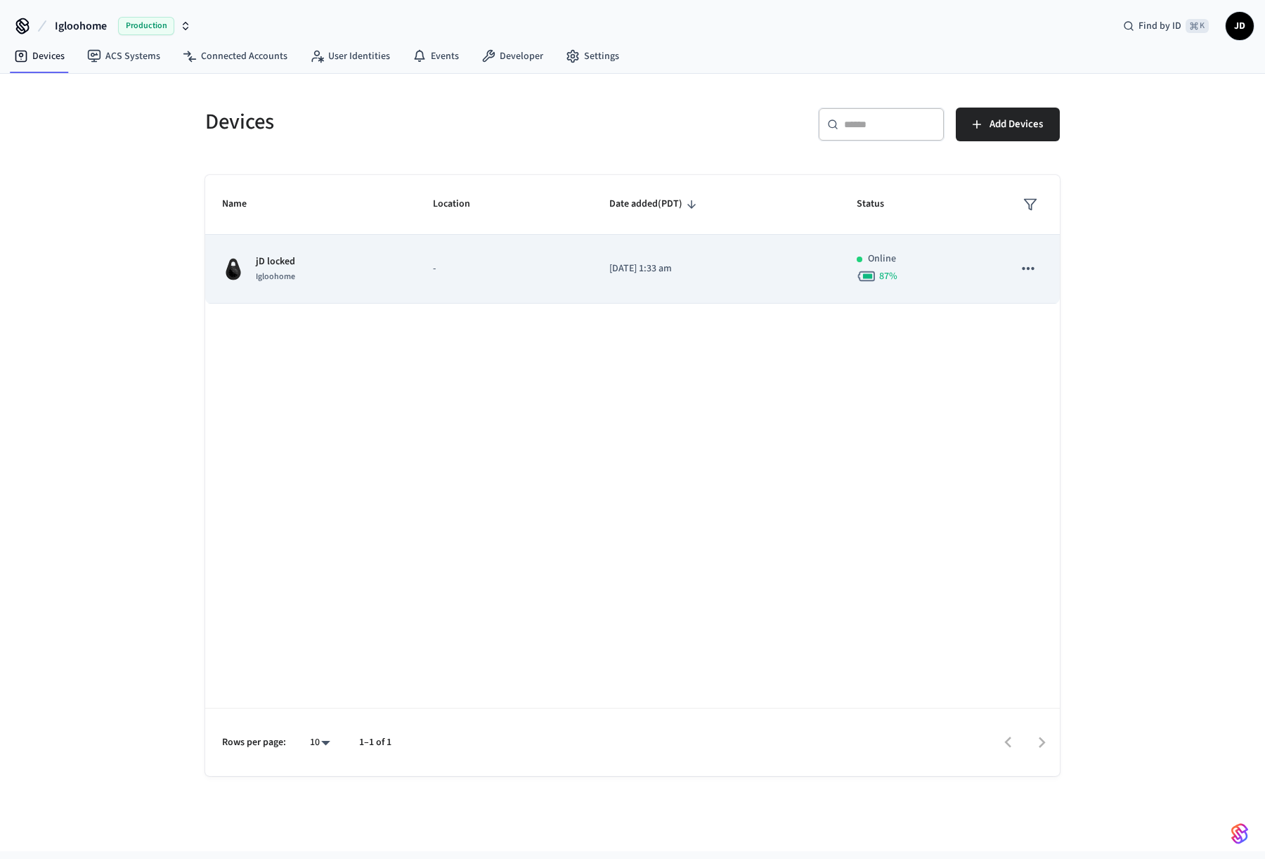
click at [994, 273] on td "Online 87 %" at bounding box center [918, 269] width 157 height 69
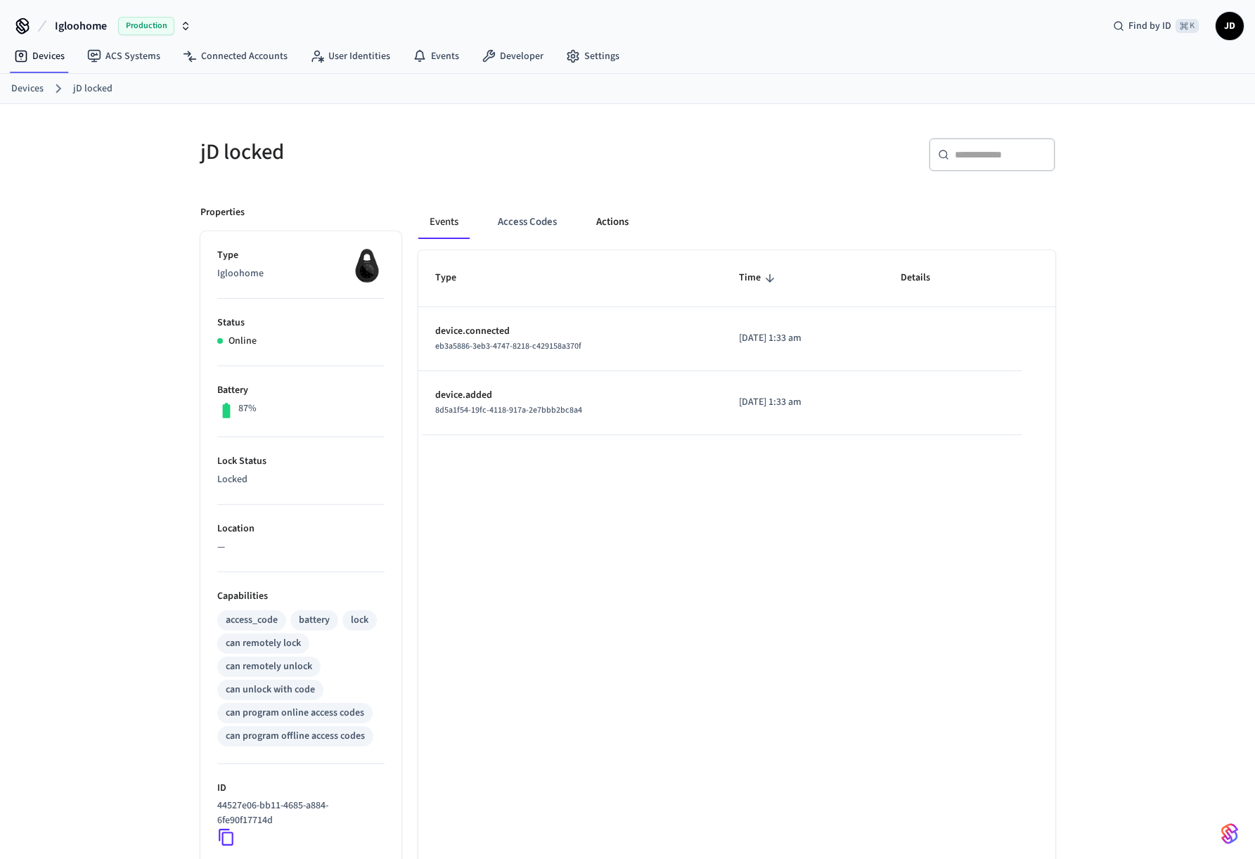
click at [605, 214] on button "Actions" at bounding box center [612, 222] width 55 height 34
click at [82, 351] on div "jD locked Properties Type Igloohome Status Online Battery 87% Lock Status Unloc…" at bounding box center [627, 585] width 1255 height 962
click at [435, 219] on button "Events" at bounding box center [444, 222] width 52 height 34
click at [537, 224] on button "Access Codes" at bounding box center [527, 222] width 82 height 34
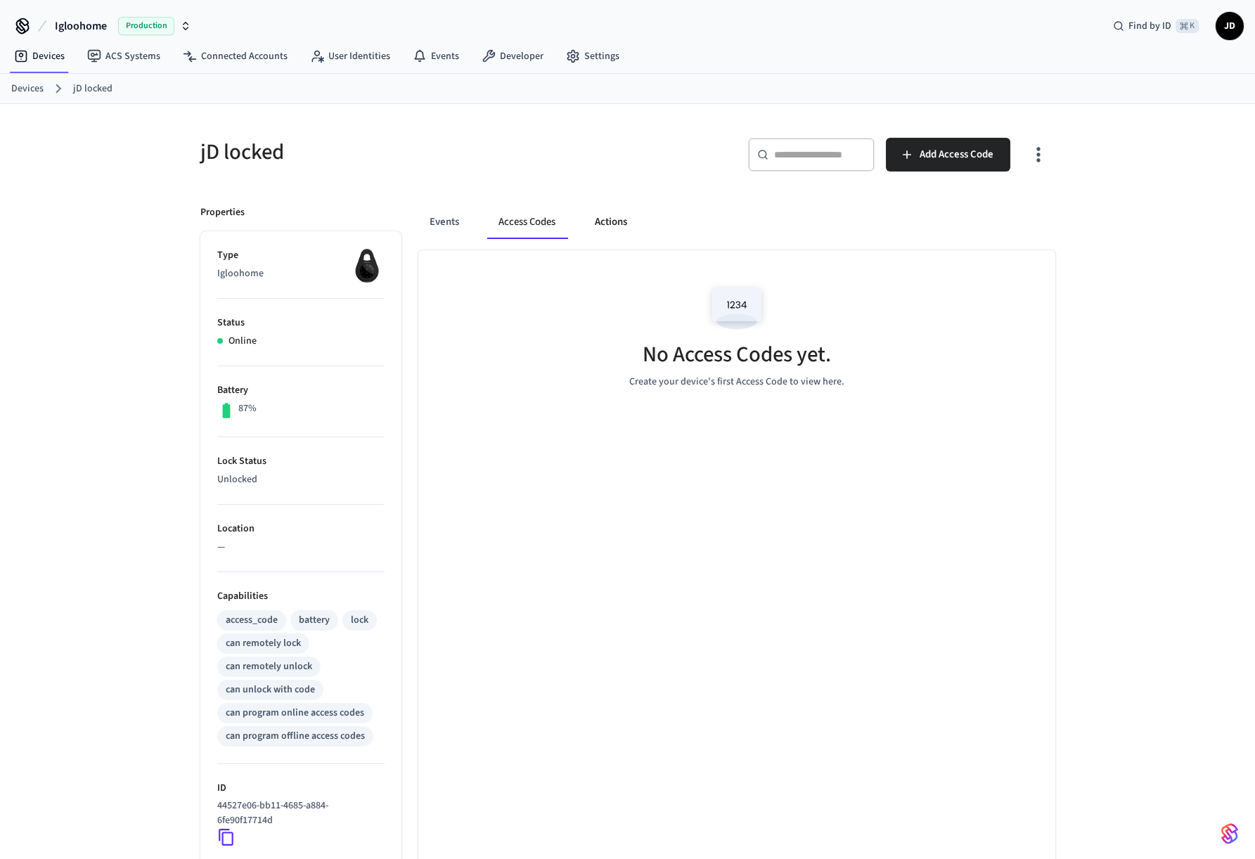
click at [618, 224] on button "Actions" at bounding box center [610, 222] width 55 height 34
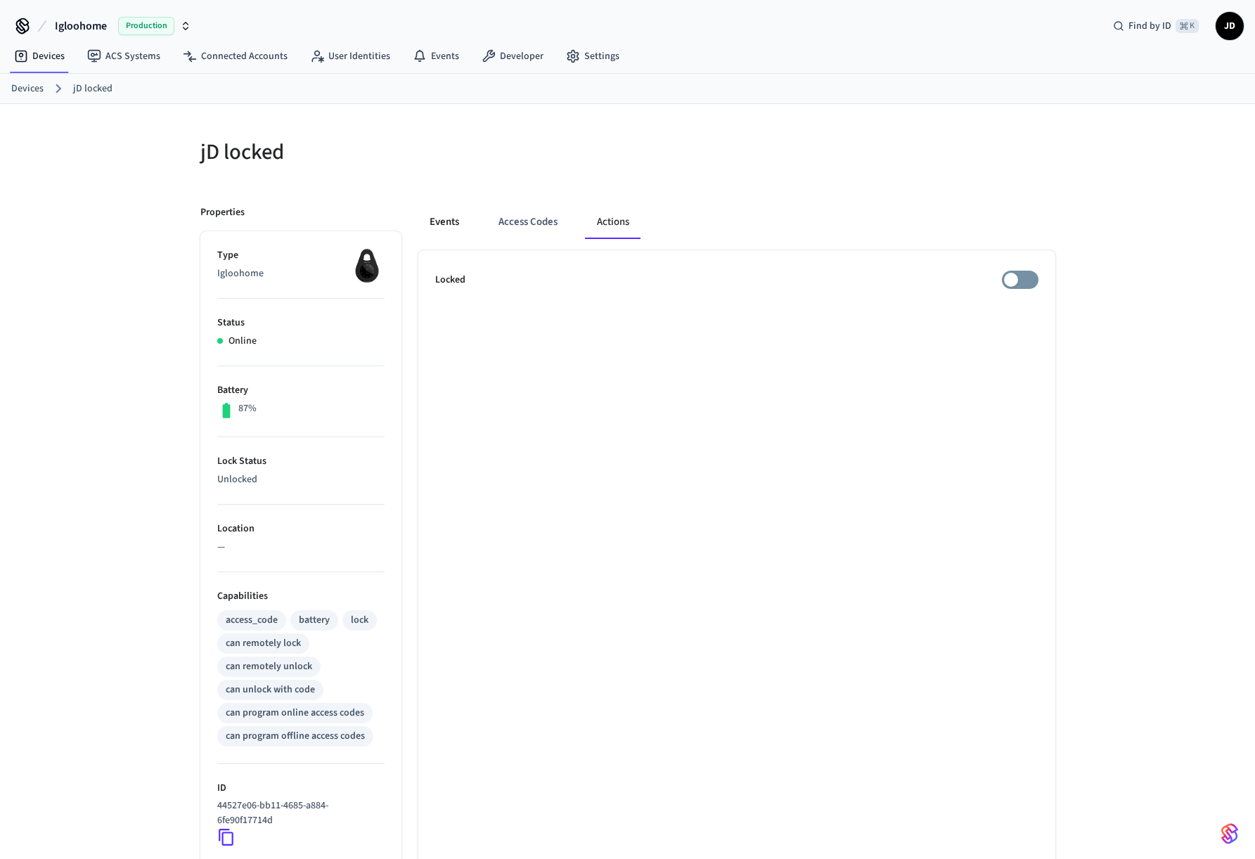
click at [450, 223] on button "Events" at bounding box center [444, 222] width 52 height 34
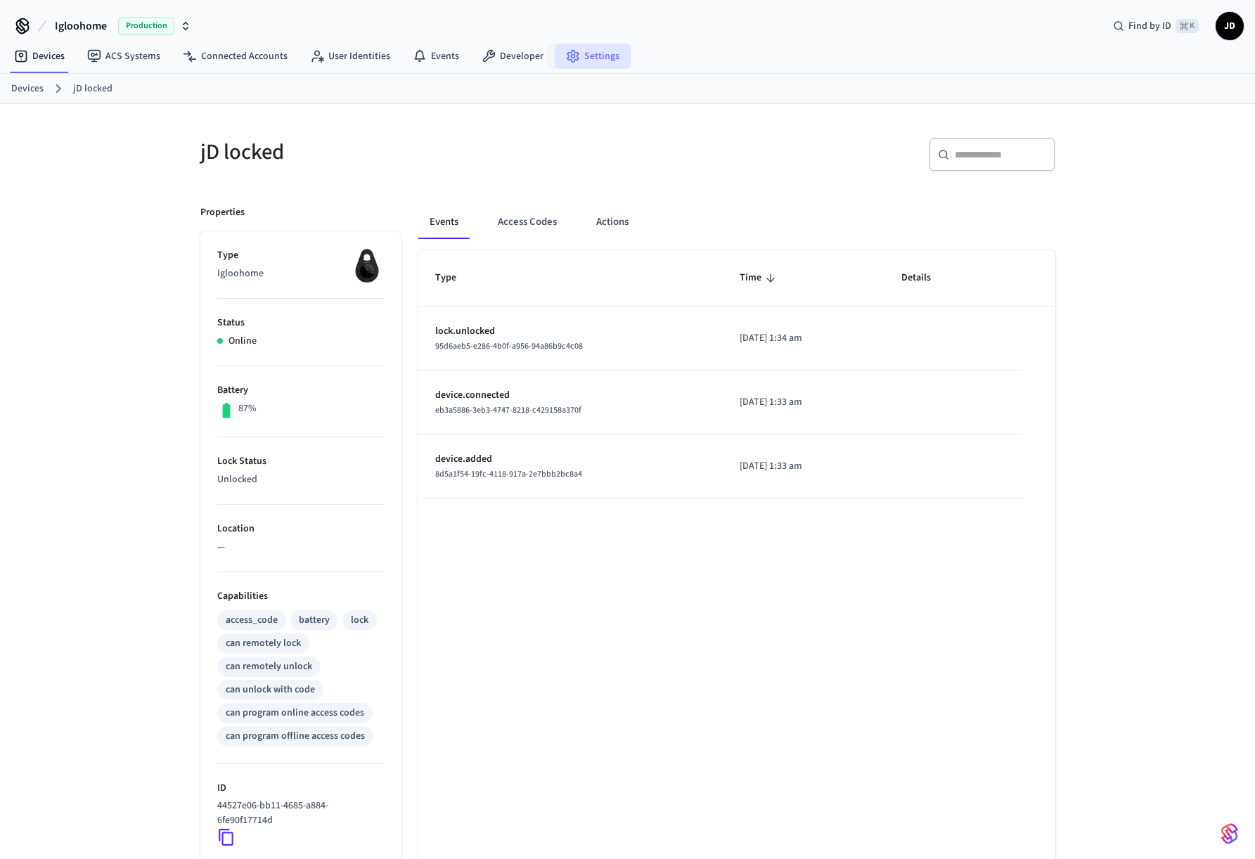
click at [593, 51] on link "Settings" at bounding box center [593, 56] width 76 height 25
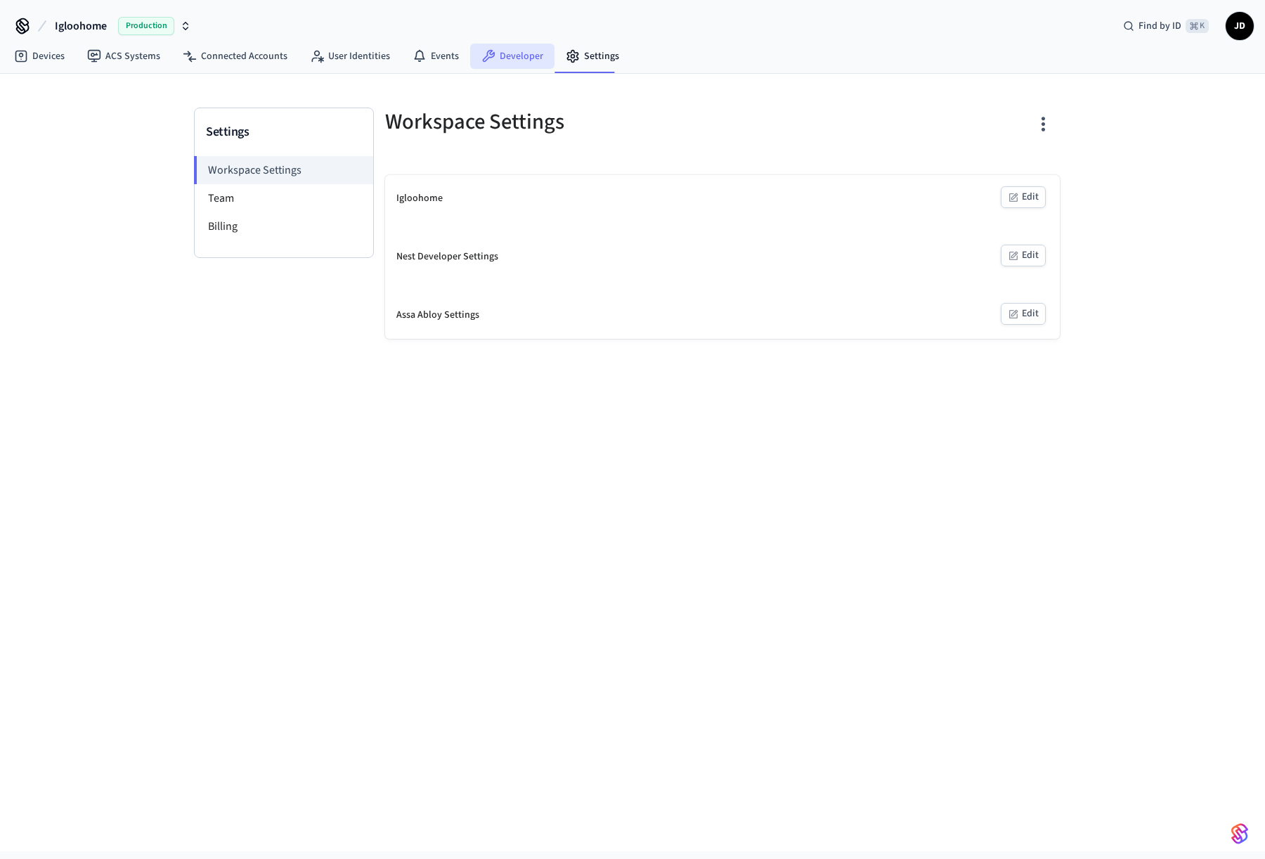
click at [503, 64] on link "Developer" at bounding box center [512, 56] width 84 height 25
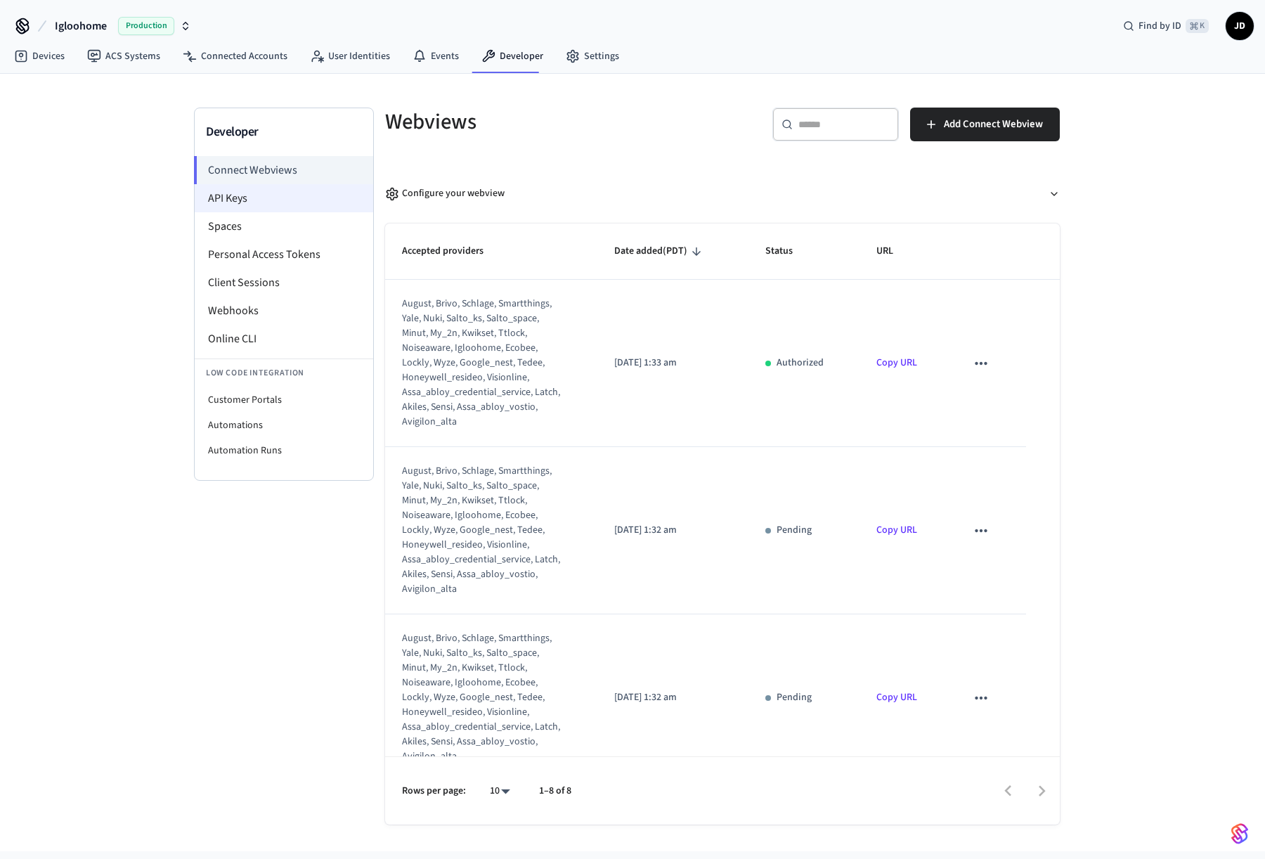
click at [254, 186] on li "API Keys" at bounding box center [284, 198] width 179 height 28
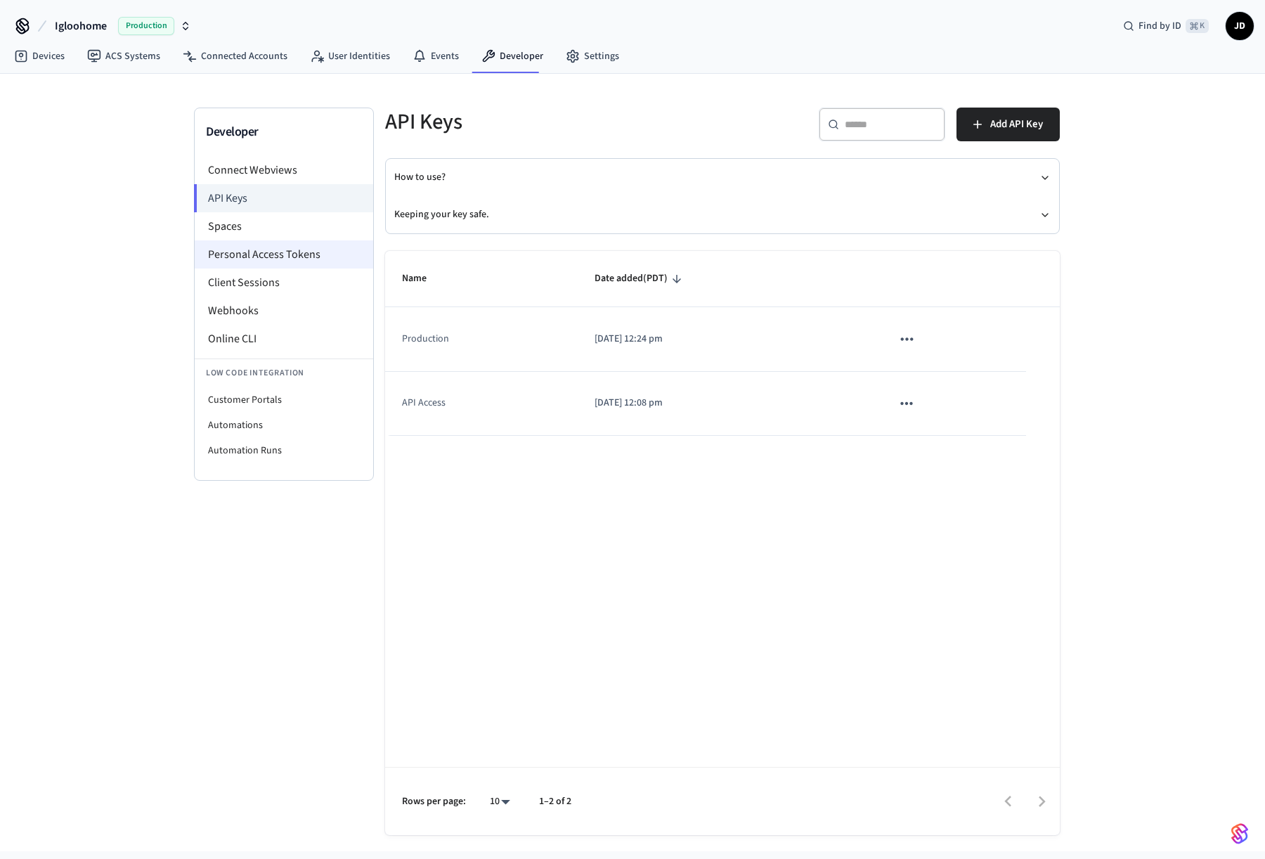
click at [308, 250] on li "Personal Access Tokens" at bounding box center [284, 254] width 179 height 28
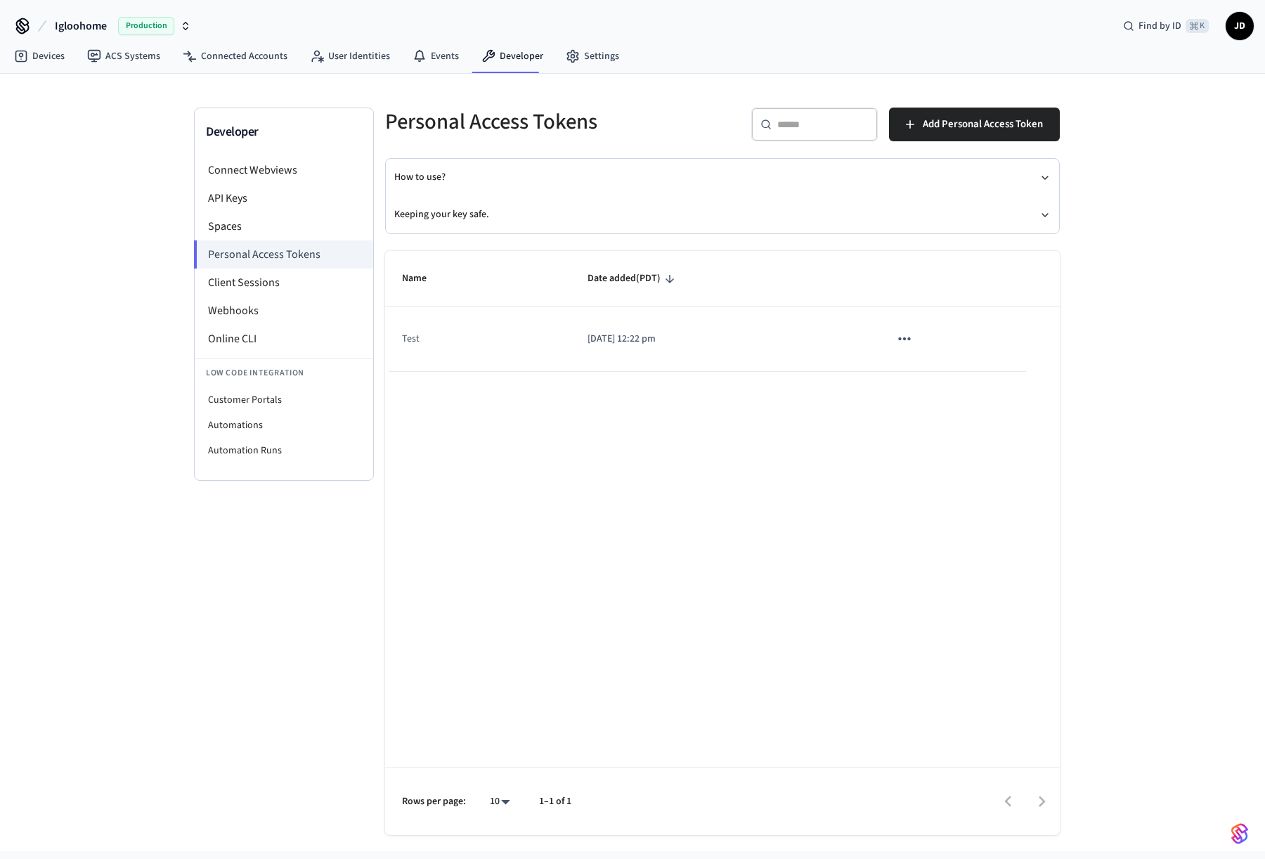
click at [564, 338] on td "Test" at bounding box center [478, 339] width 186 height 64
click at [601, 332] on p "[DATE] 12:22 pm" at bounding box center [722, 339] width 269 height 15
click at [265, 192] on li "API Keys" at bounding box center [284, 198] width 179 height 28
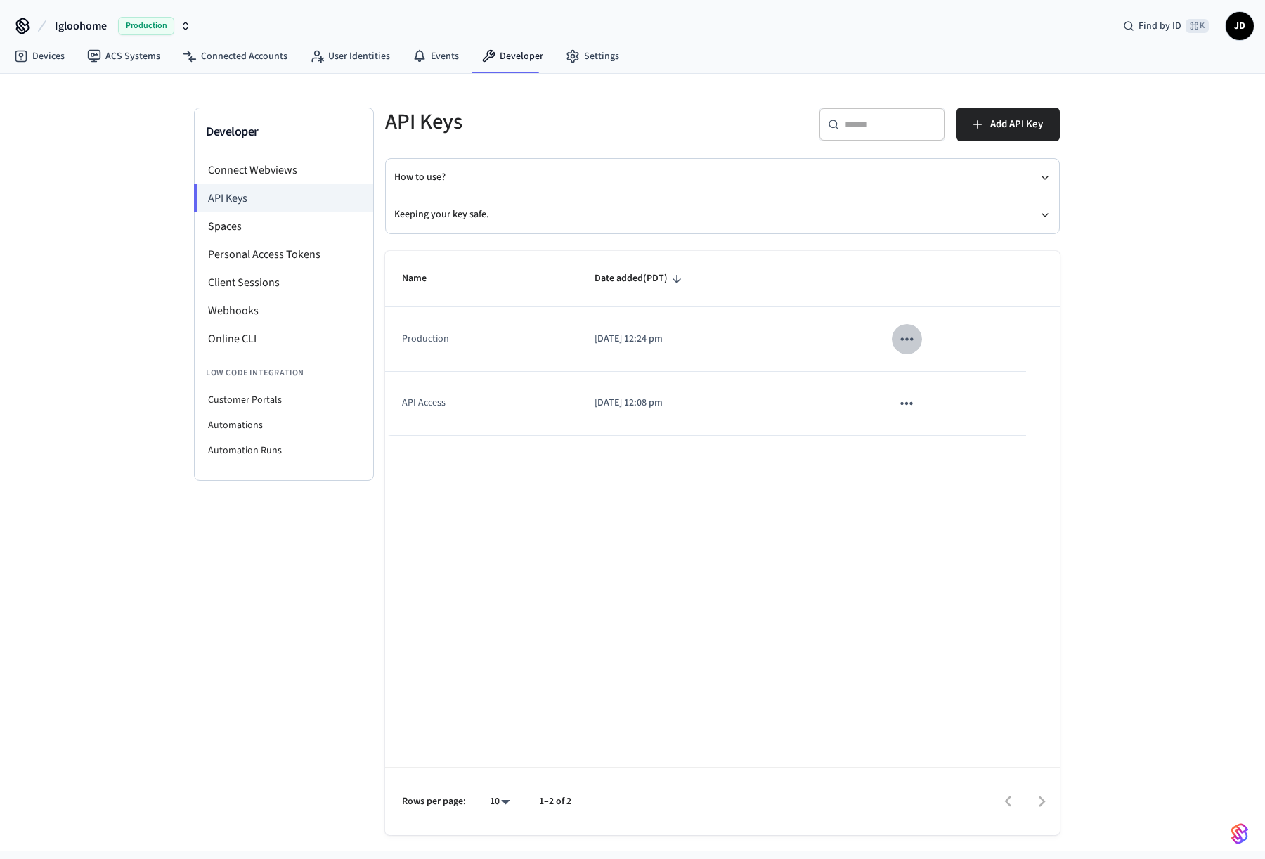
click at [913, 332] on icon "sticky table" at bounding box center [907, 339] width 18 height 18
drag, startPoint x: 645, startPoint y: 474, endPoint x: 645, endPoint y: 458, distance: 15.5
click at [645, 472] on div at bounding box center [632, 429] width 1265 height 859
click at [306, 278] on li "Client Sessions" at bounding box center [284, 283] width 179 height 28
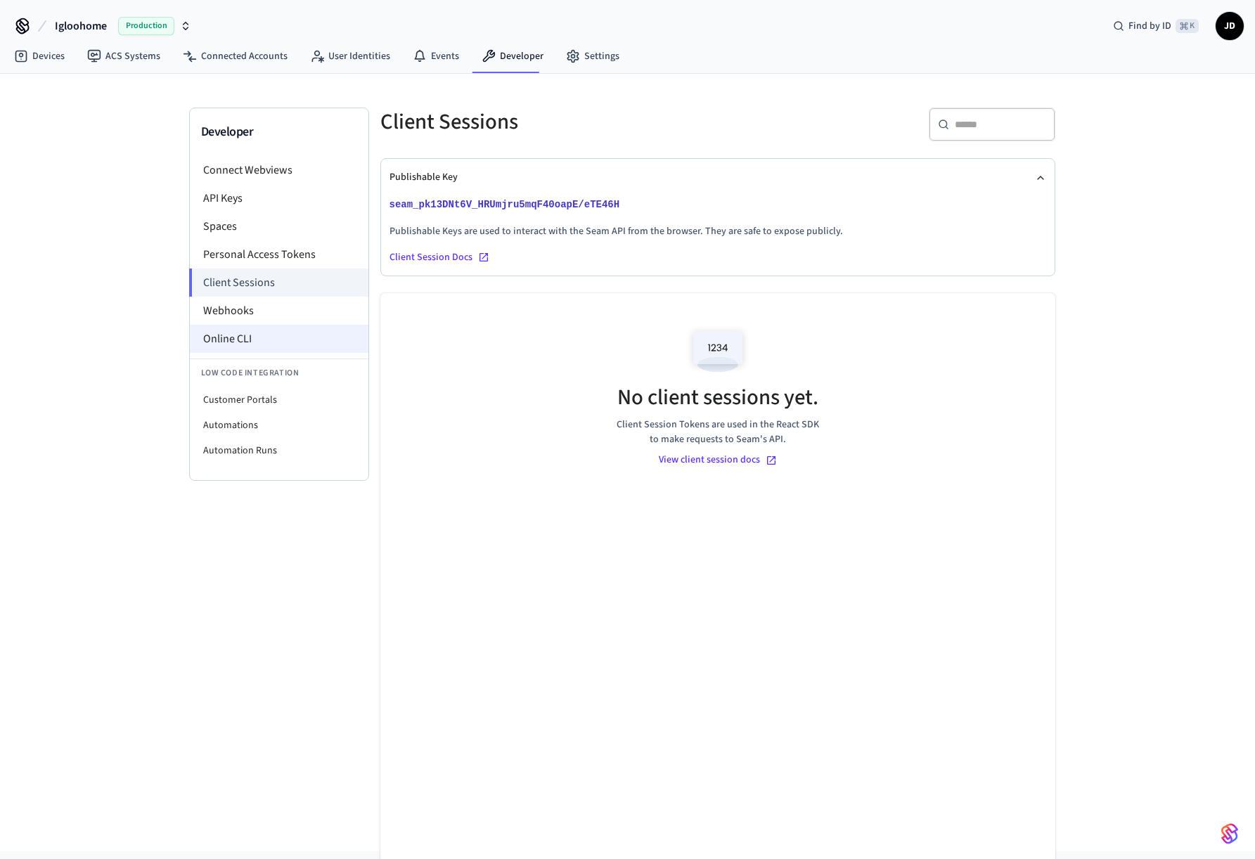
click at [316, 337] on li "Online CLI" at bounding box center [279, 339] width 179 height 28
click at [299, 255] on li "Personal Access Tokens" at bounding box center [279, 254] width 179 height 28
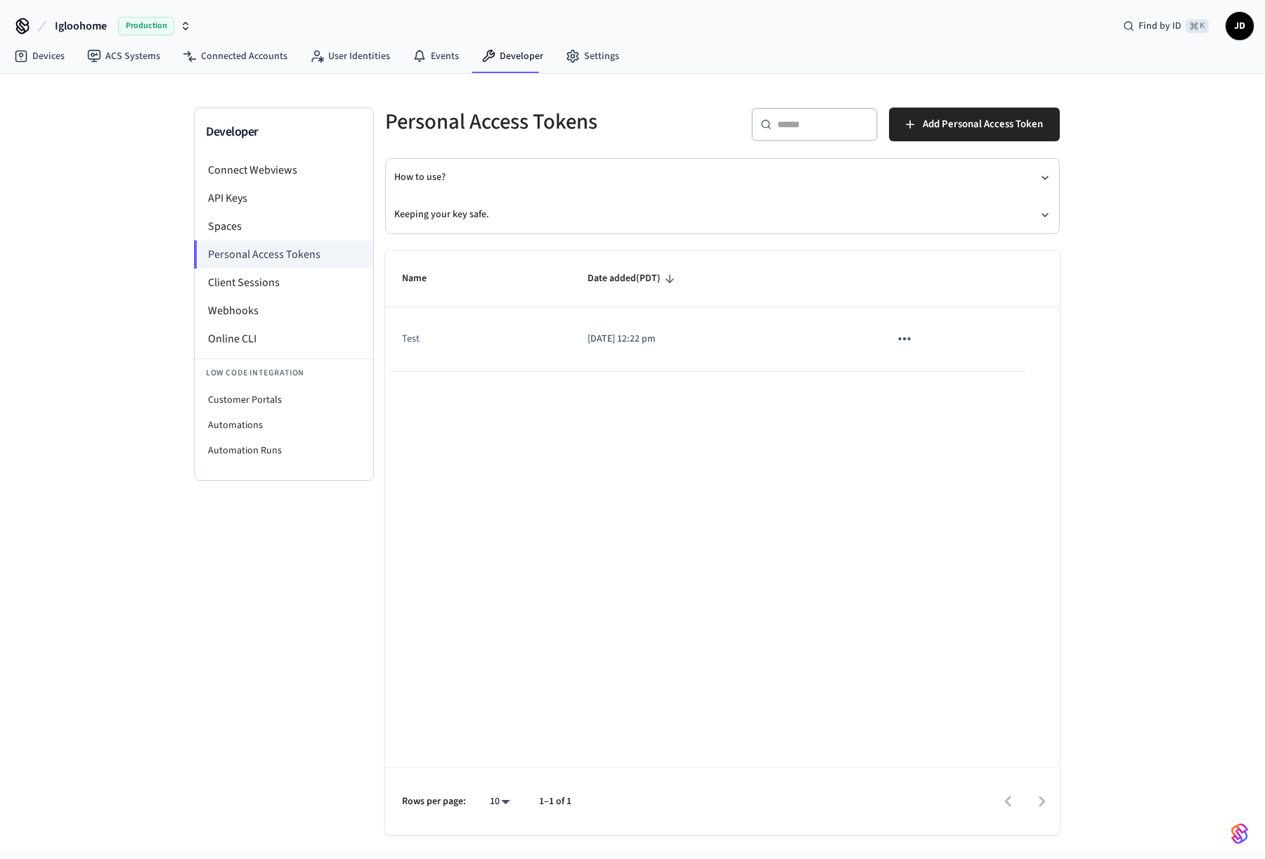
click at [680, 332] on p "[DATE] 12:22 pm" at bounding box center [722, 339] width 269 height 15
click at [261, 198] on li "API Keys" at bounding box center [284, 198] width 179 height 28
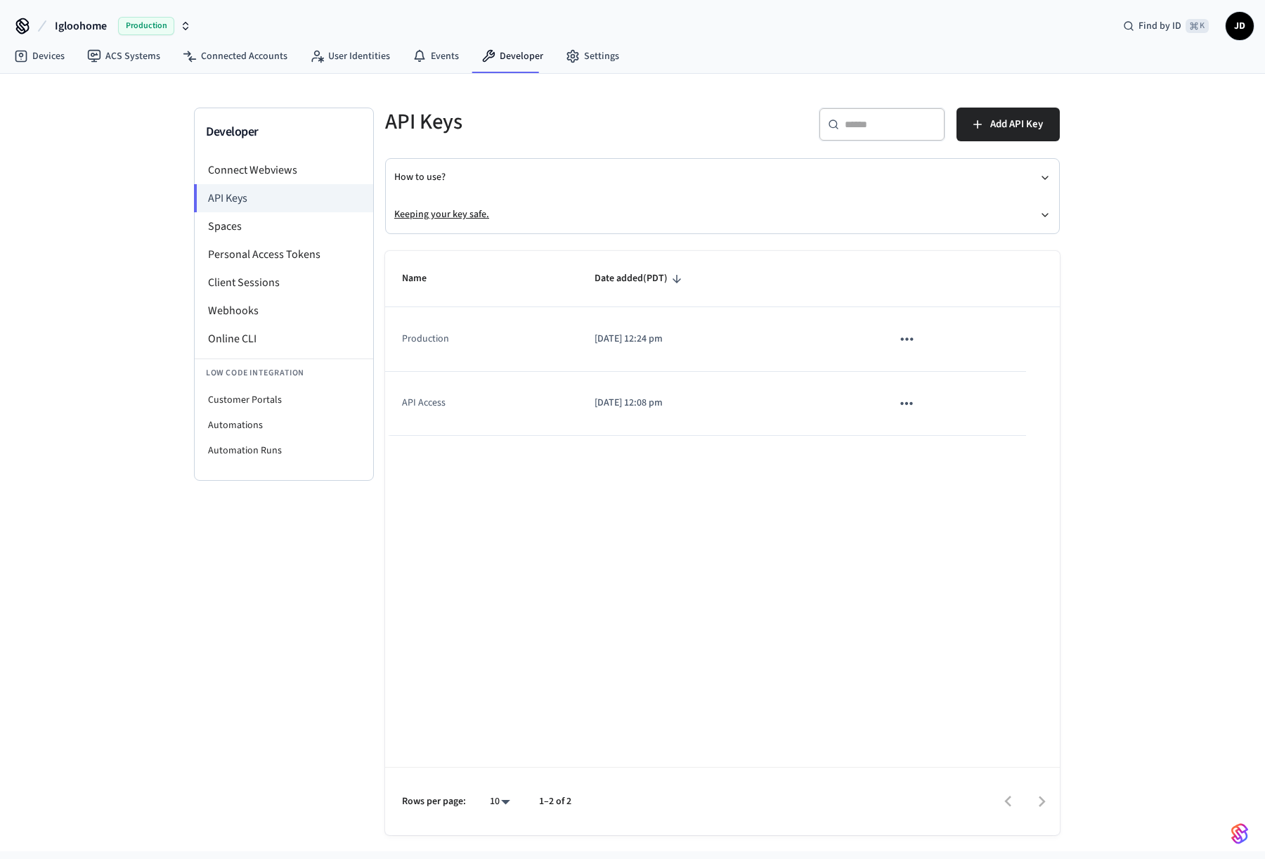
click at [543, 214] on button "Keeping your key safe." at bounding box center [722, 214] width 657 height 37
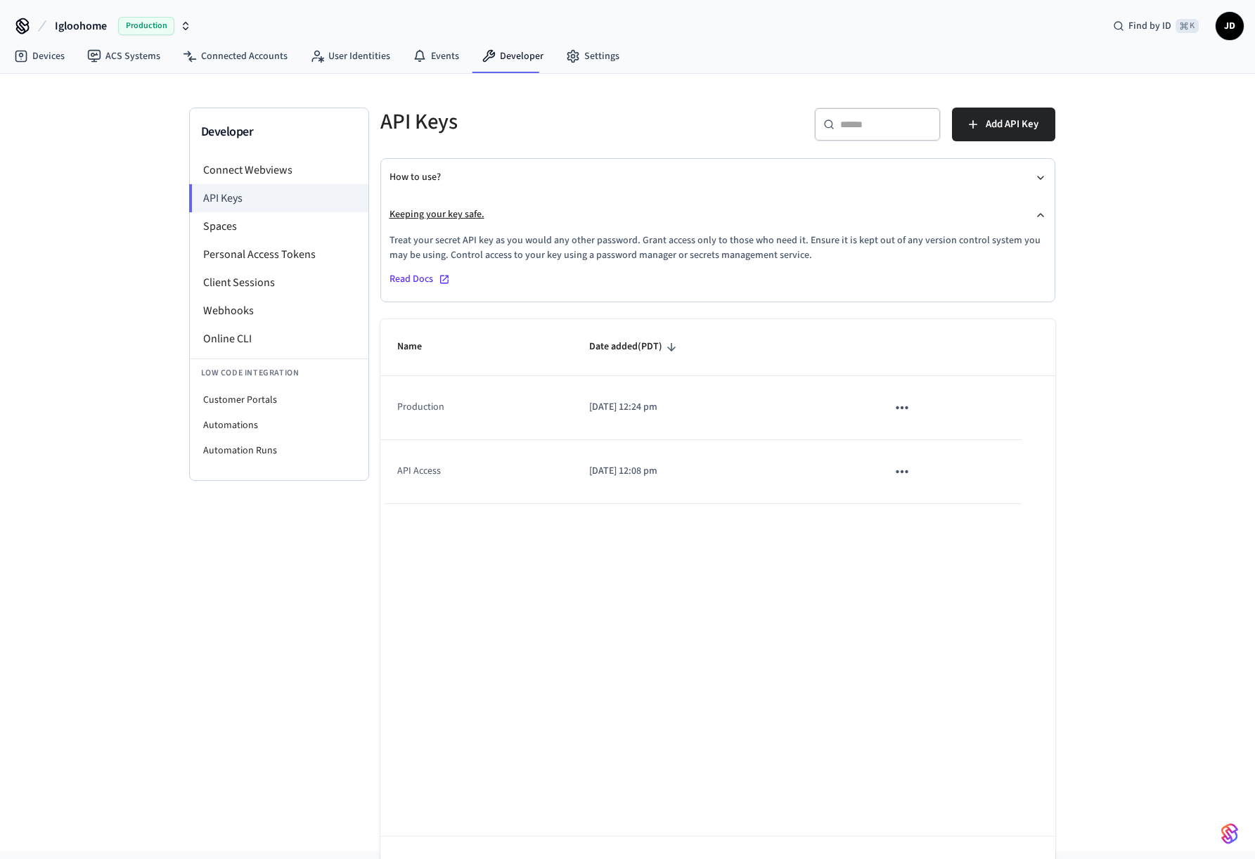
click at [543, 214] on button "Keeping your key safe." at bounding box center [717, 214] width 657 height 37
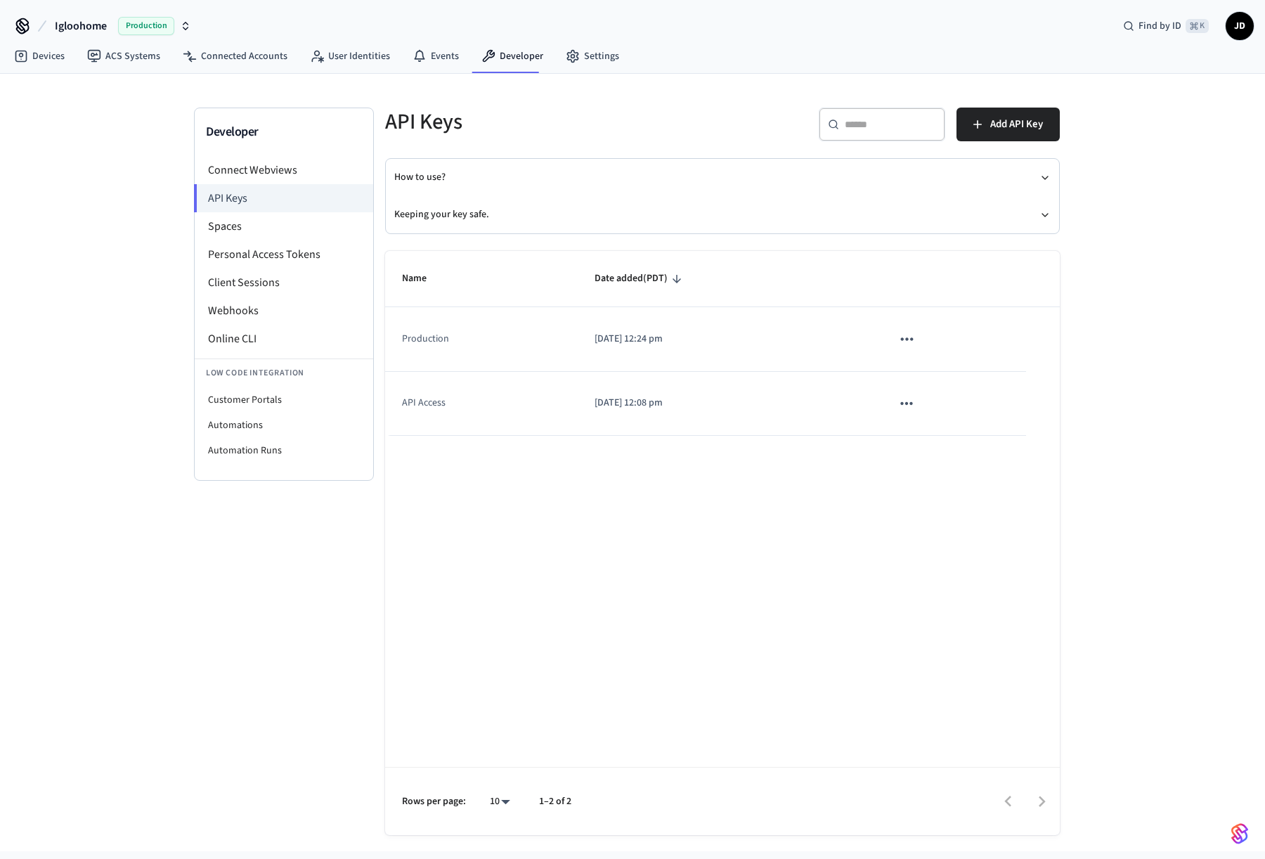
click at [640, 347] on td "[DATE] 12:24 pm" at bounding box center [727, 339] width 298 height 64
click at [602, 382] on td "[DATE] 12:08 pm" at bounding box center [727, 404] width 298 height 64
click at [50, 61] on link "Devices" at bounding box center [39, 56] width 73 height 25
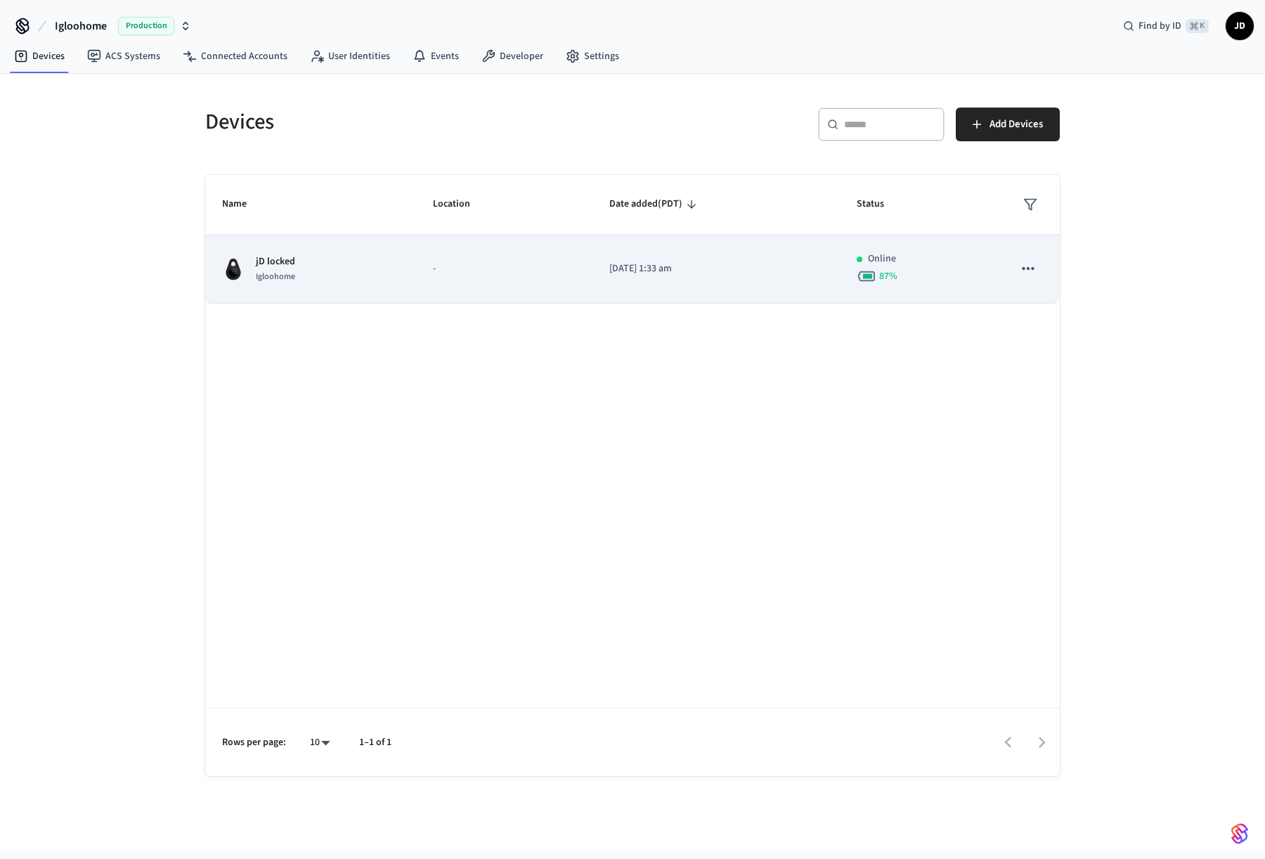
click at [1030, 257] on button "sticky table" at bounding box center [1029, 269] width 30 height 30
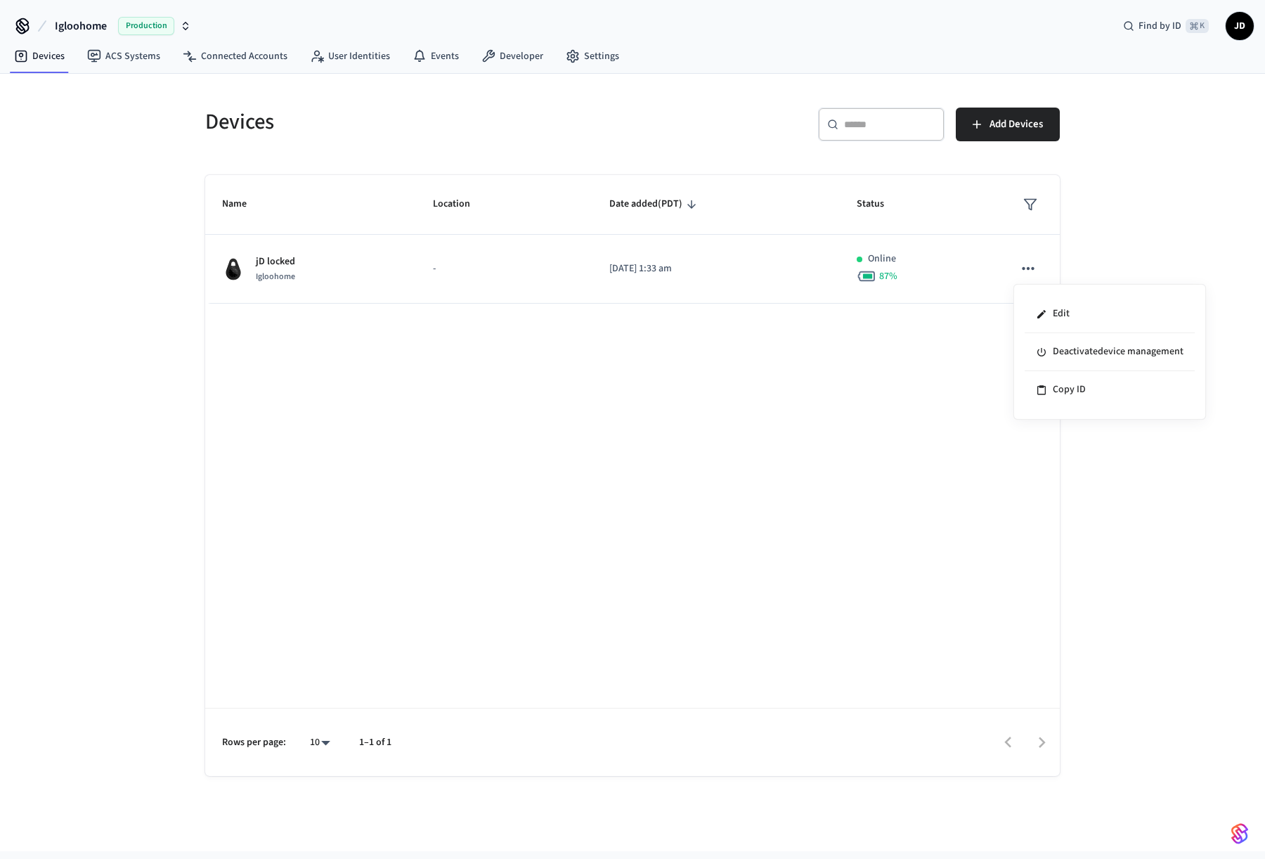
click at [827, 515] on div at bounding box center [632, 429] width 1265 height 859
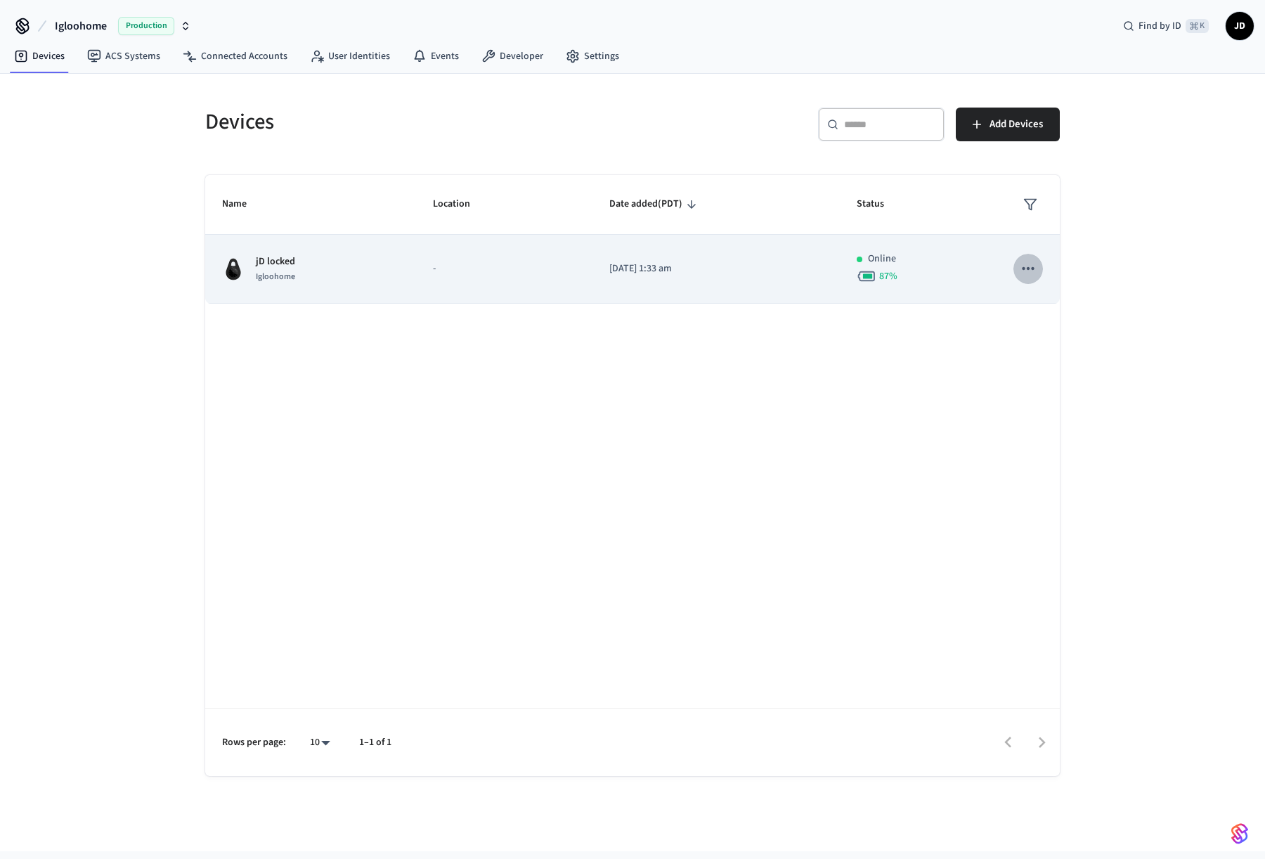
click at [1022, 264] on icon "sticky table" at bounding box center [1028, 268] width 18 height 18
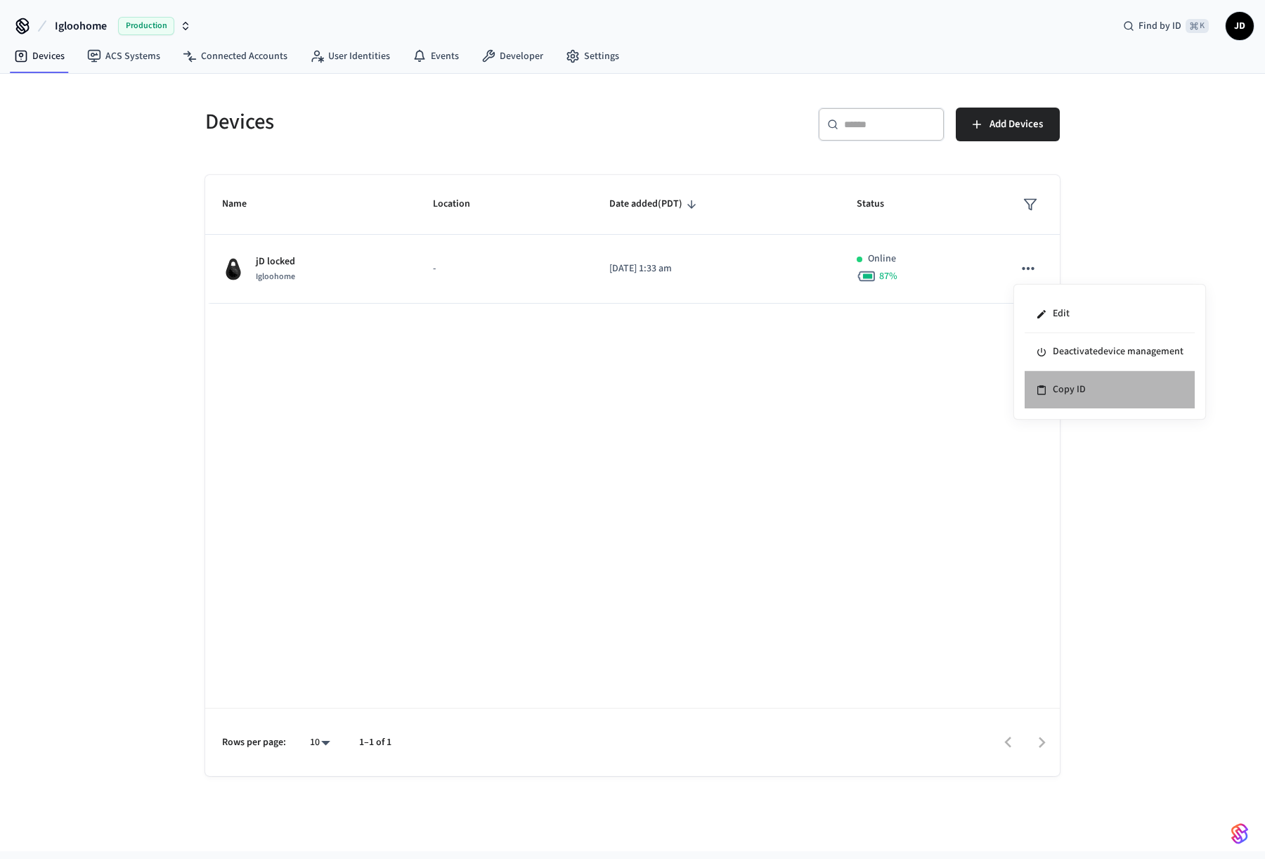
click at [1069, 382] on li "Copy ID" at bounding box center [1110, 389] width 170 height 37
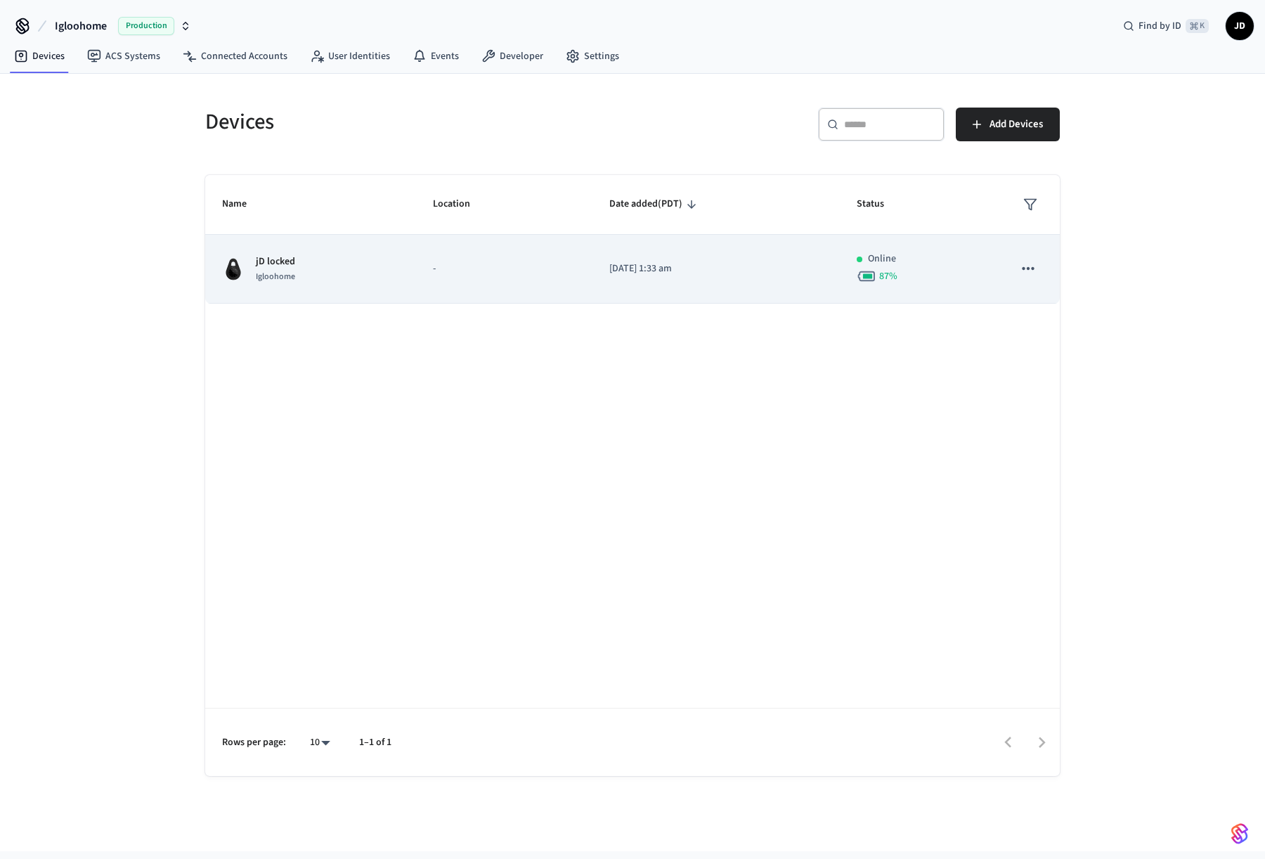
click at [673, 260] on td "[DATE] 1:33 am" at bounding box center [716, 269] width 247 height 69
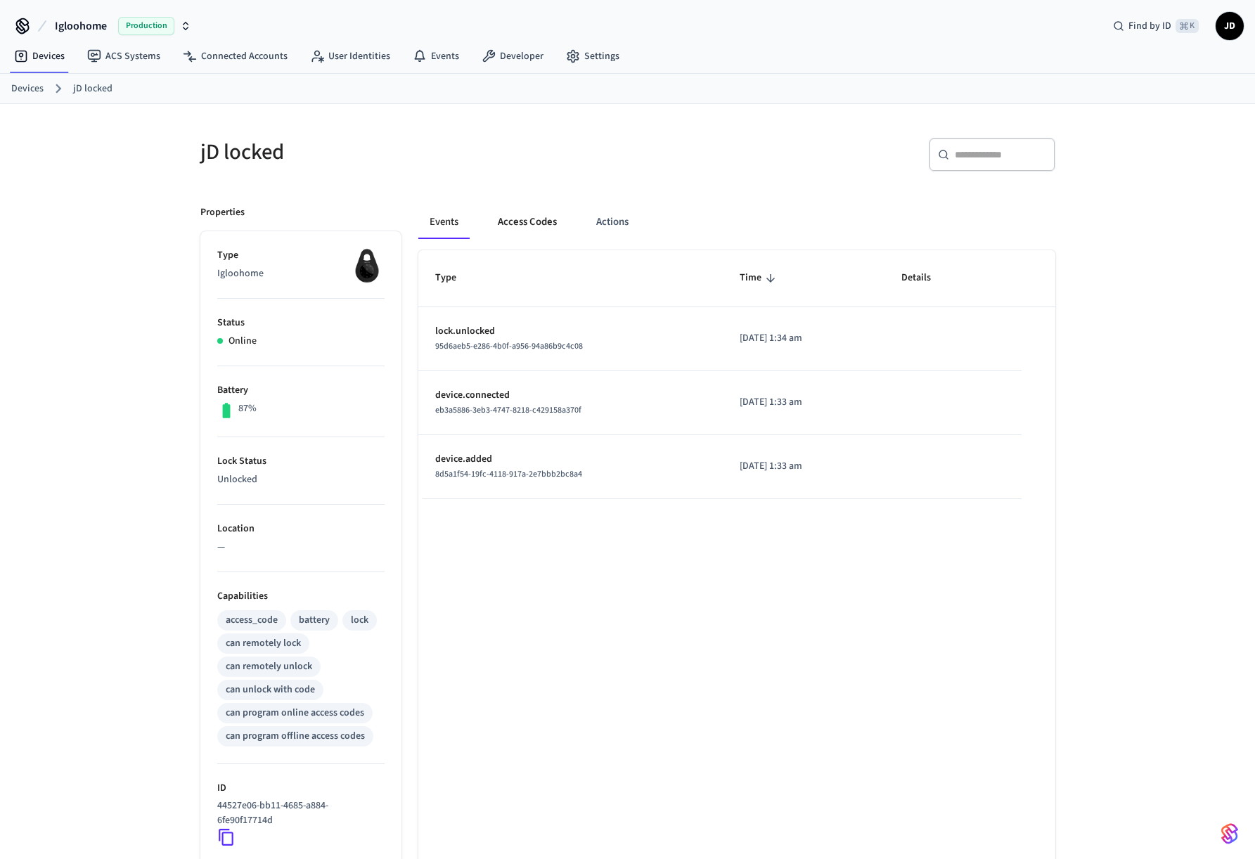
click at [544, 219] on button "Access Codes" at bounding box center [527, 222] width 82 height 34
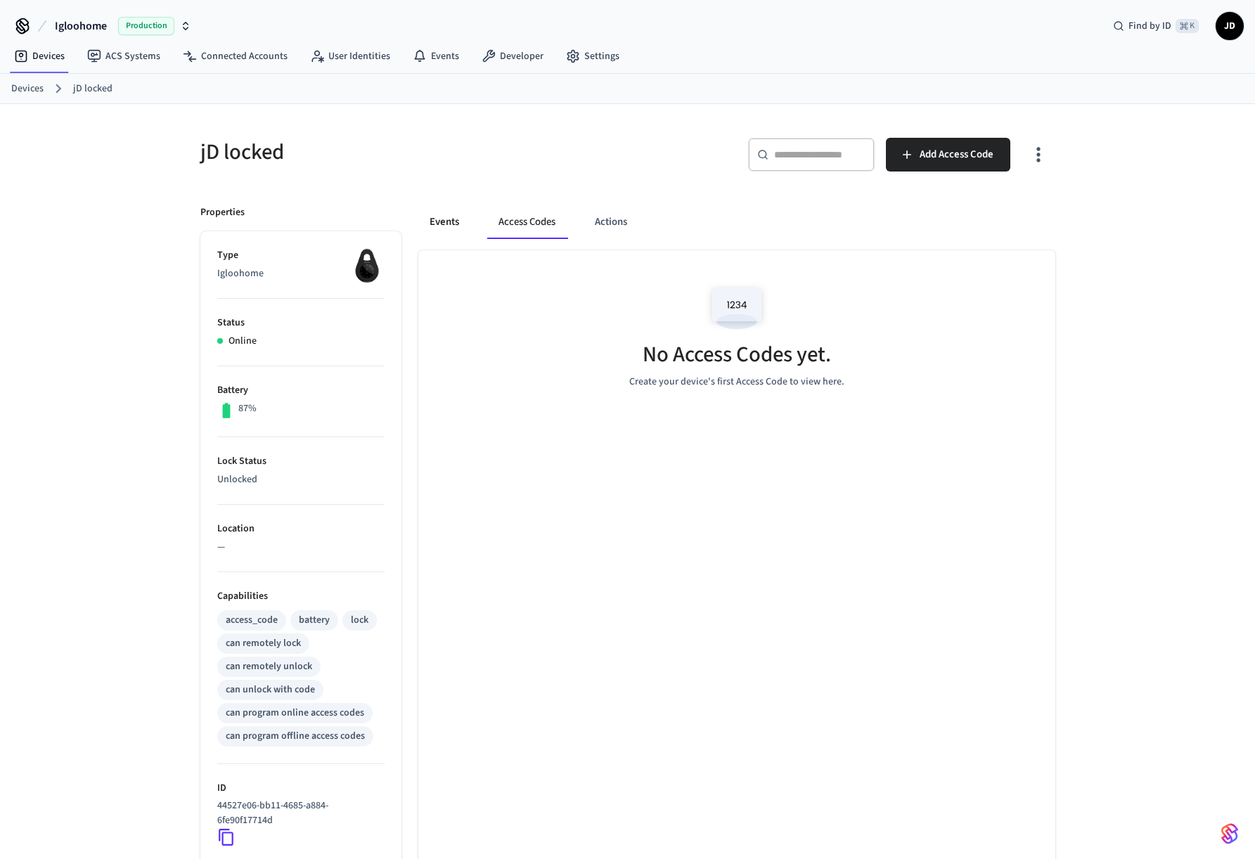
click at [447, 217] on button "Events" at bounding box center [444, 222] width 52 height 34
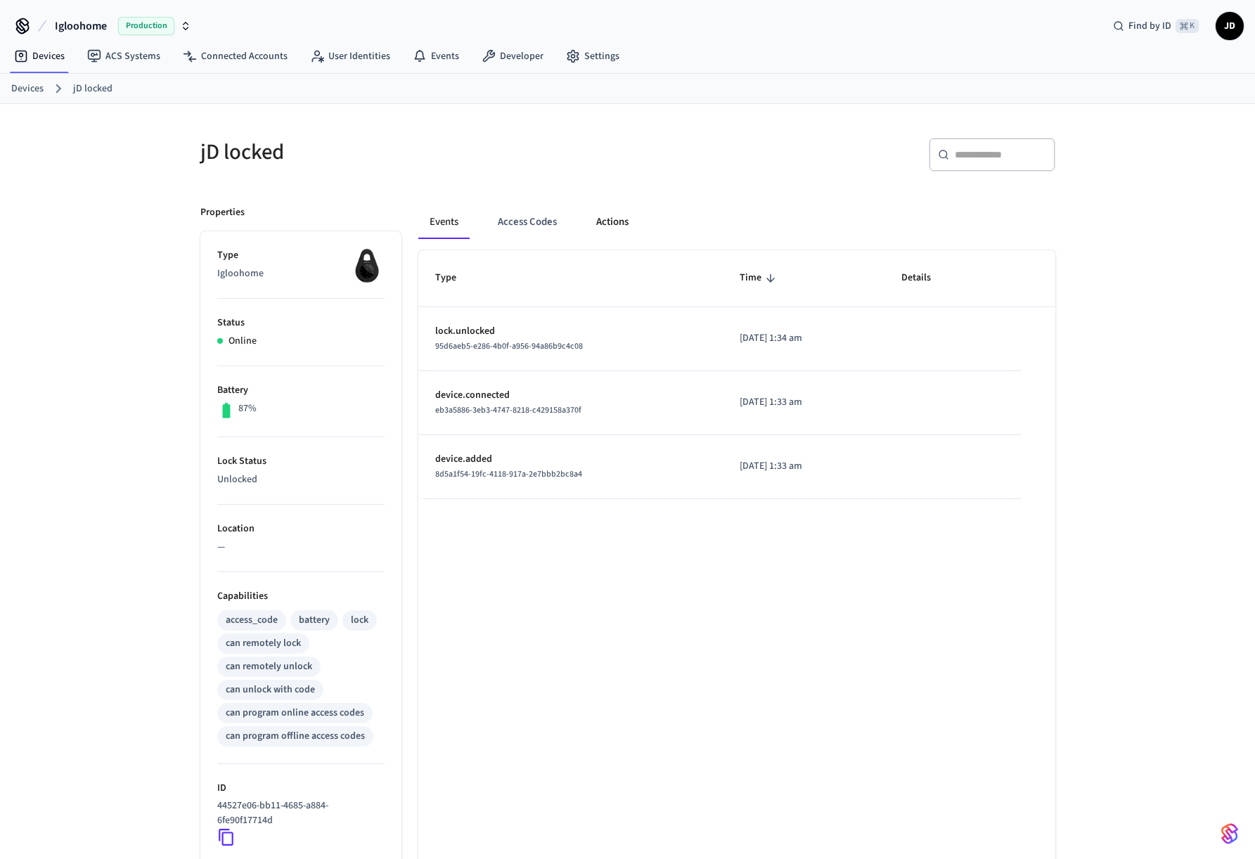
click at [605, 217] on button "Actions" at bounding box center [612, 222] width 55 height 34
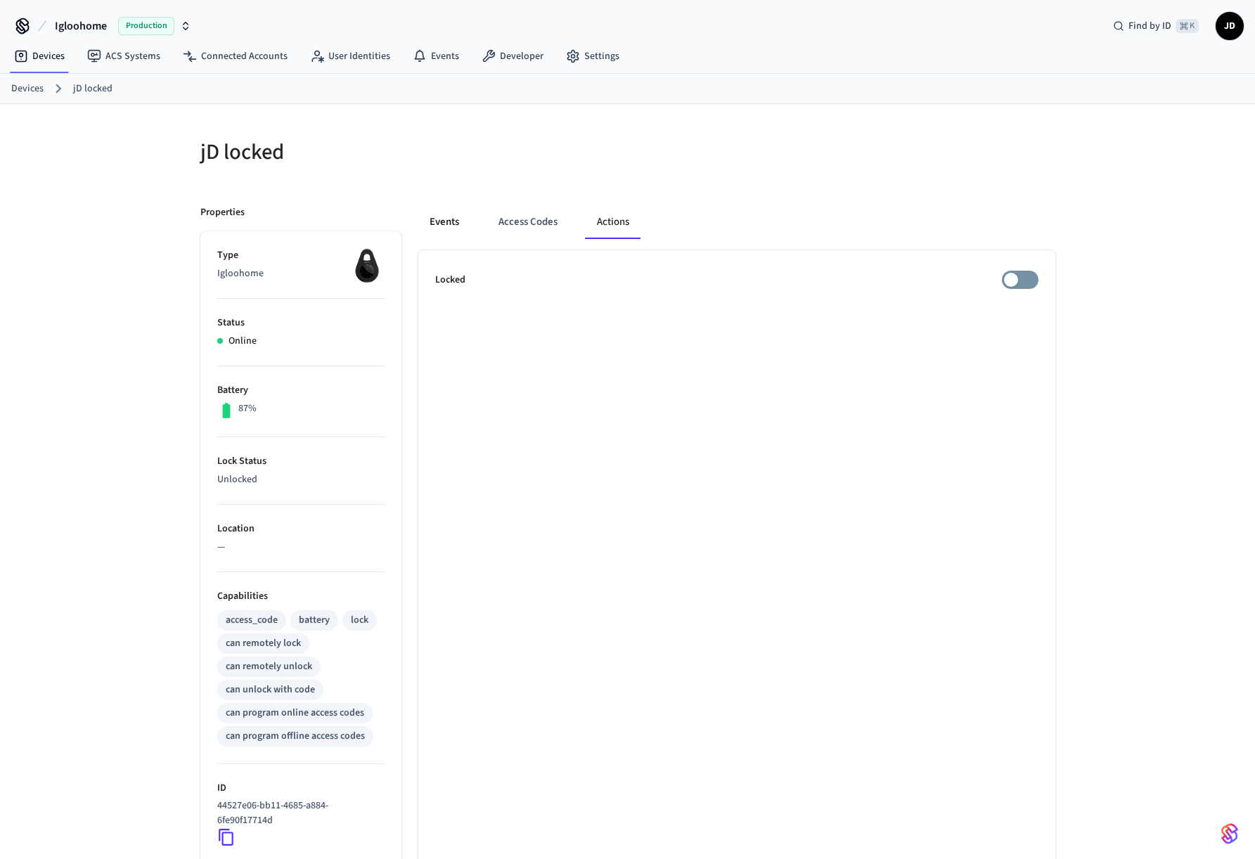
click at [451, 217] on button "Events" at bounding box center [444, 222] width 52 height 34
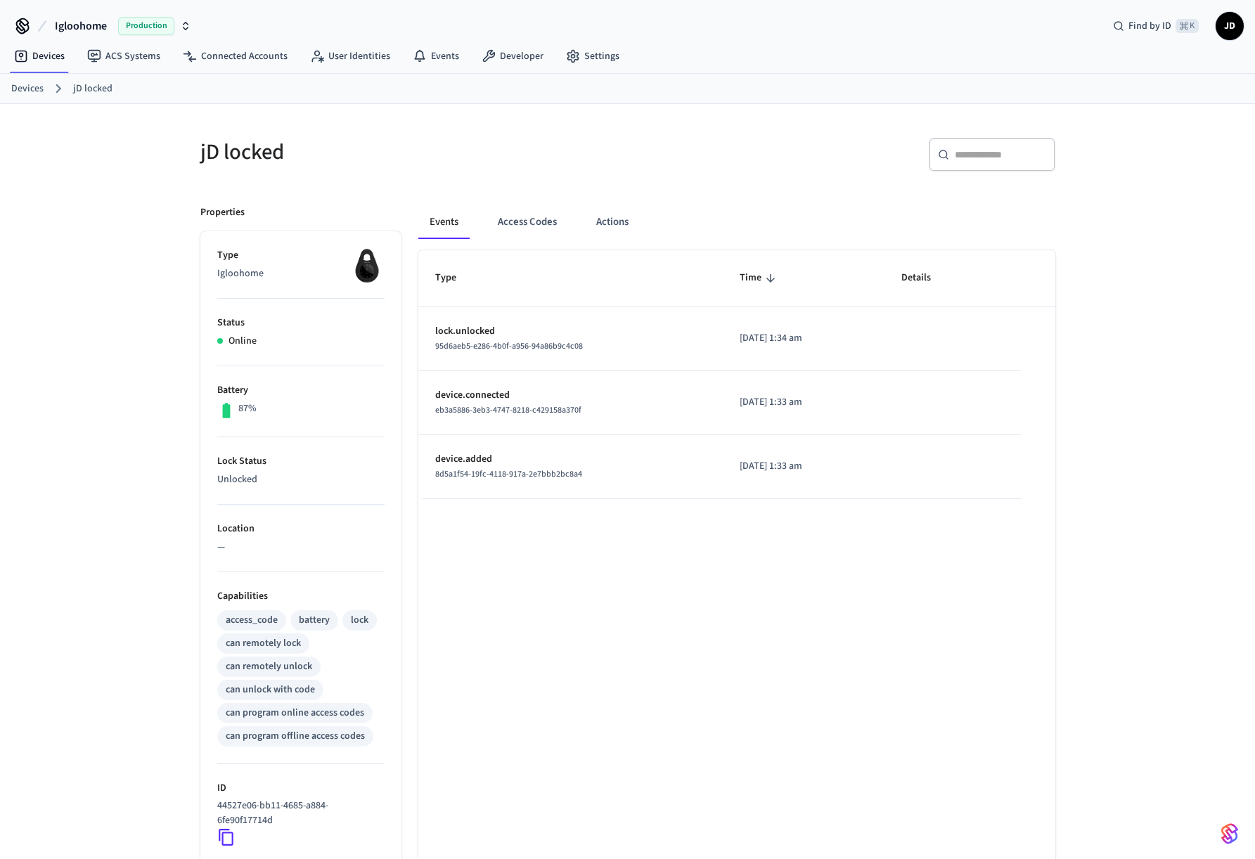
scroll to position [207, 0]
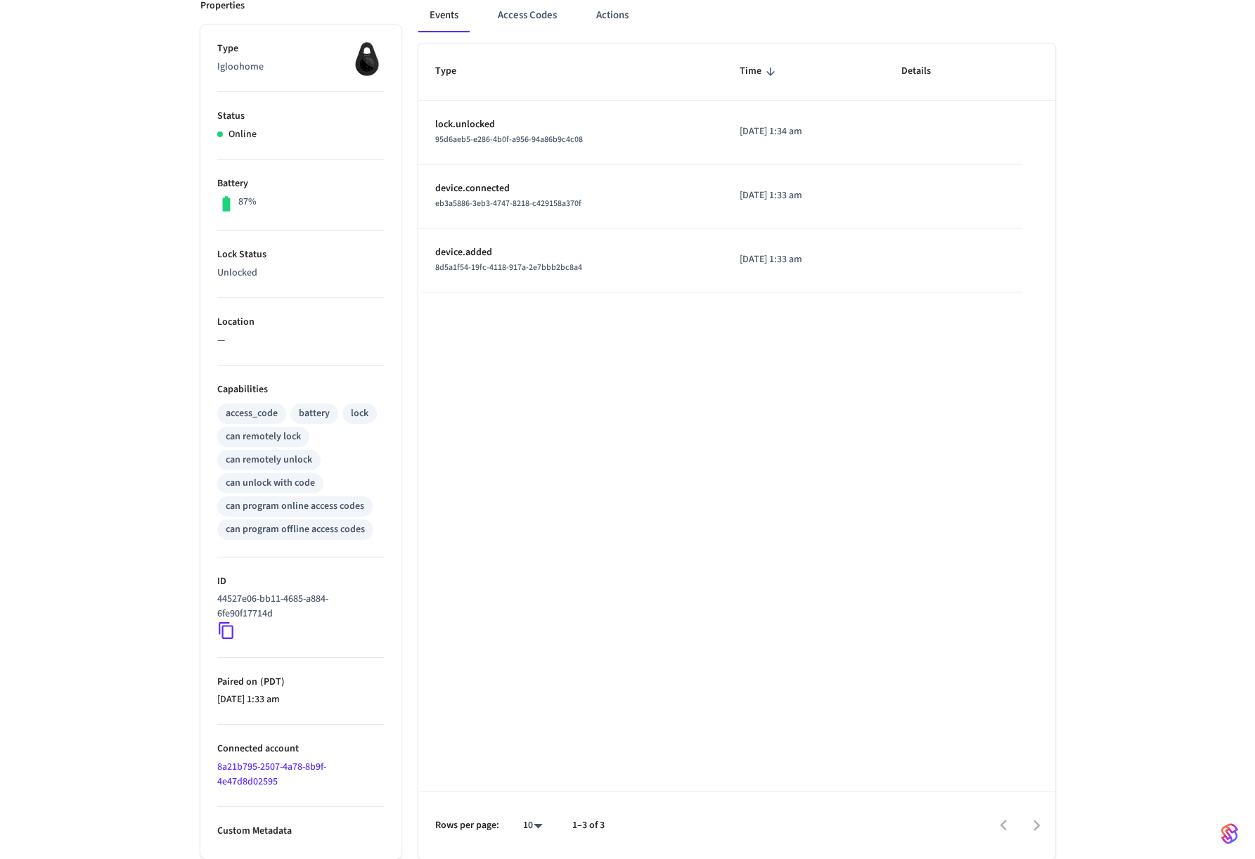
click at [230, 631] on icon at bounding box center [226, 630] width 18 height 18
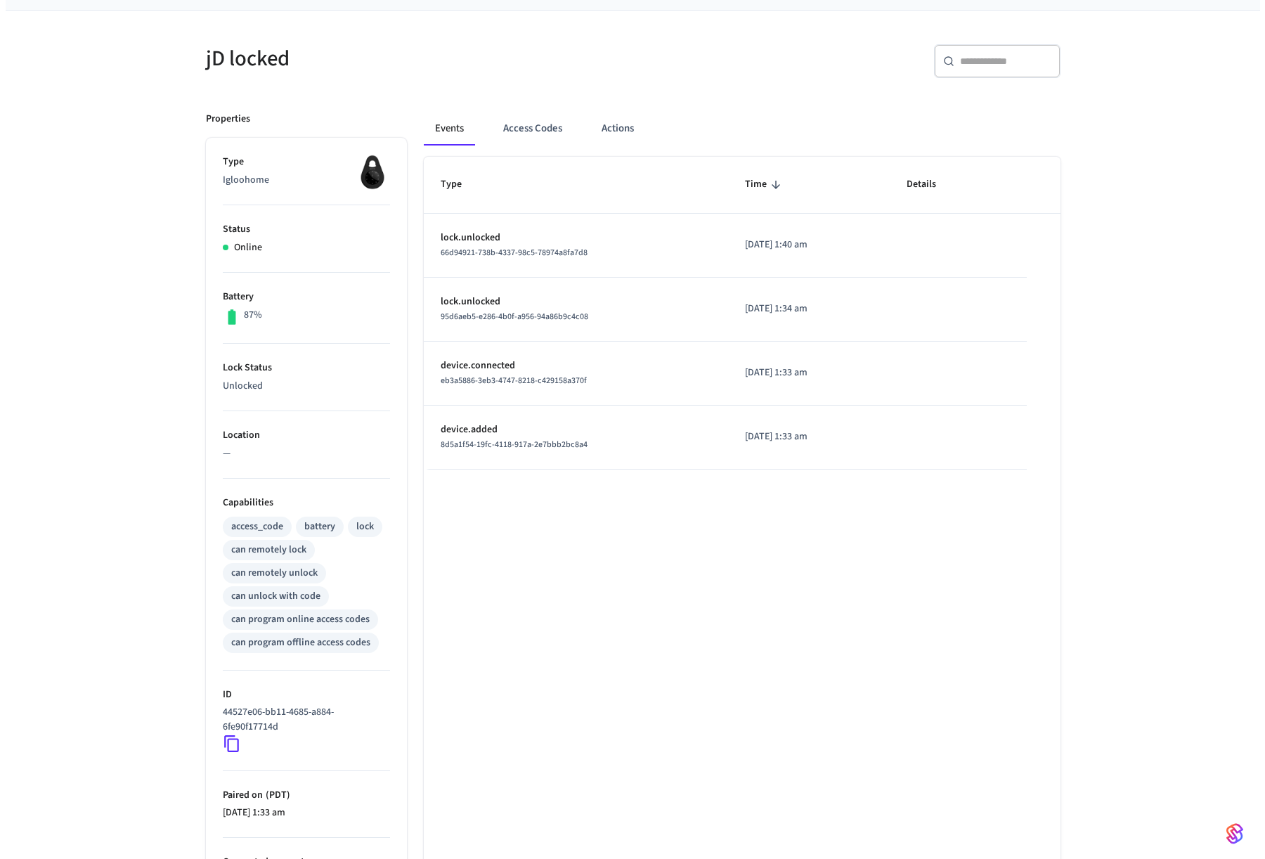
scroll to position [0, 0]
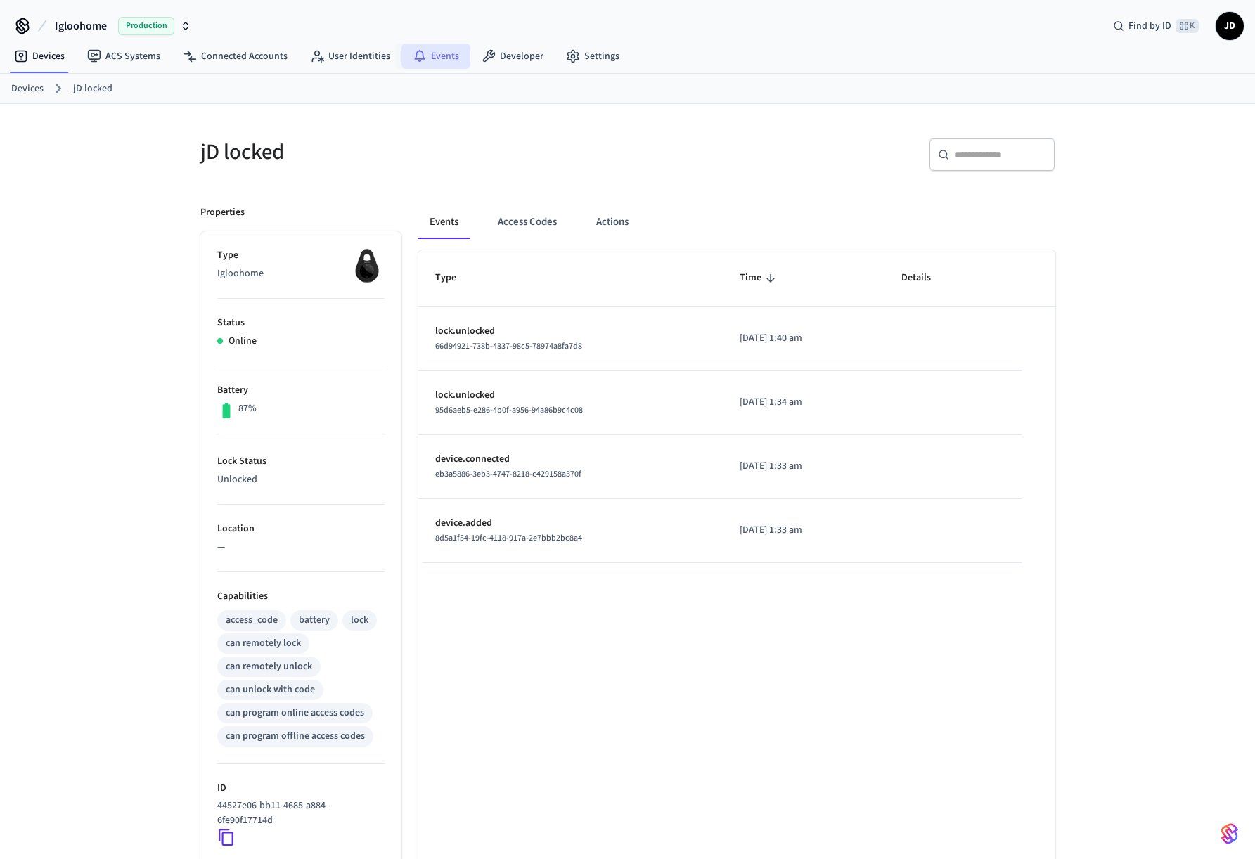
click at [437, 53] on link "Events" at bounding box center [435, 56] width 69 height 25
